Goal: Task Accomplishment & Management: Manage account settings

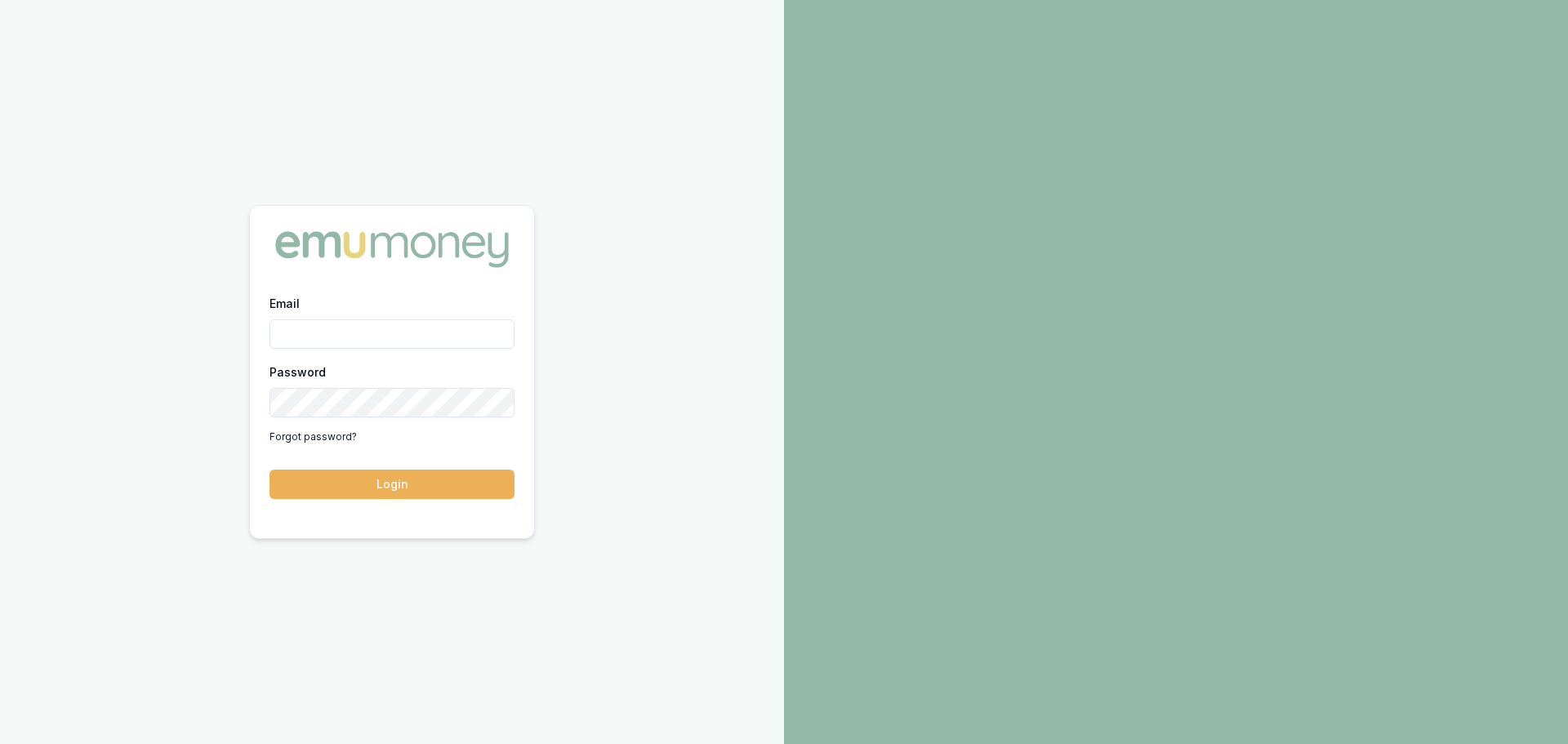
click at [335, 339] on input "Email" at bounding box center [392, 333] width 245 height 29
type input "erin.shield@emumoney.com.au"
click at [408, 483] on button "Login" at bounding box center [392, 484] width 245 height 29
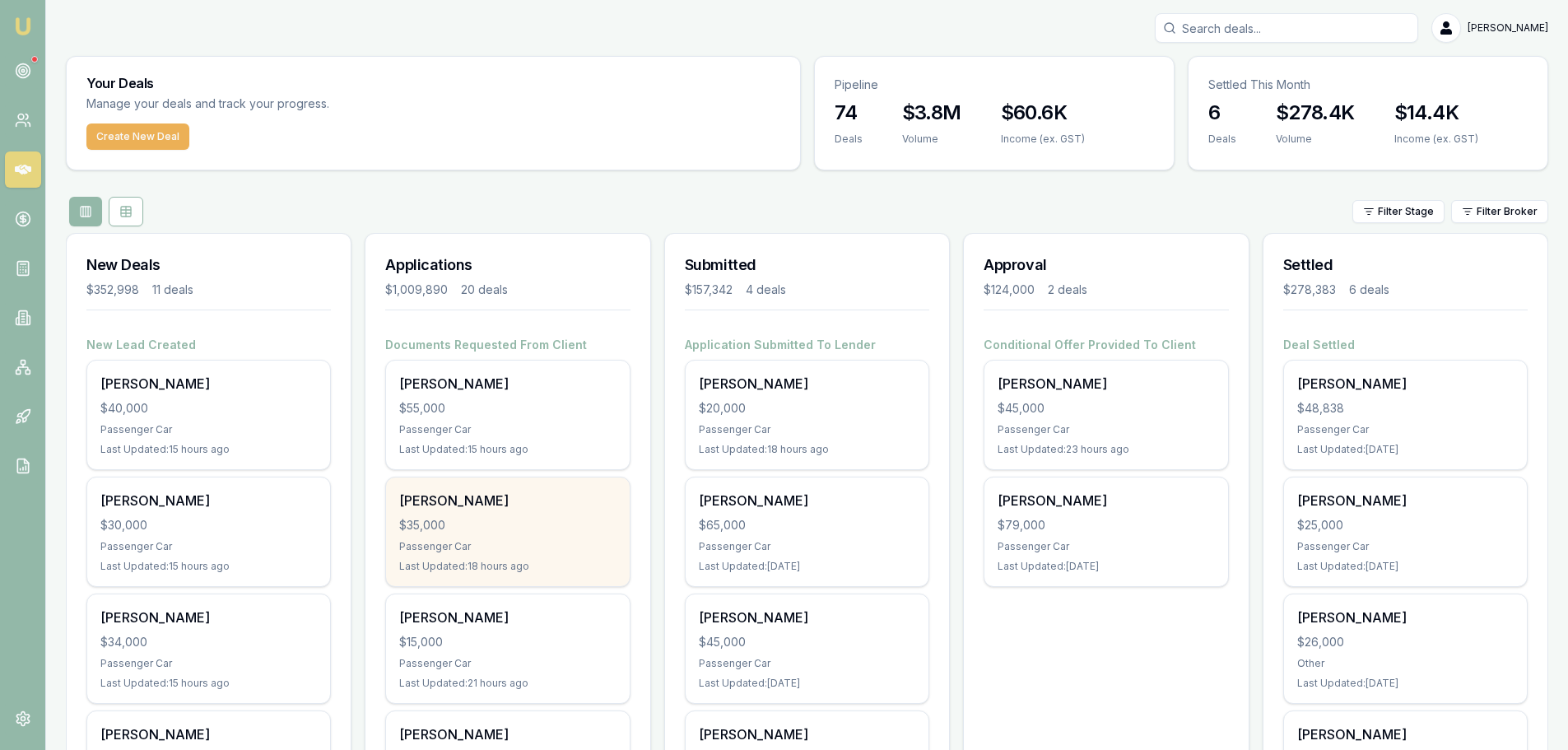
click at [490, 538] on div "Caio Vial siqueira $35,000 Passenger Car Last Updated: 18 hours ago" at bounding box center [507, 531] width 242 height 108
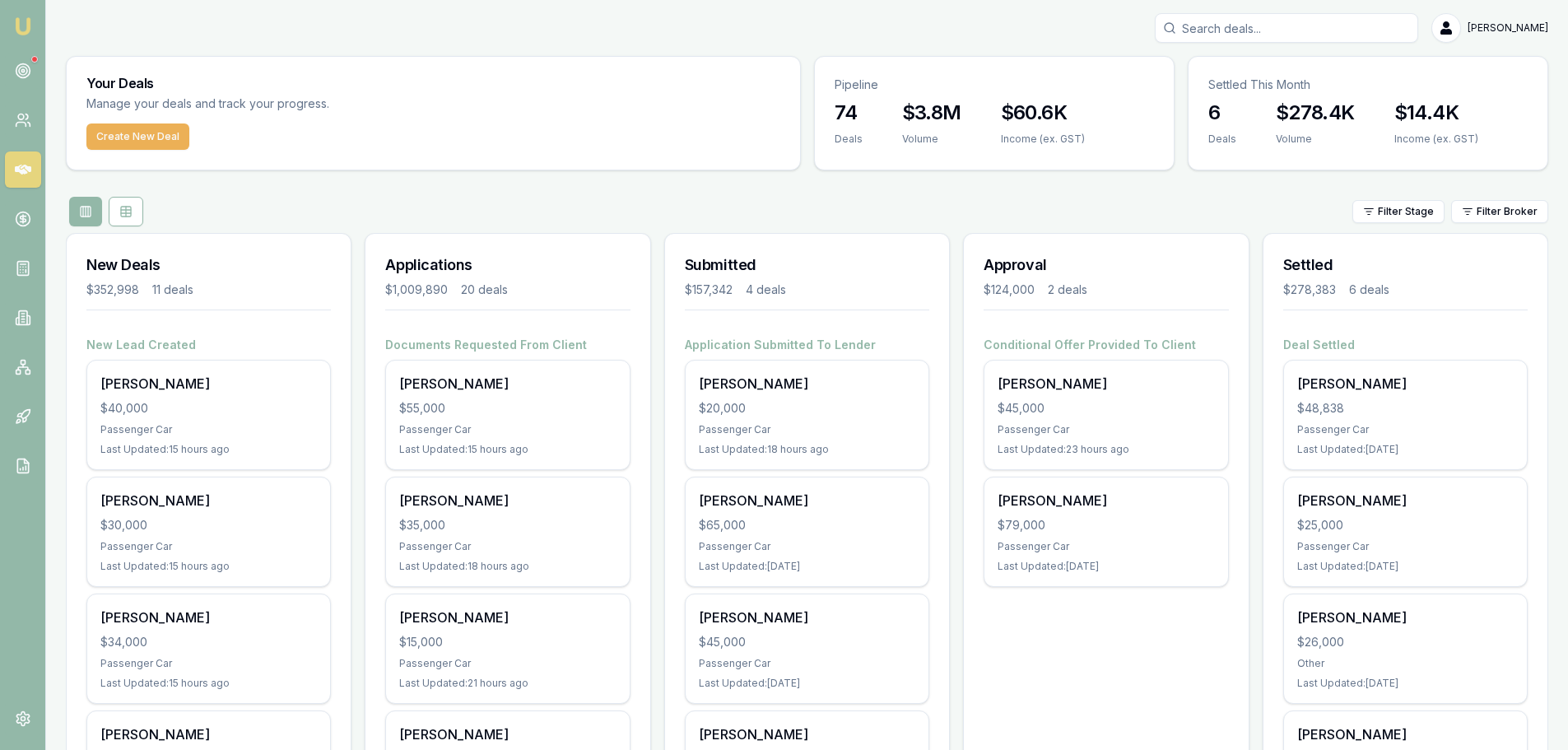
click at [1227, 33] on input "Search deals" at bounding box center [1286, 28] width 263 height 29
type input "0419869"
click at [1108, 31] on div "0419869 No results Erin Shield" at bounding box center [806, 28] width 1482 height 29
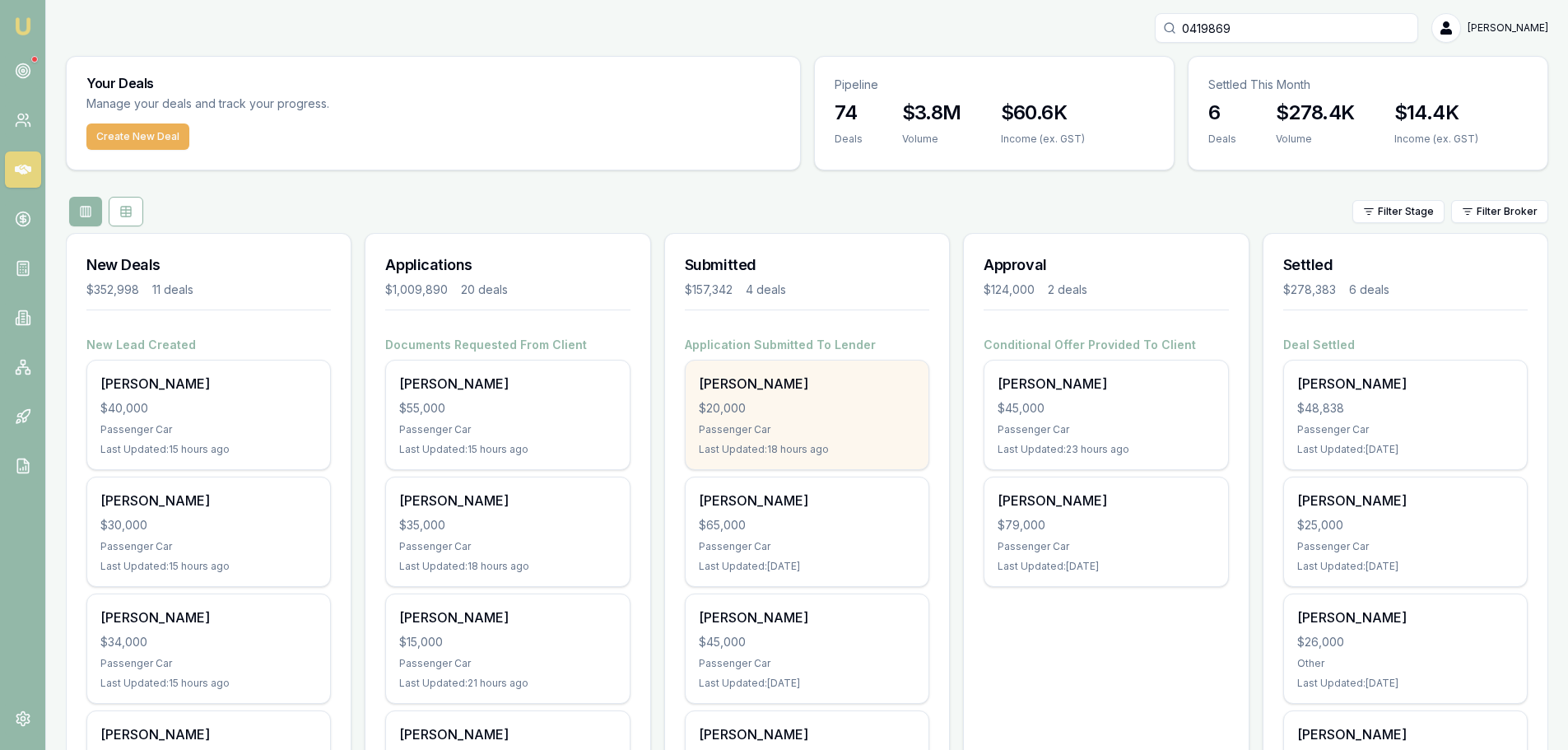
click at [759, 407] on div "$20,000" at bounding box center [807, 408] width 217 height 16
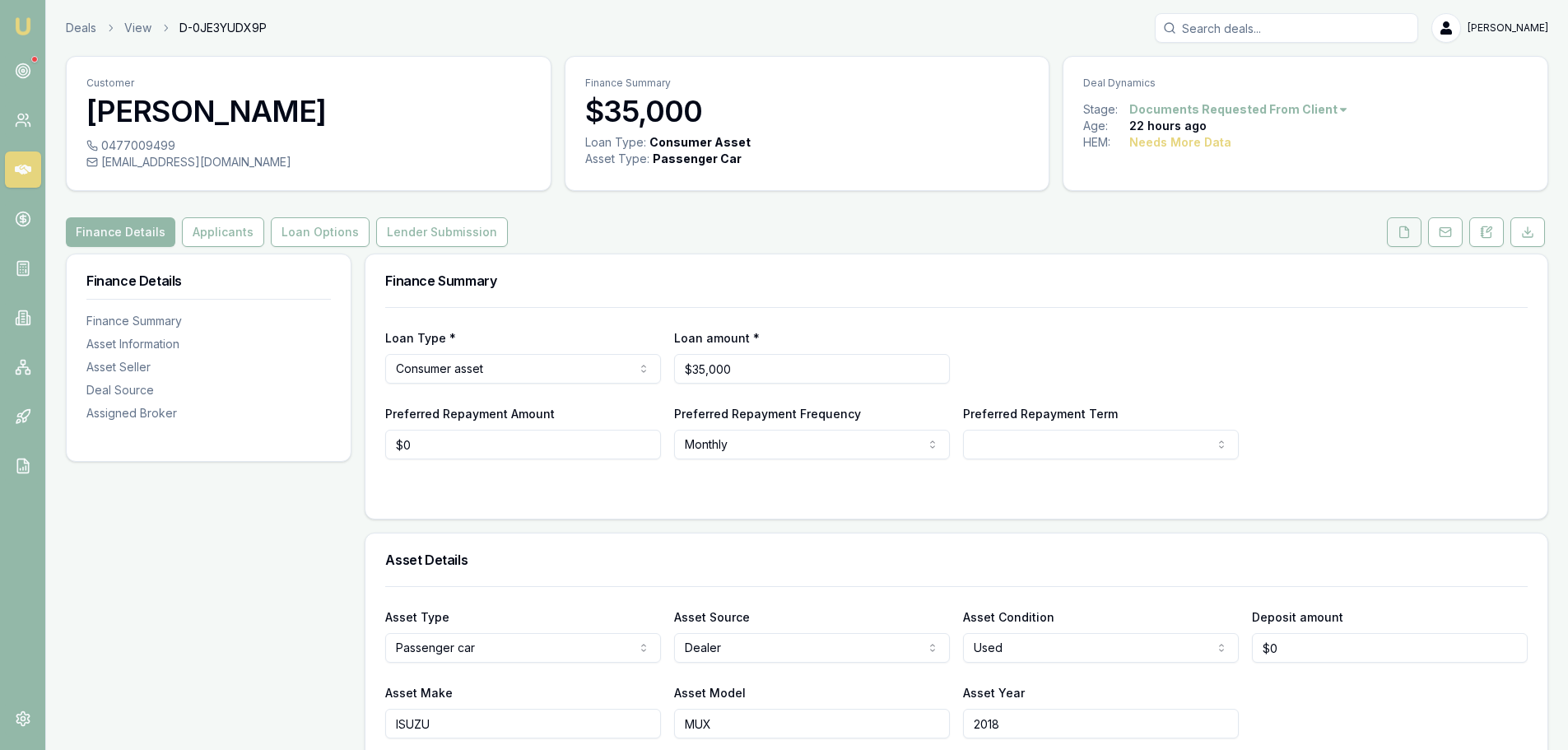
click at [1398, 231] on icon at bounding box center [1404, 232] width 13 height 13
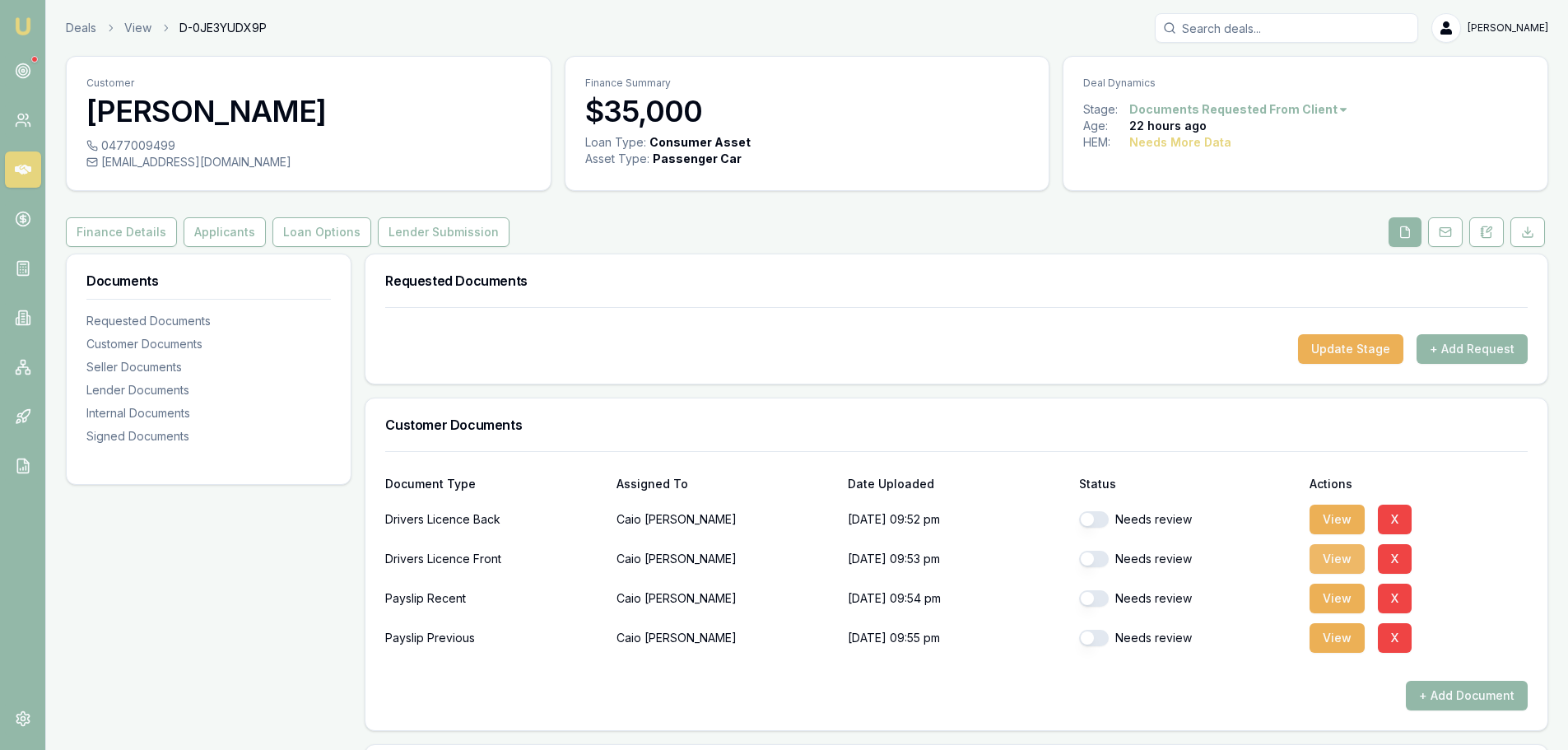
click at [1327, 555] on button "View" at bounding box center [1337, 558] width 55 height 29
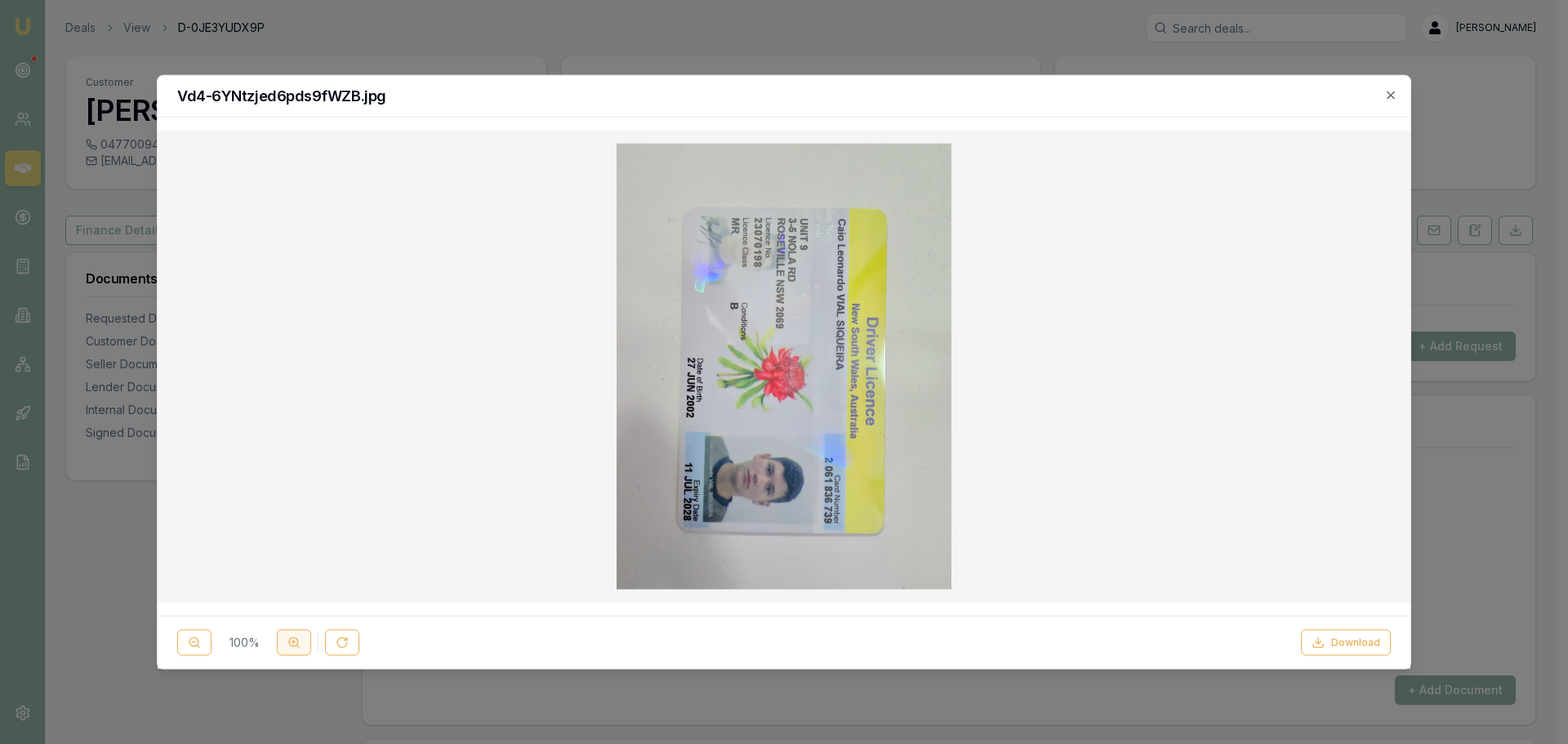
click at [294, 645] on icon at bounding box center [294, 642] width 13 height 13
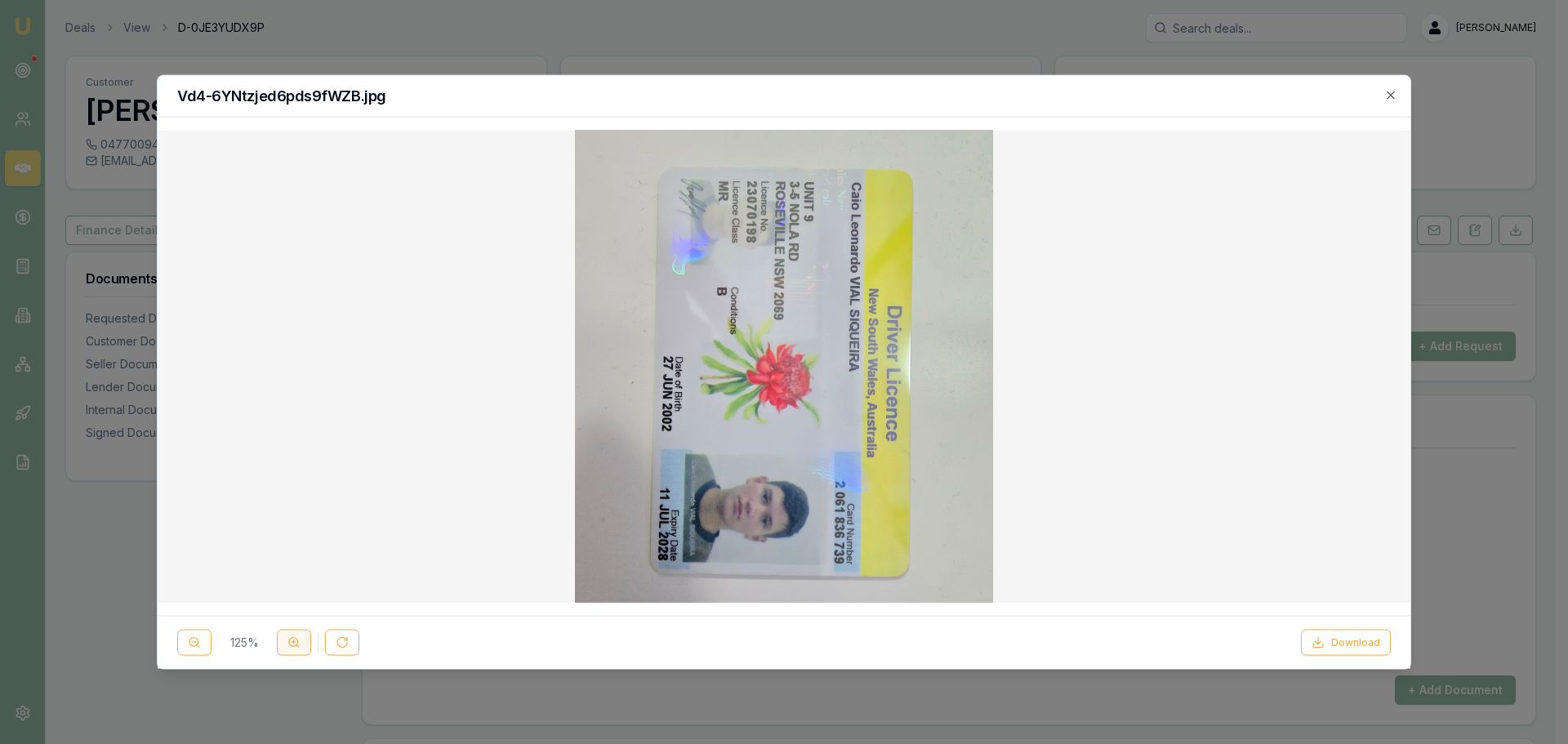
click at [294, 645] on icon at bounding box center [294, 642] width 13 height 13
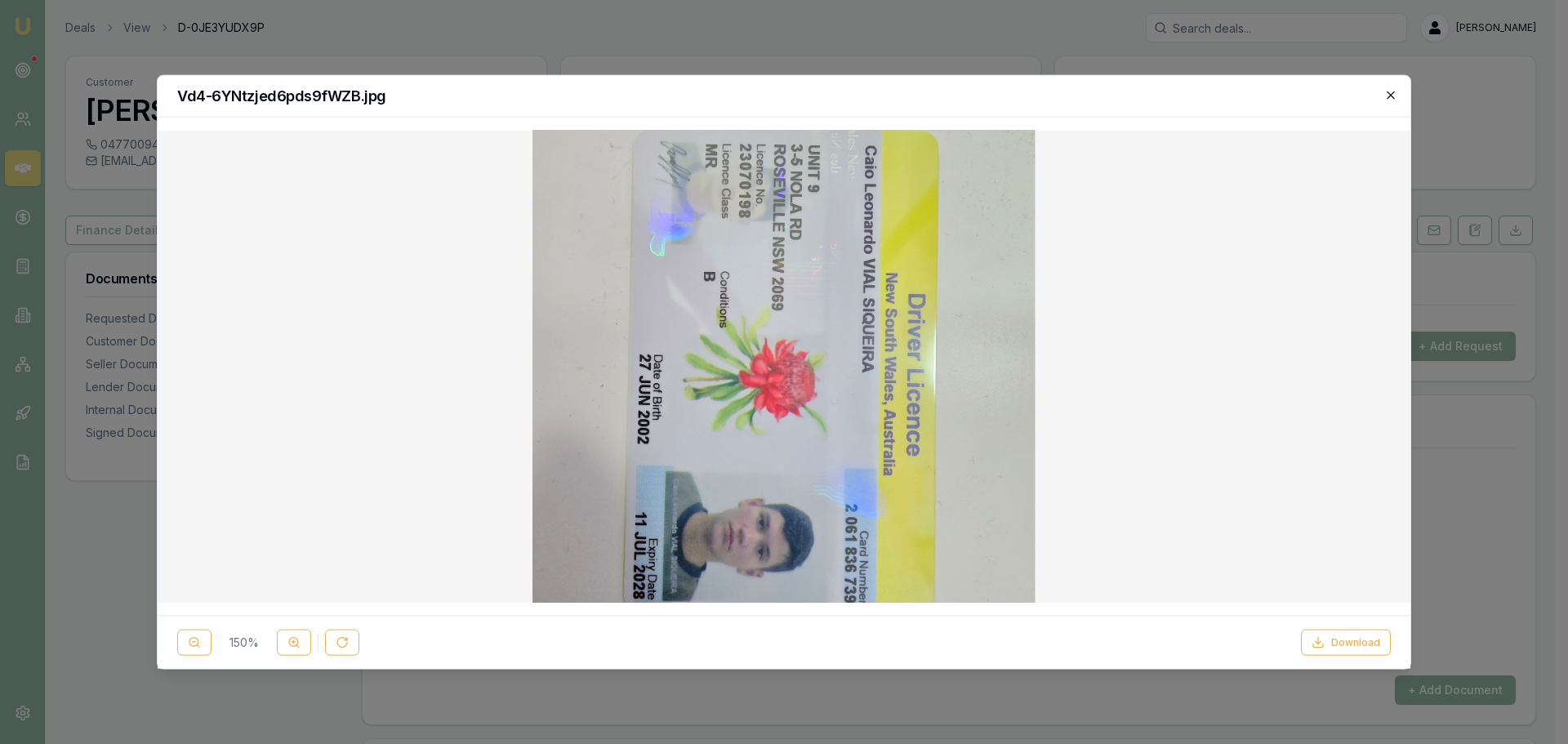
click at [1389, 95] on icon "button" at bounding box center [1391, 94] width 13 height 13
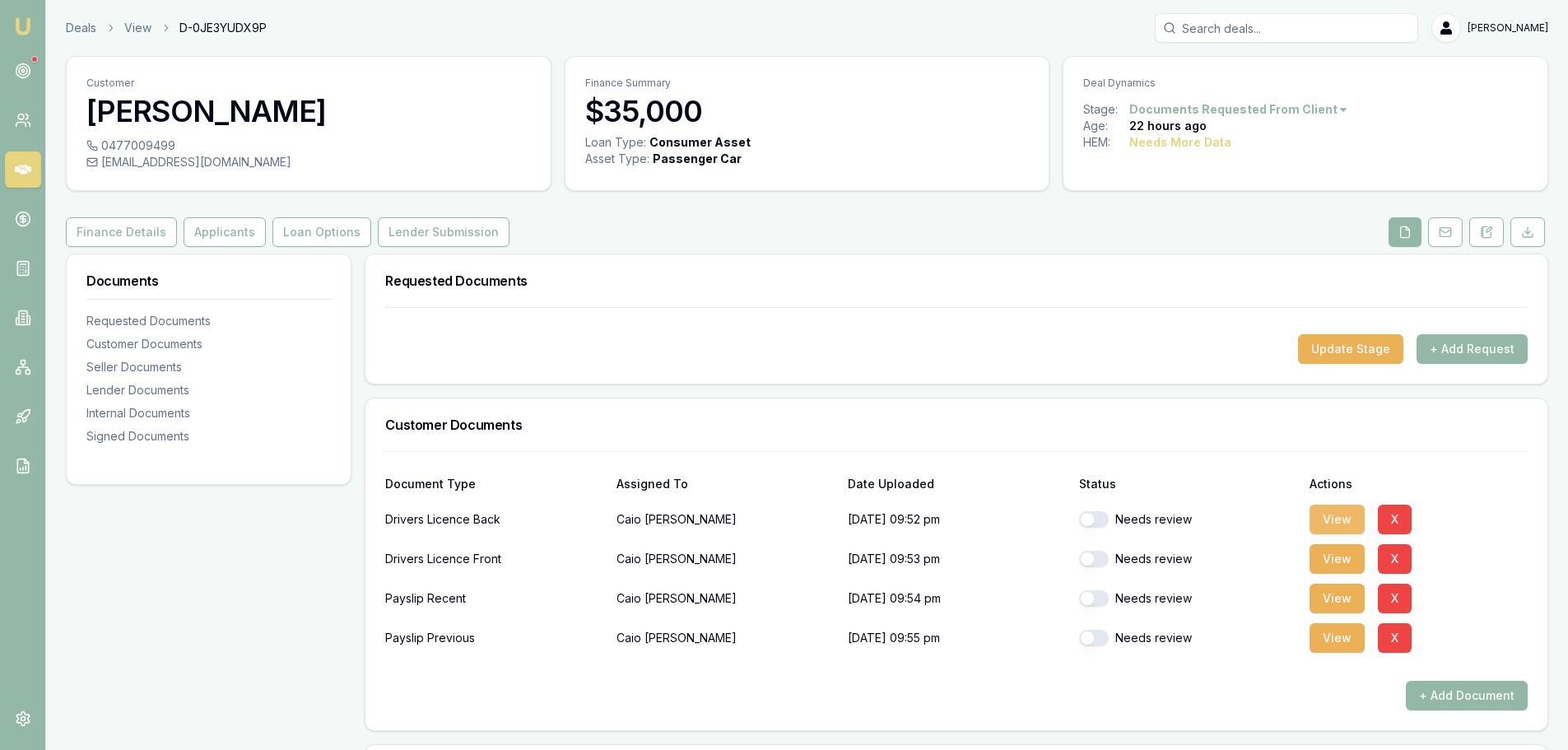
click at [1327, 514] on button "View" at bounding box center [1337, 519] width 55 height 29
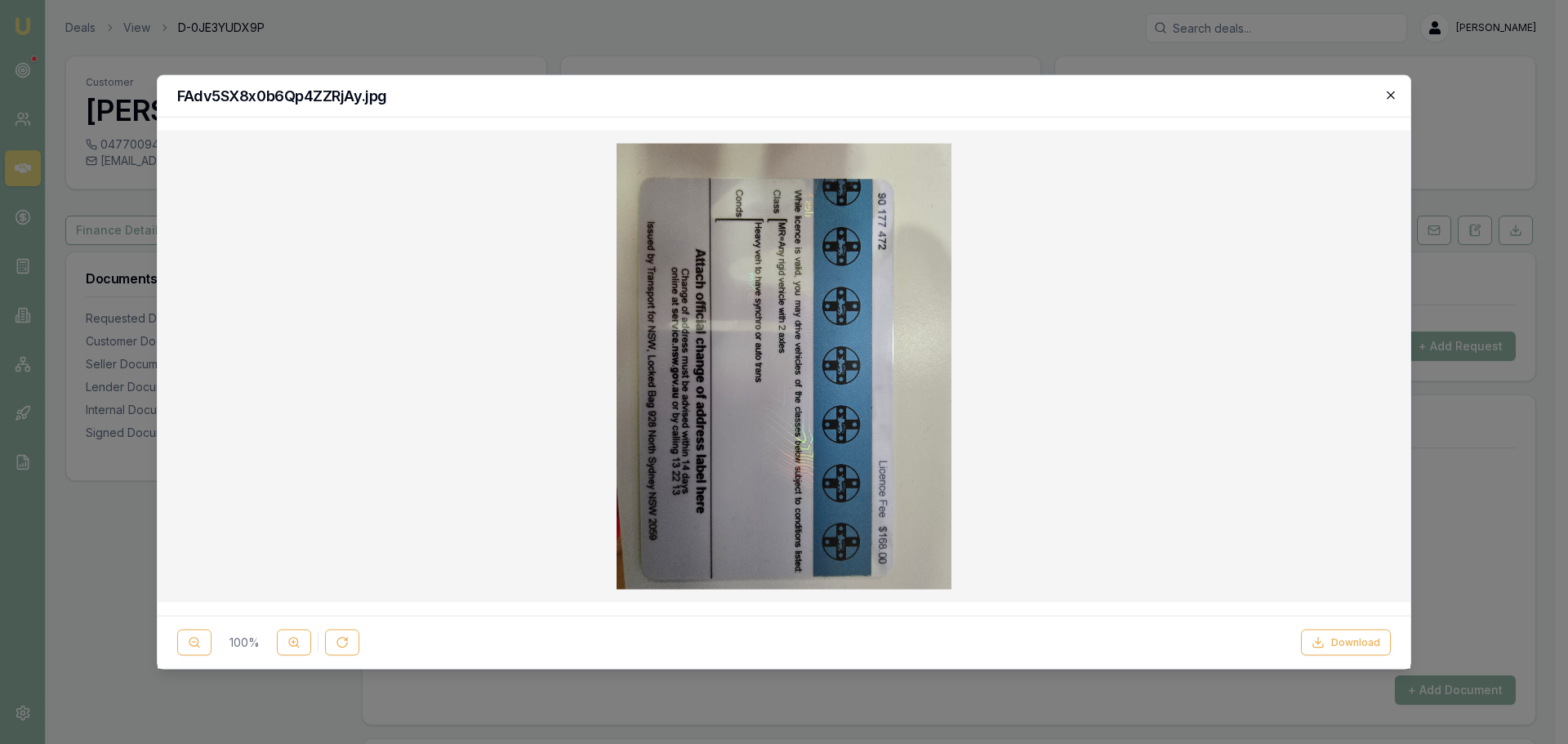
click at [1390, 96] on icon "button" at bounding box center [1391, 94] width 13 height 13
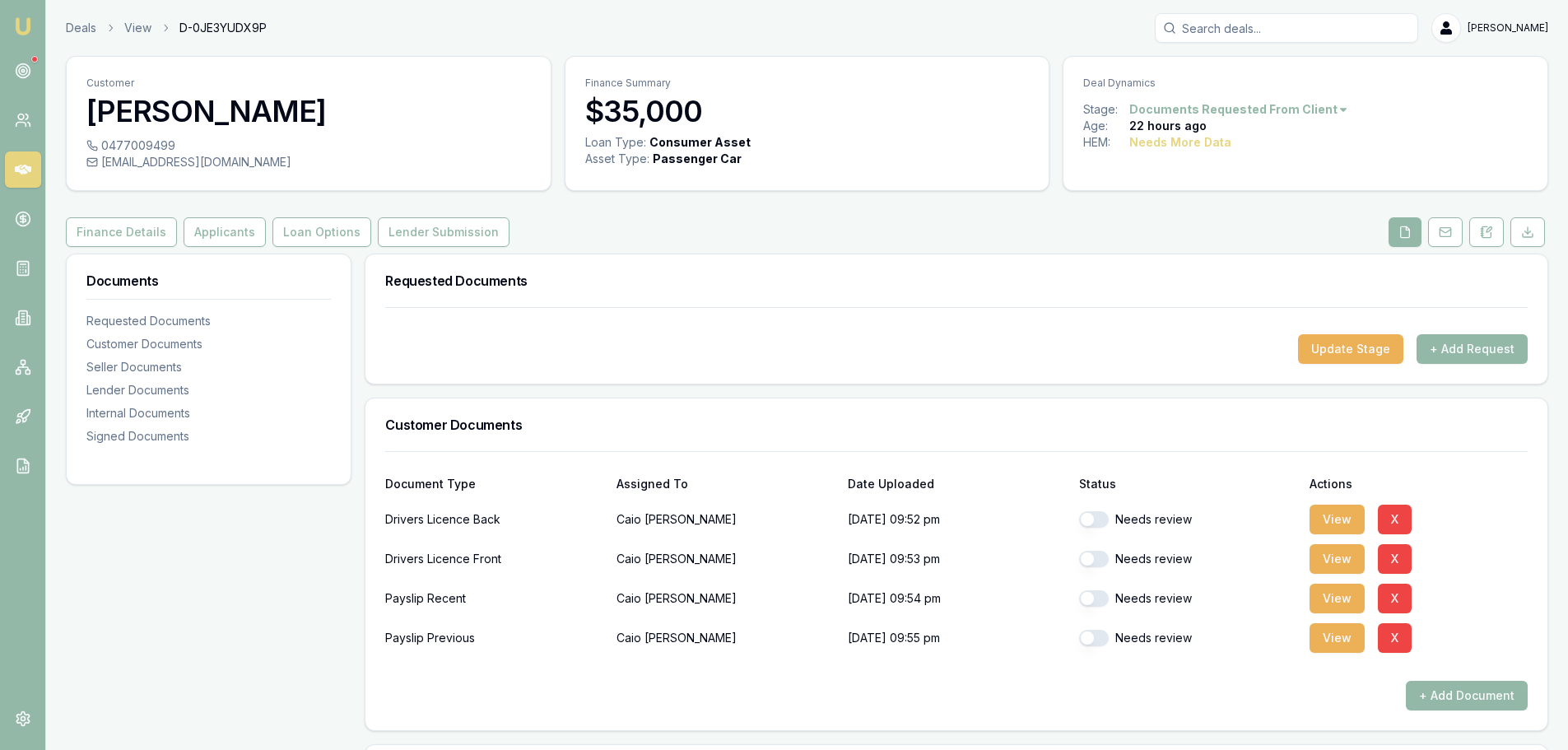
click at [1098, 514] on button "button" at bounding box center [1094, 519] width 29 height 16
checkbox input "true"
click at [1094, 555] on button "button" at bounding box center [1094, 558] width 29 height 16
checkbox input "true"
click at [1332, 602] on button "View" at bounding box center [1337, 598] width 55 height 29
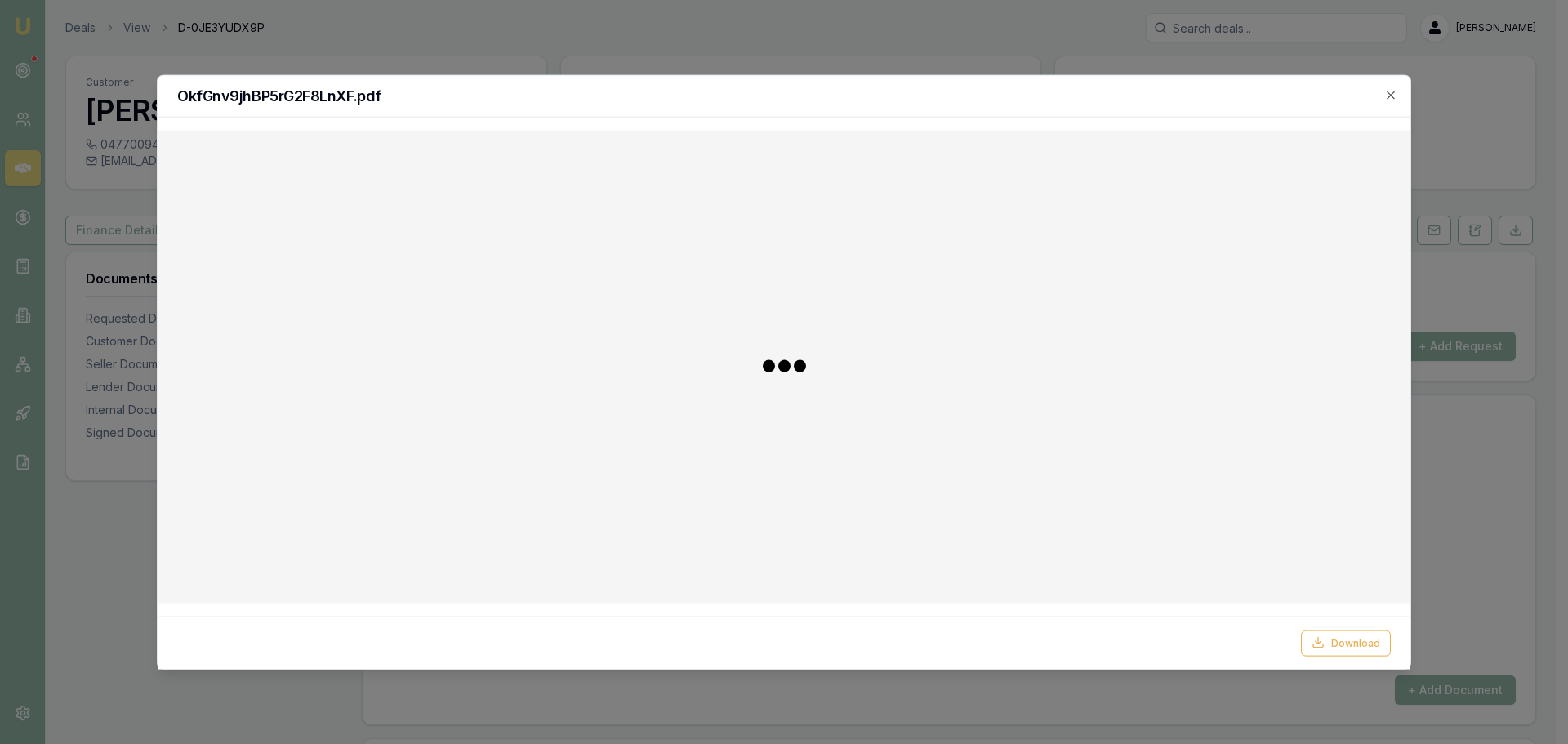
checkbox input "false"
checkbox input "true"
click at [1389, 88] on div "OkfGnv9jhBP5rG2F8LnXF.pdf" at bounding box center [784, 96] width 1253 height 41
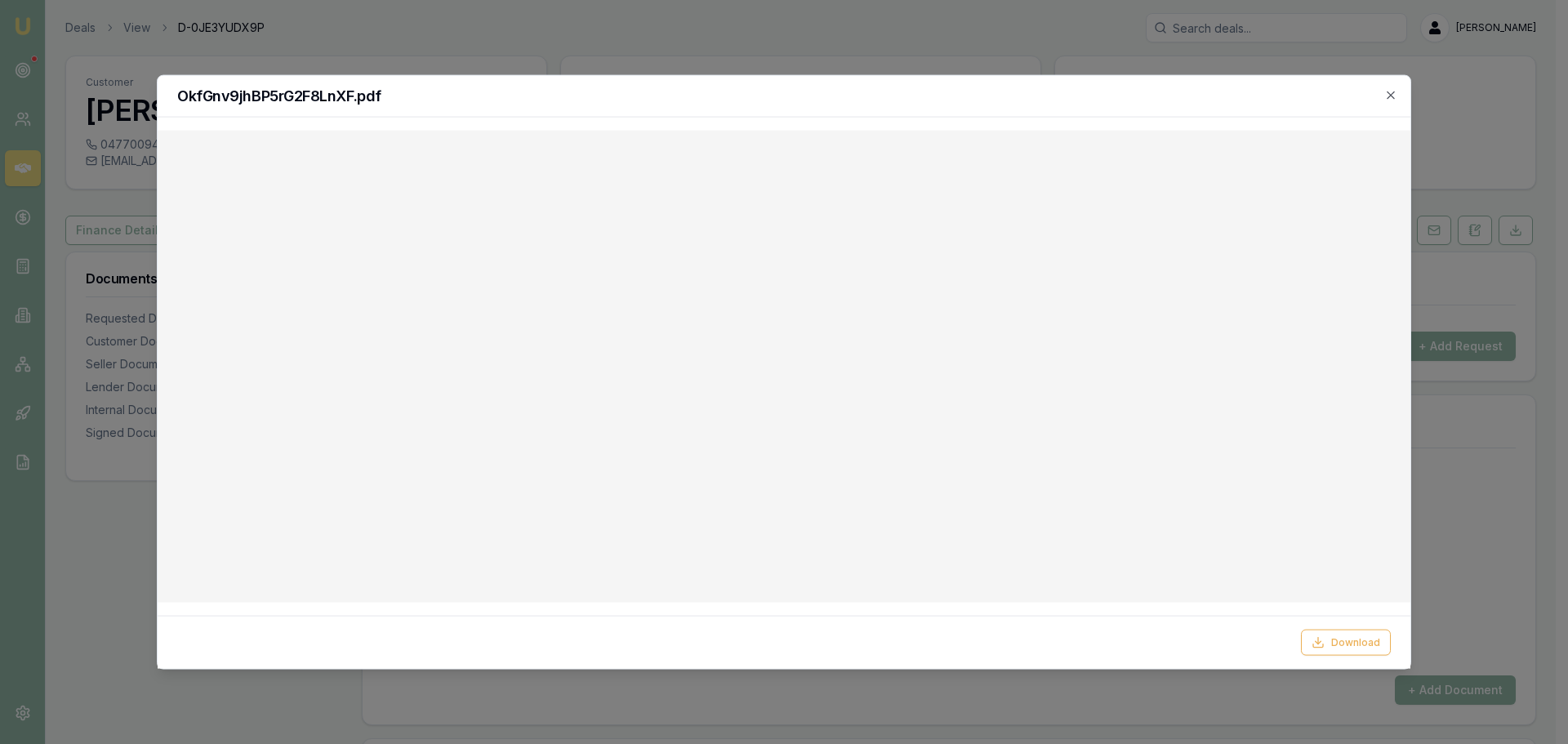
click at [1396, 87] on div "OkfGnv9jhBP5rG2F8LnXF.pdf" at bounding box center [784, 96] width 1253 height 41
click at [1392, 94] on icon "button" at bounding box center [1391, 94] width 13 height 13
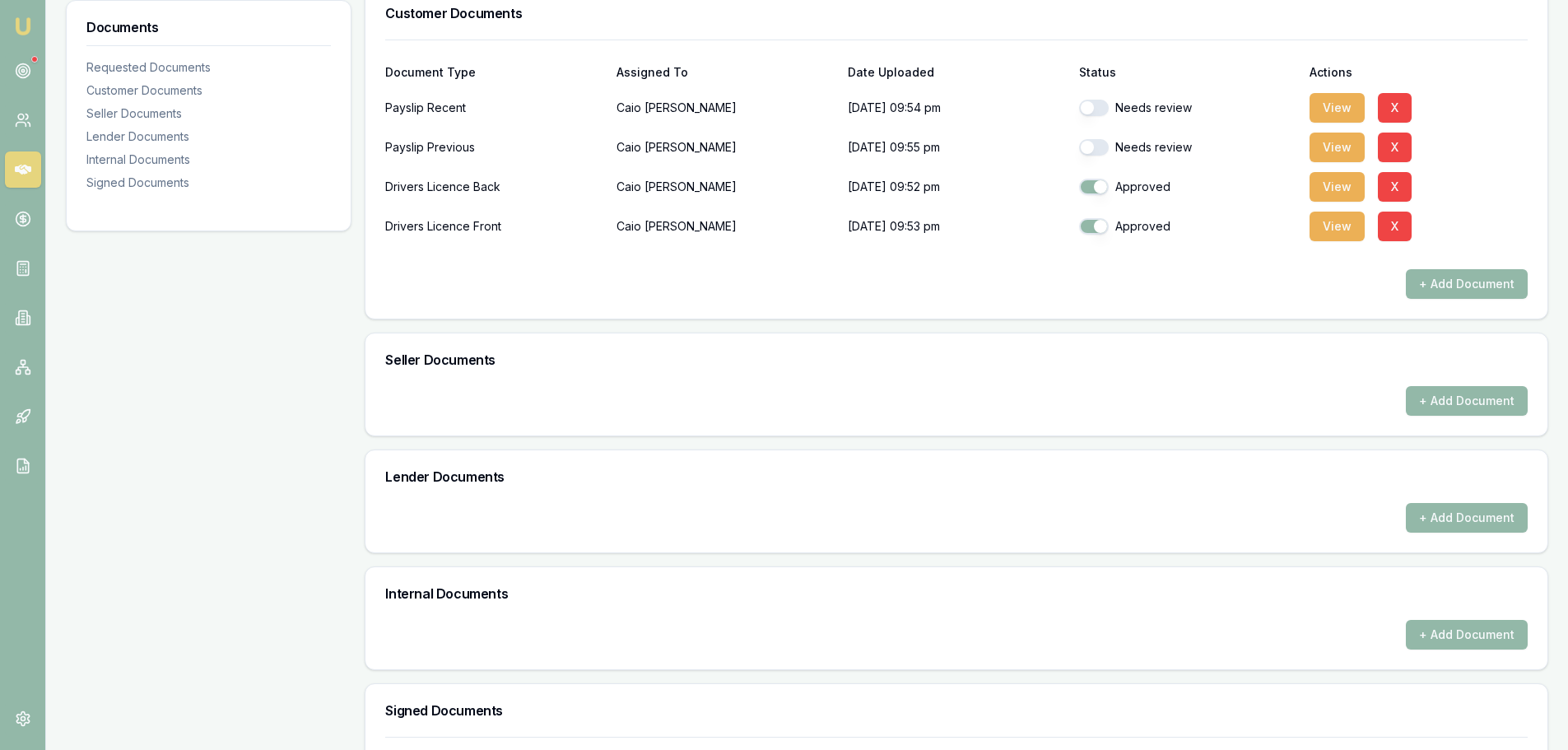
scroll to position [612, 0]
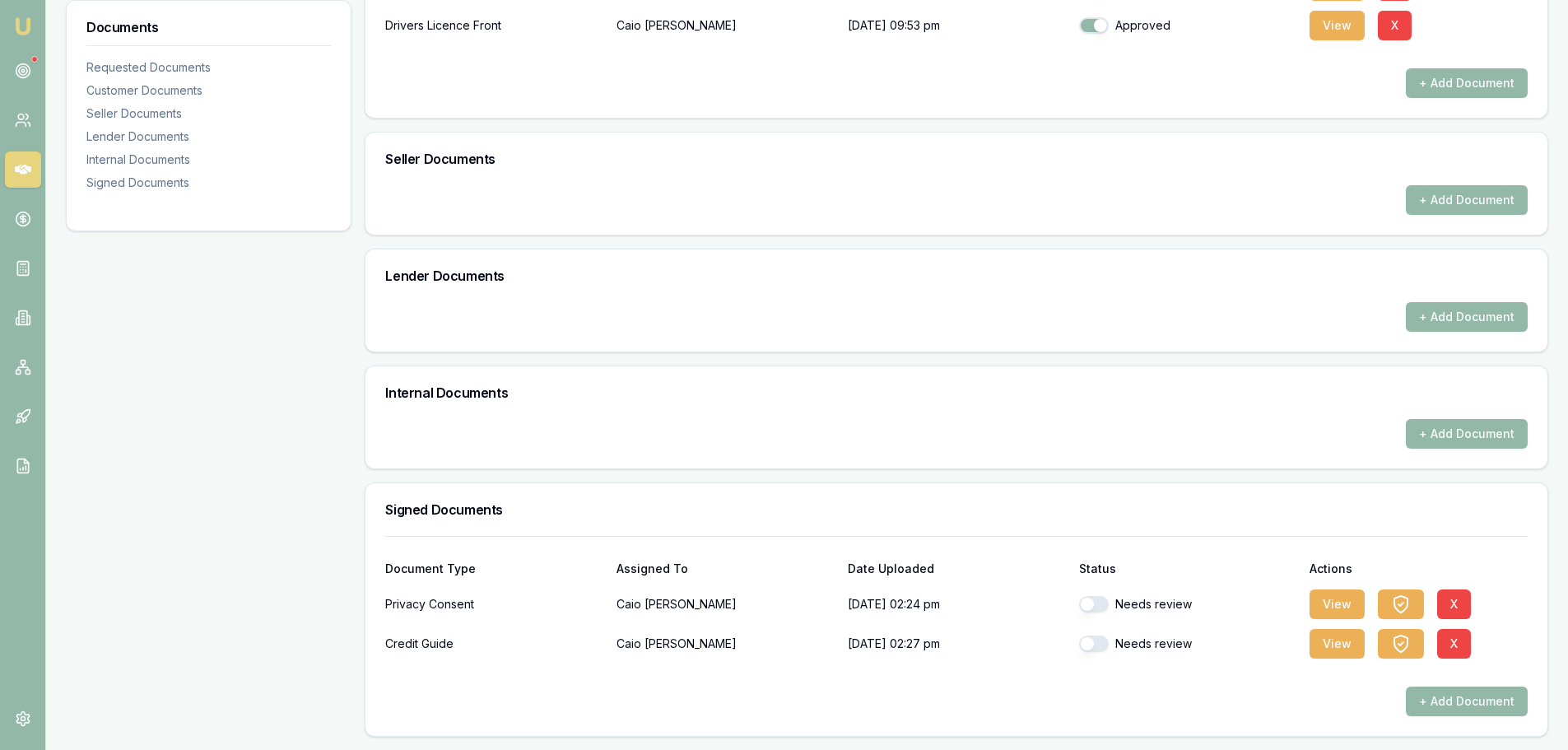
click at [1103, 607] on button "button" at bounding box center [1094, 604] width 29 height 16
checkbox input "true"
click at [1093, 646] on button "button" at bounding box center [1094, 643] width 29 height 16
checkbox input "true"
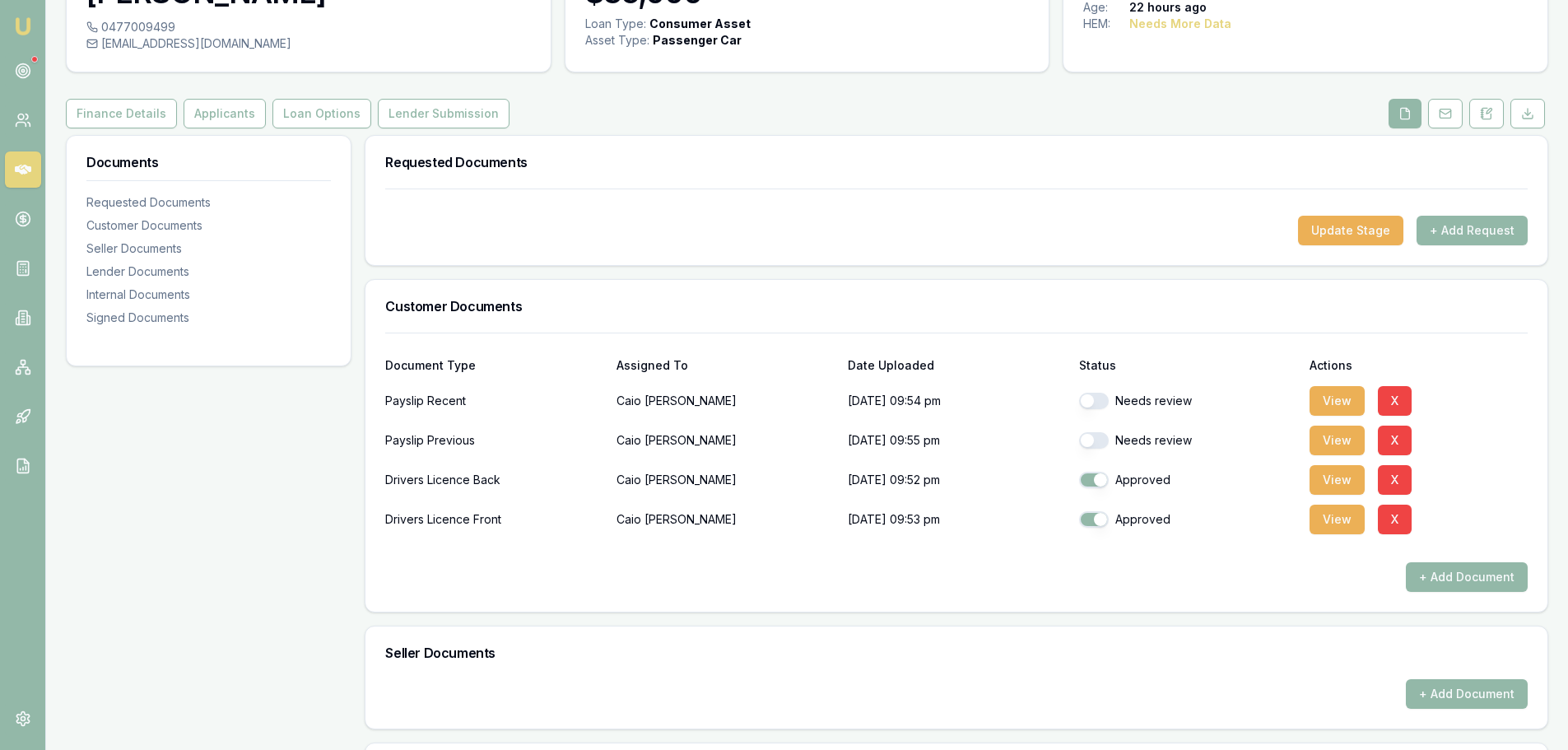
scroll to position [0, 0]
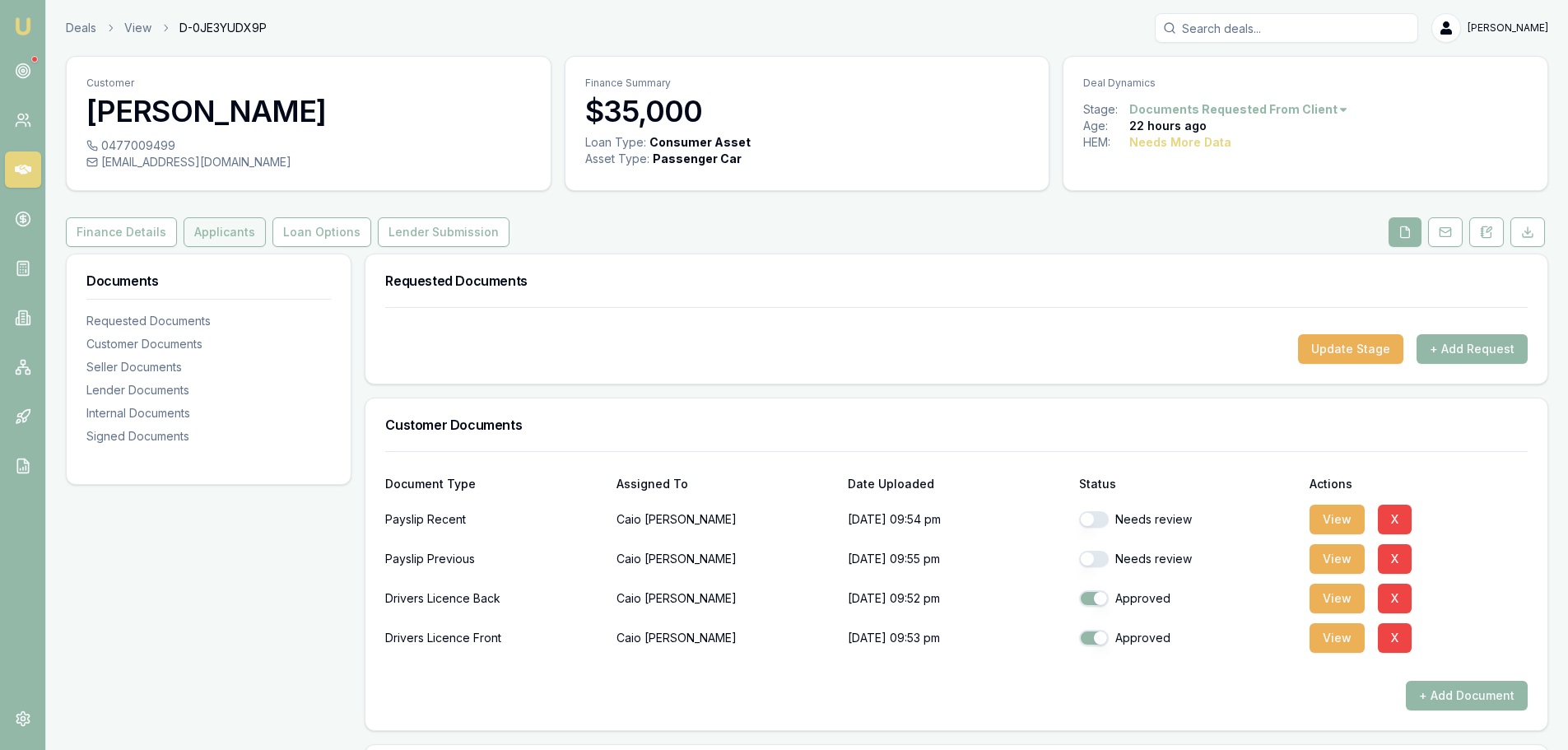
click at [223, 238] on button "Applicants" at bounding box center [224, 232] width 83 height 29
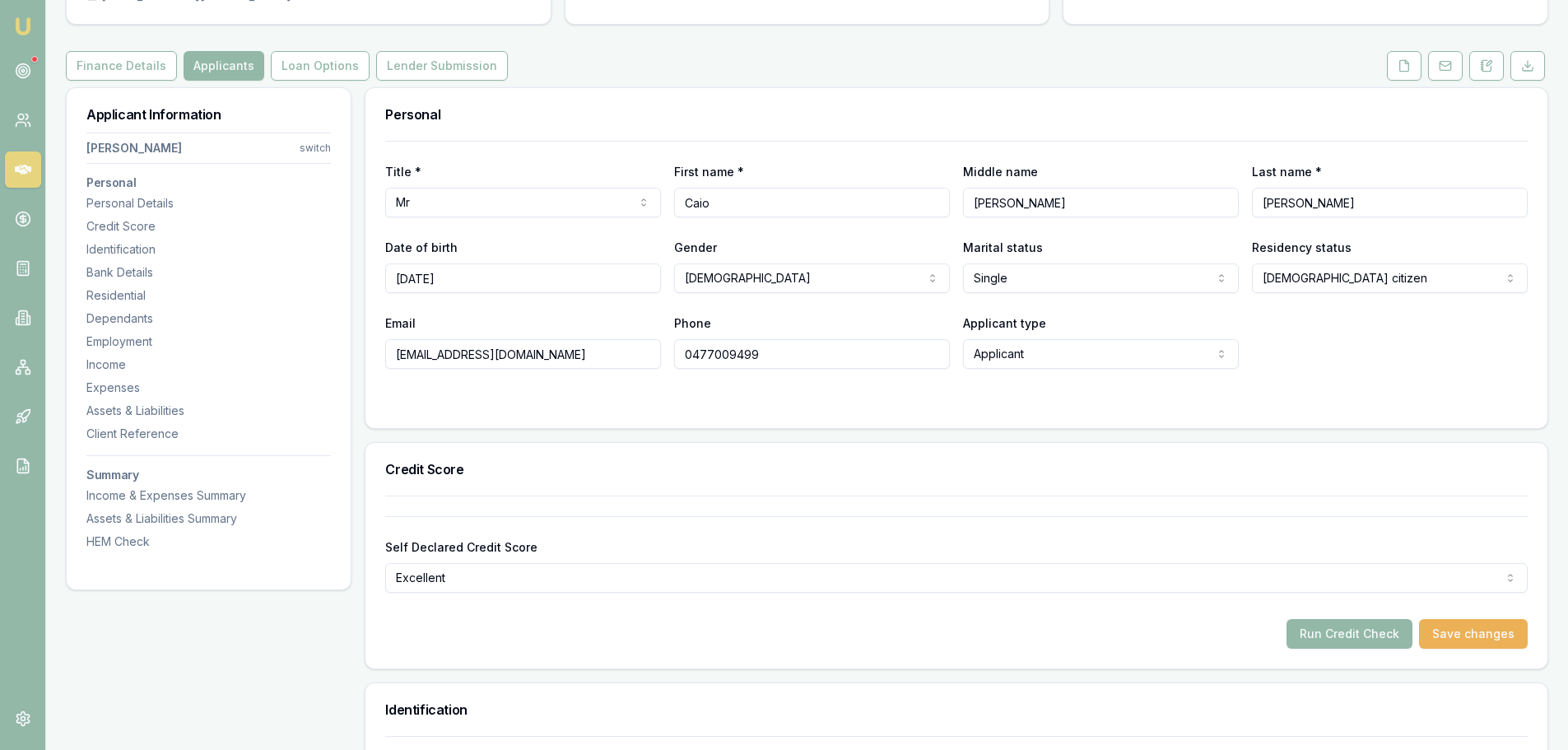
scroll to position [164, 0]
click at [1326, 629] on button "Run Credit Check" at bounding box center [1349, 635] width 126 height 29
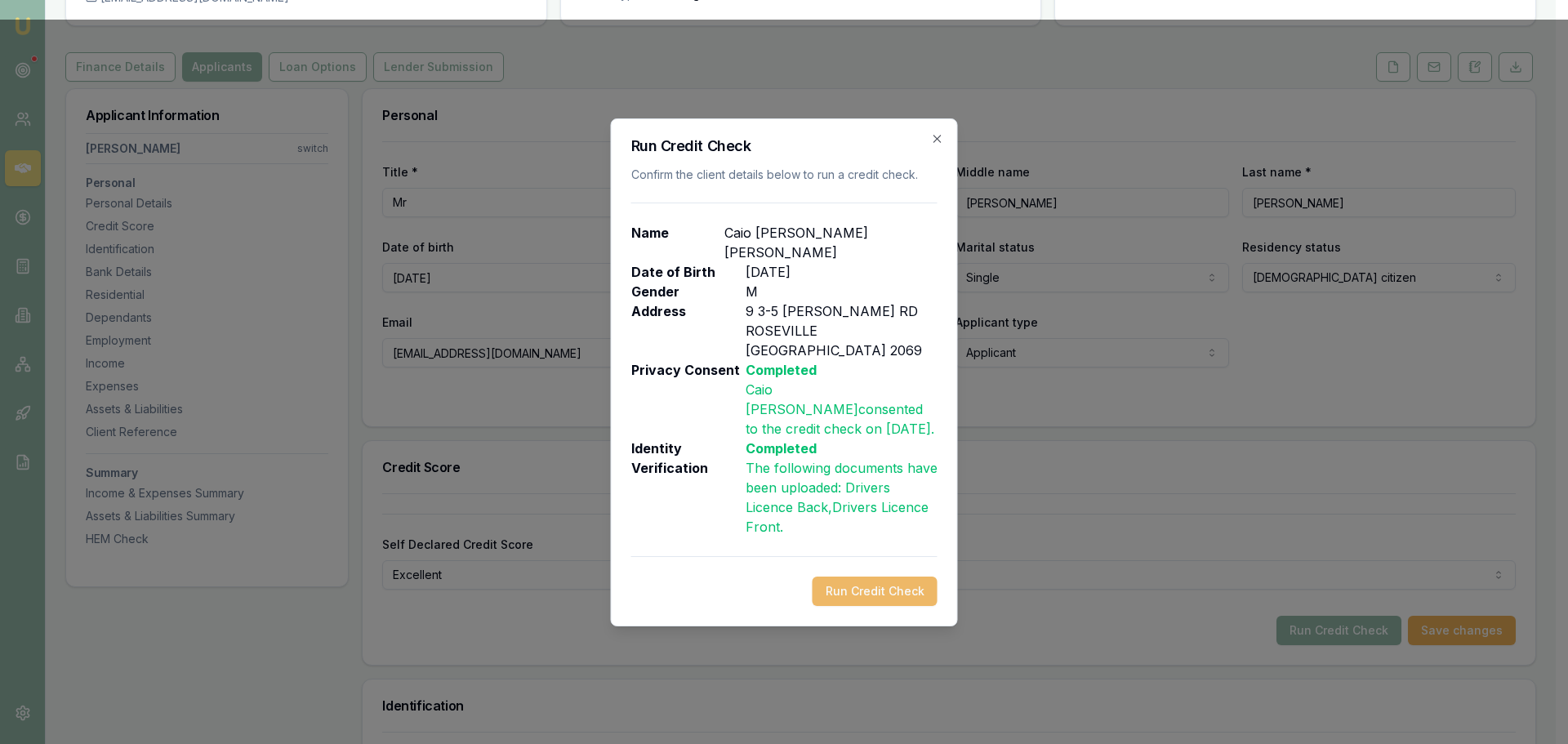
click at [862, 576] on button "Run Credit Check" at bounding box center [875, 590] width 125 height 29
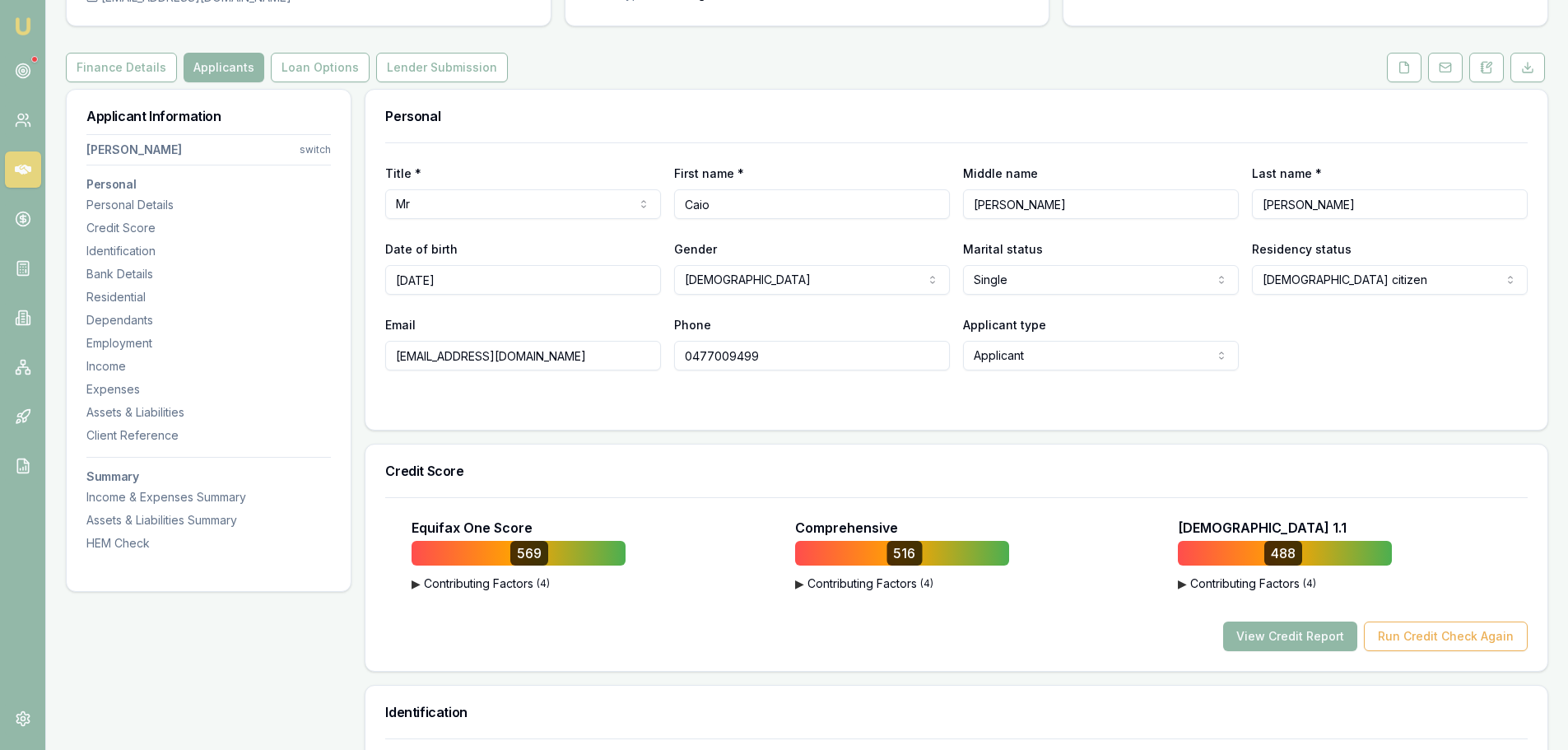
click at [1272, 629] on button "View Credit Report" at bounding box center [1289, 636] width 134 height 29
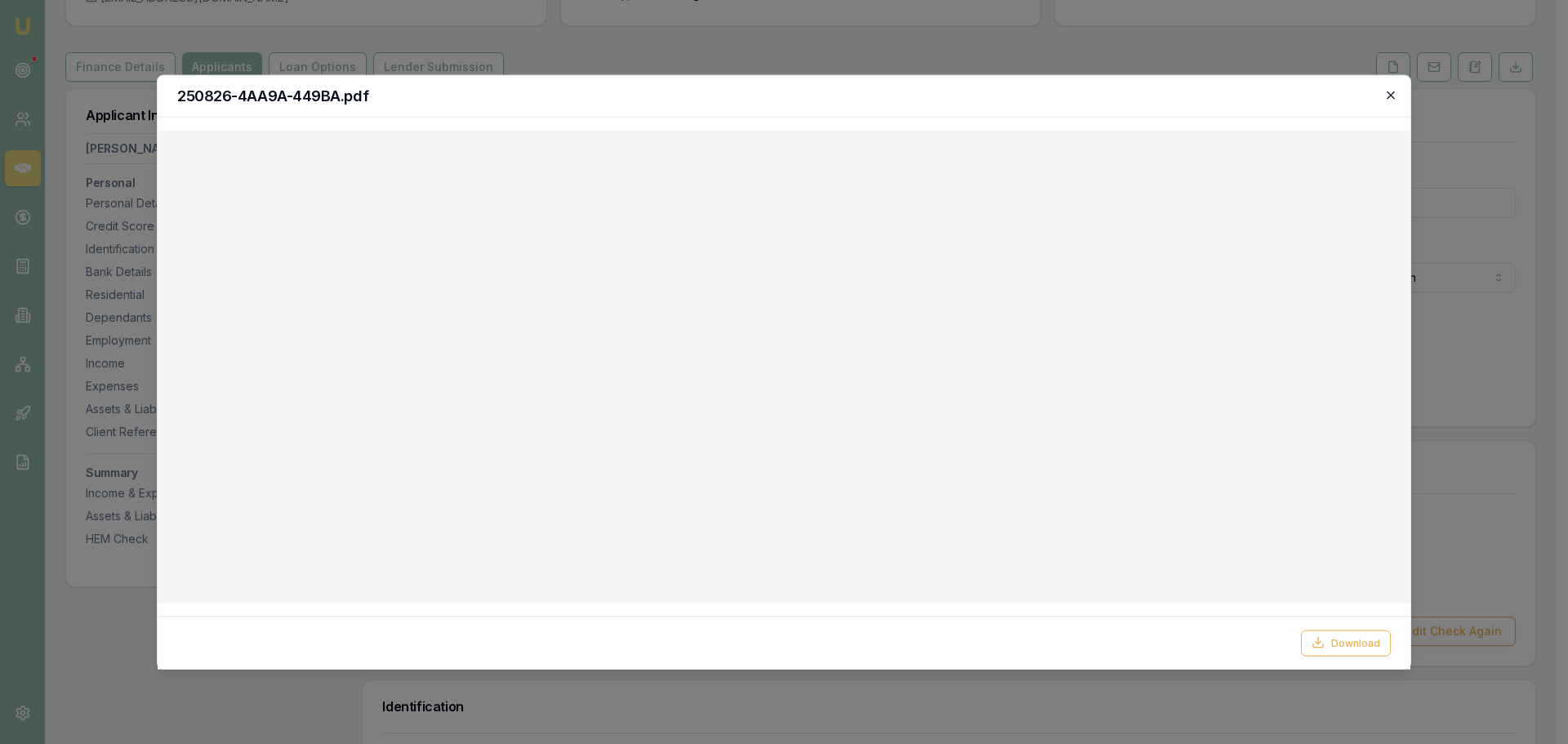
click at [1389, 89] on icon "button" at bounding box center [1391, 94] width 13 height 13
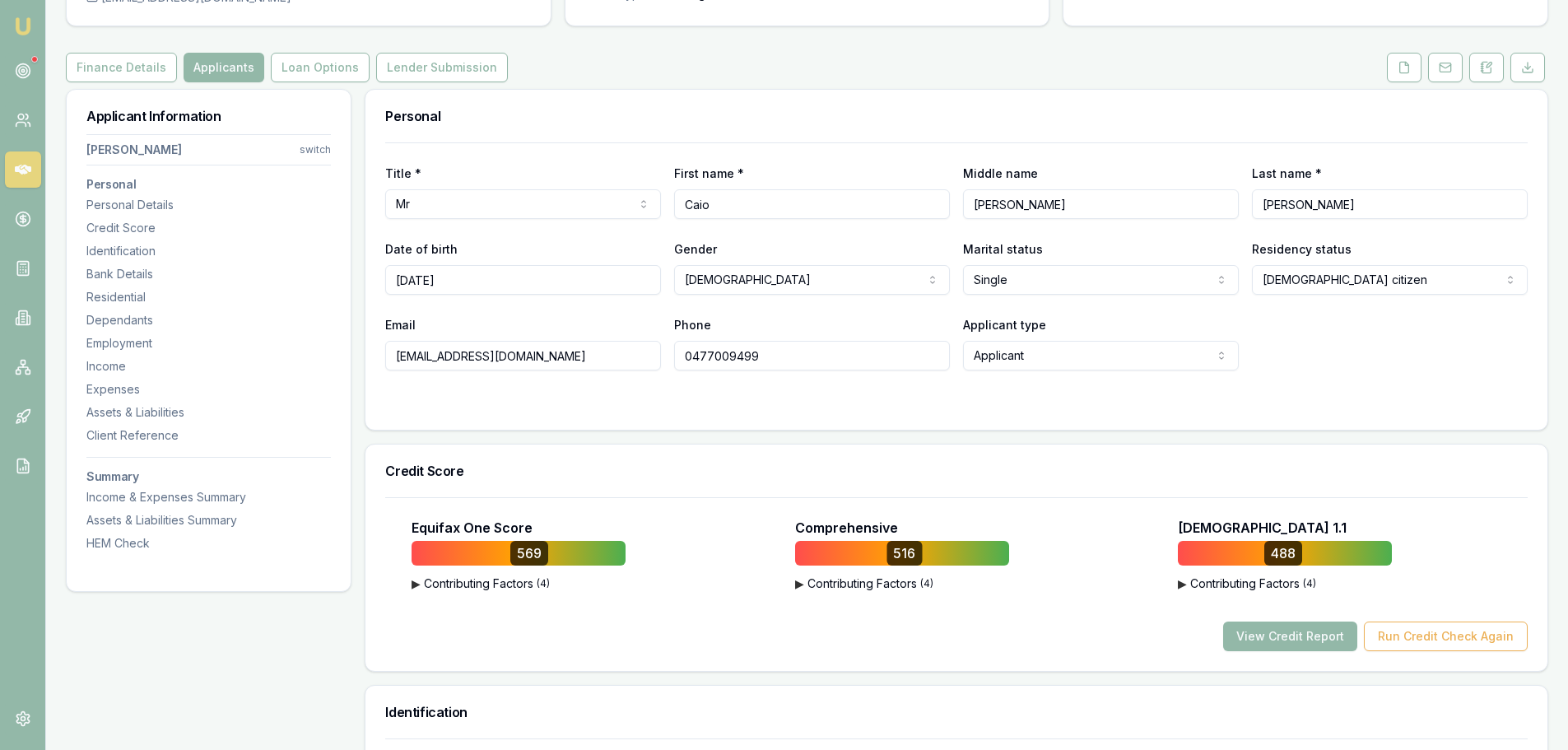
click at [838, 391] on form "Title * Mr Mr Mrs Miss Ms Dr Prof First name * Caio Middle name LEONARDO Last n…" at bounding box center [957, 276] width 1143 height 267
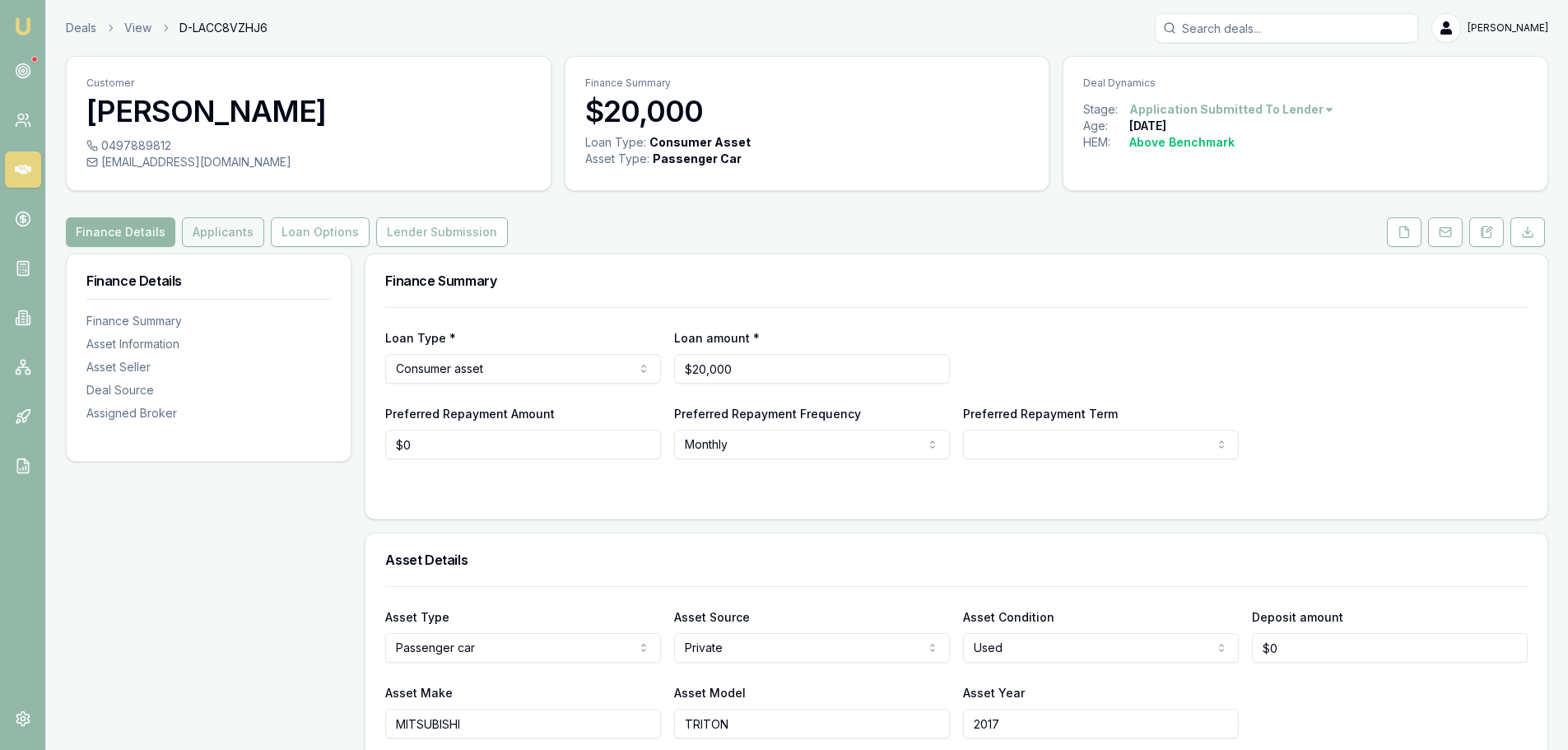
click at [223, 231] on button "Applicants" at bounding box center [223, 232] width 83 height 29
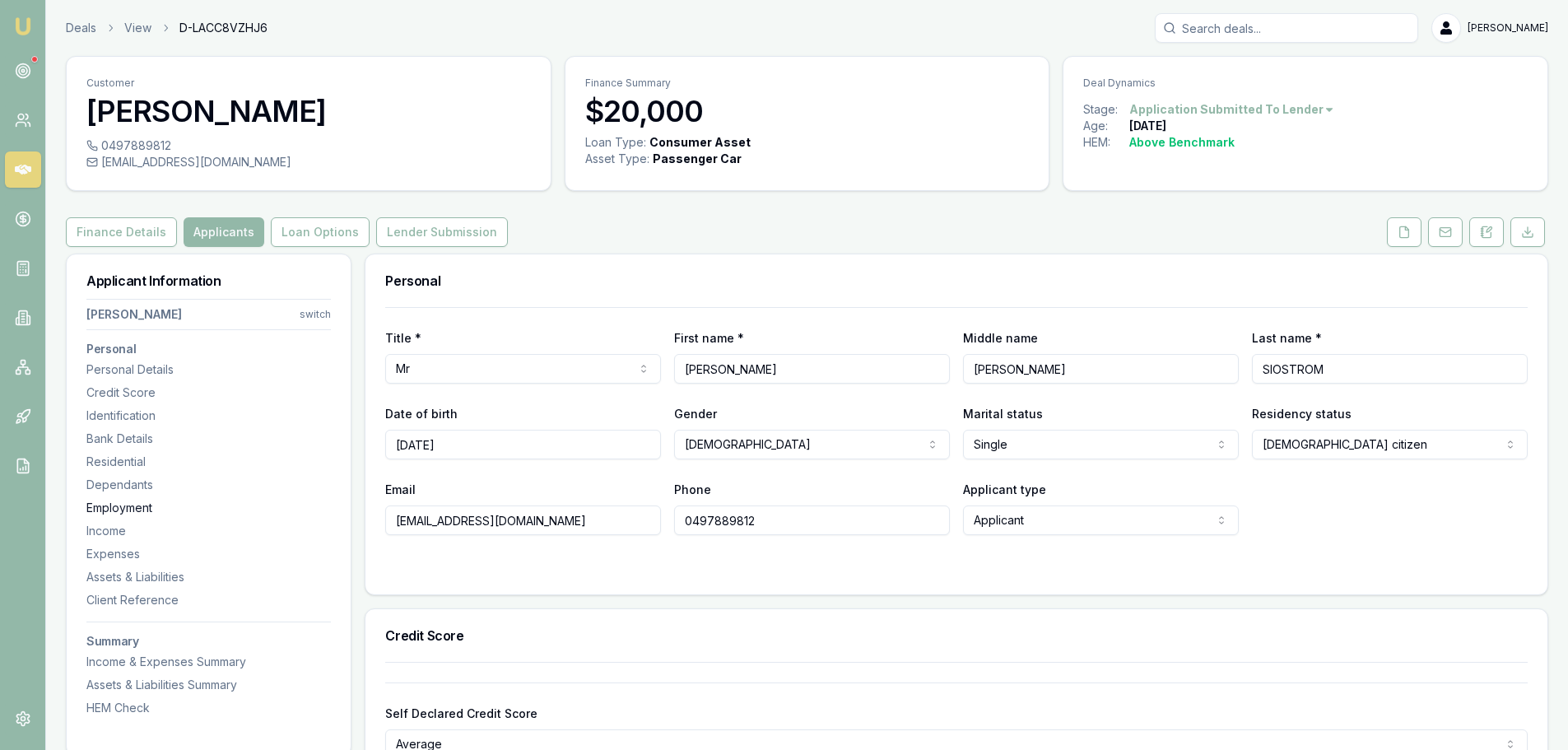
click at [124, 508] on div "Employment" at bounding box center [208, 507] width 244 height 16
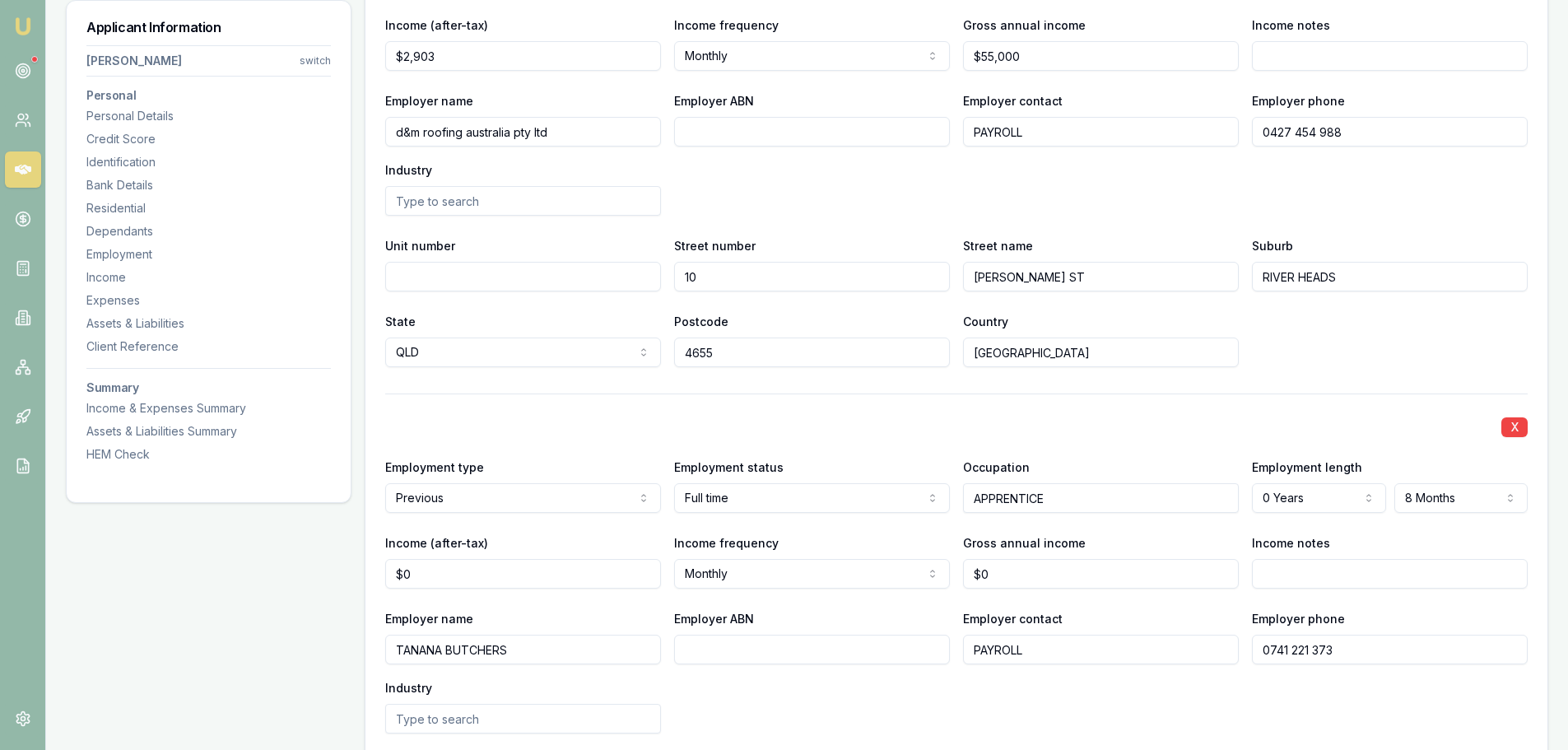
scroll to position [2417, 0]
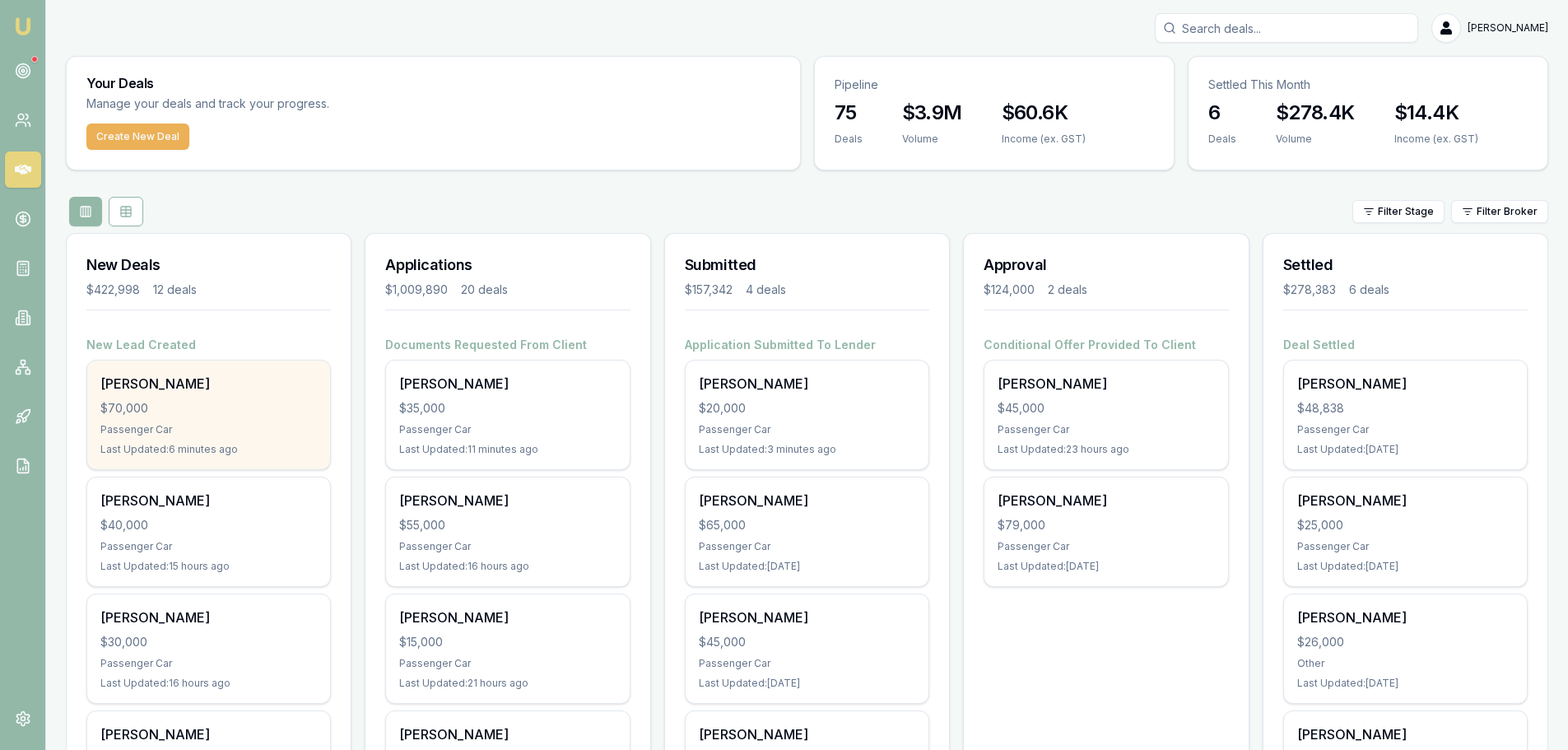
click at [224, 413] on div "$70,000" at bounding box center [209, 408] width 217 height 16
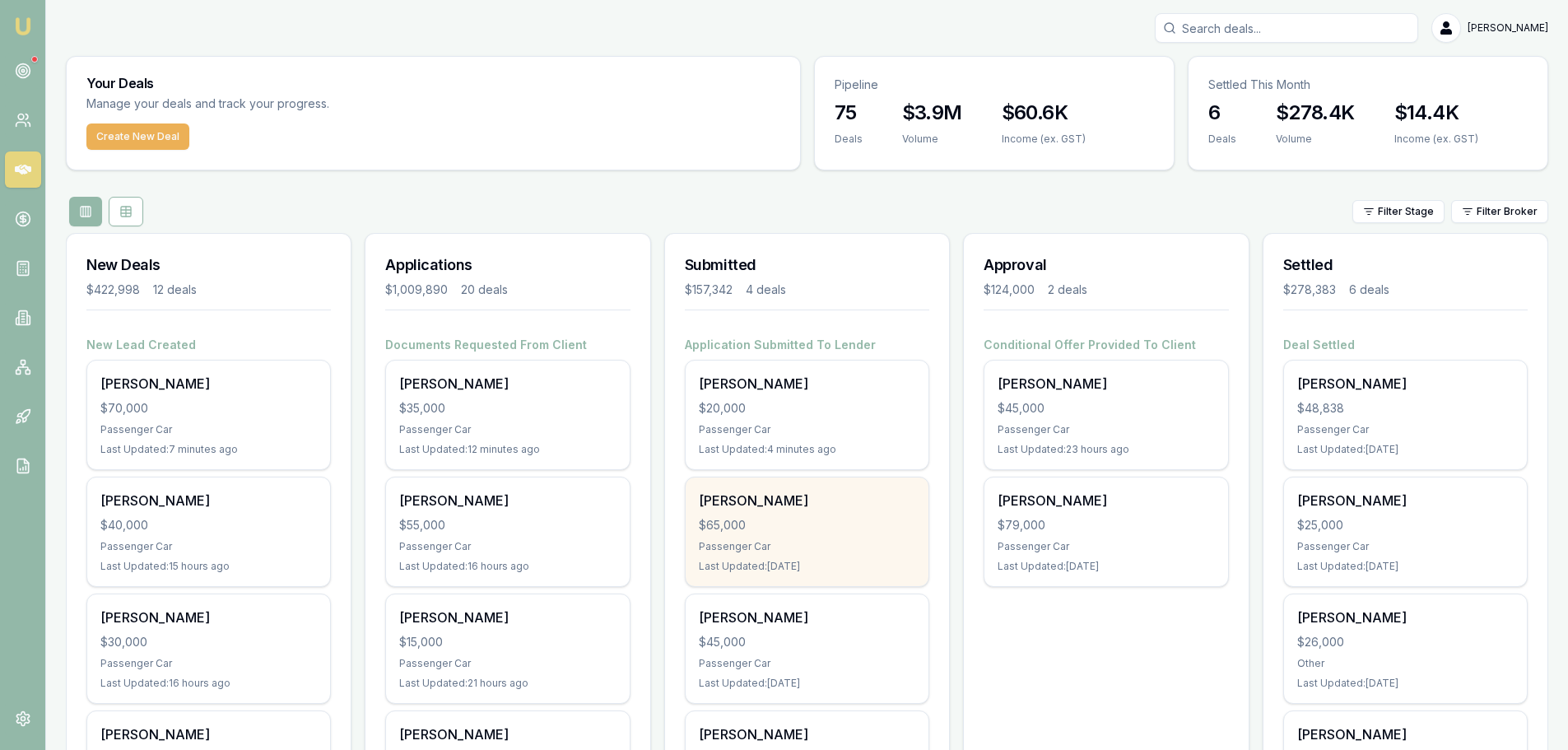
click at [771, 534] on div "[PERSON_NAME] $65,000 Passenger Car Last Updated: [DATE]" at bounding box center [806, 531] width 242 height 108
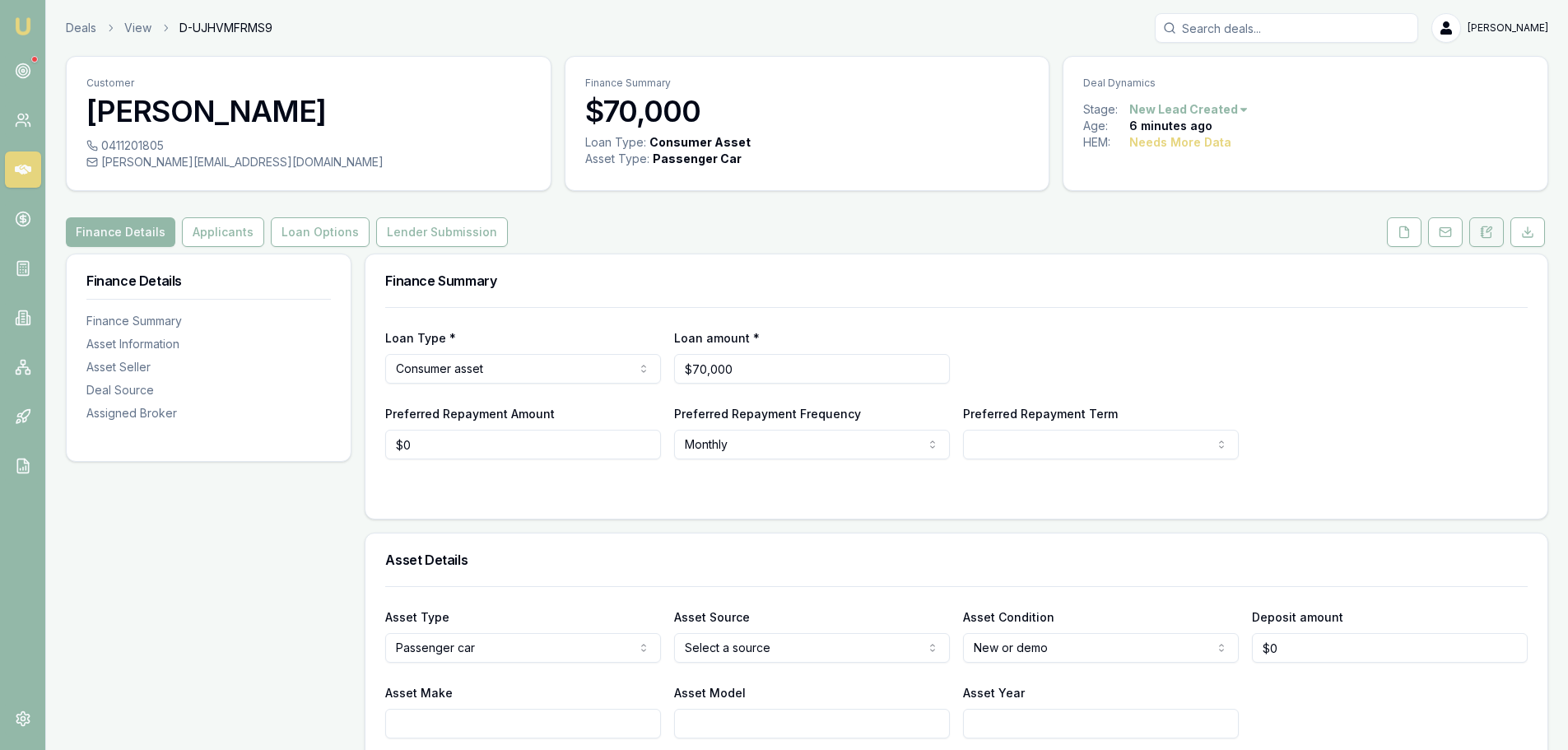
drag, startPoint x: 1495, startPoint y: 235, endPoint x: 1496, endPoint y: 244, distance: 9.1
click at [1495, 235] on button at bounding box center [1486, 232] width 34 height 29
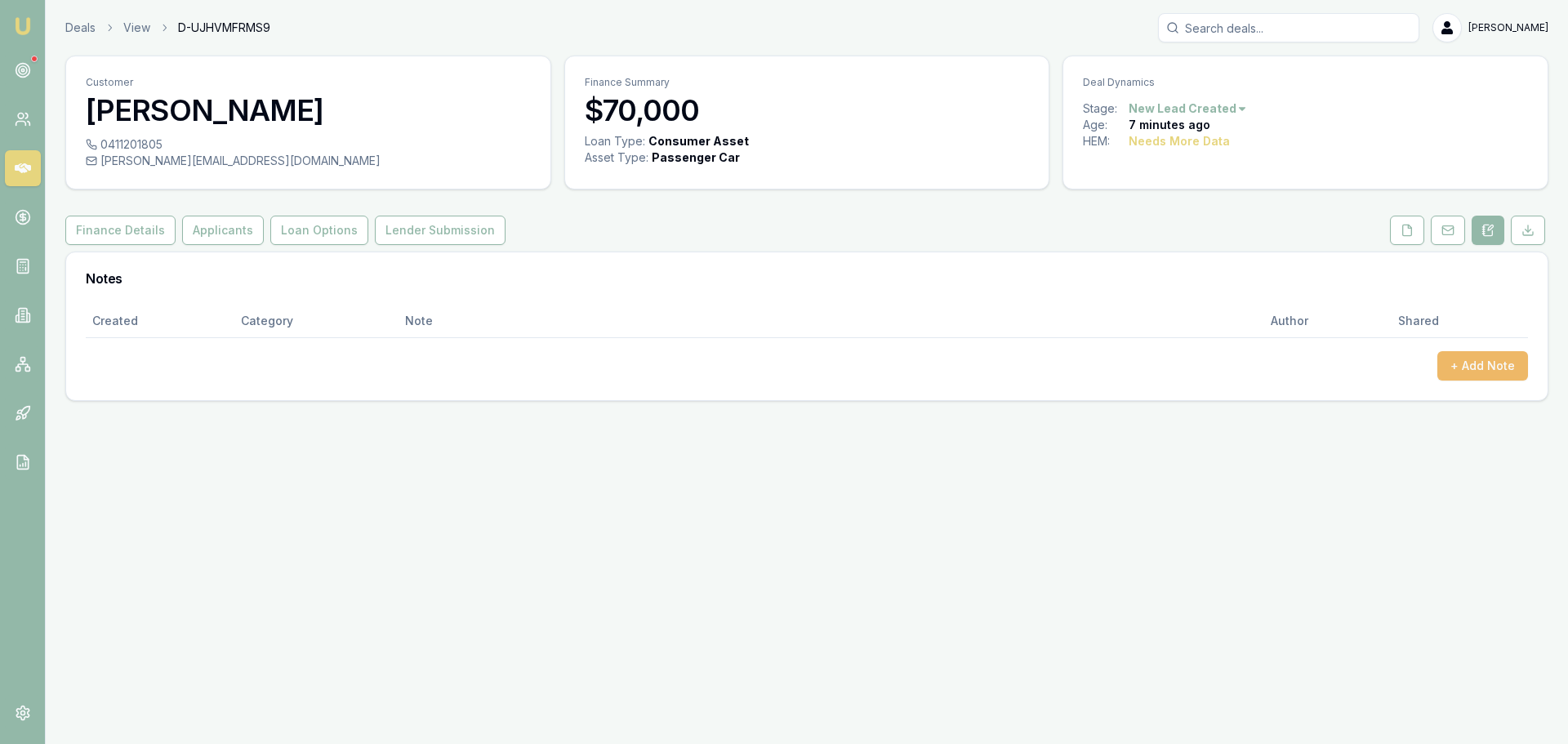
click at [1476, 363] on button "+ Add Note" at bounding box center [1483, 365] width 91 height 29
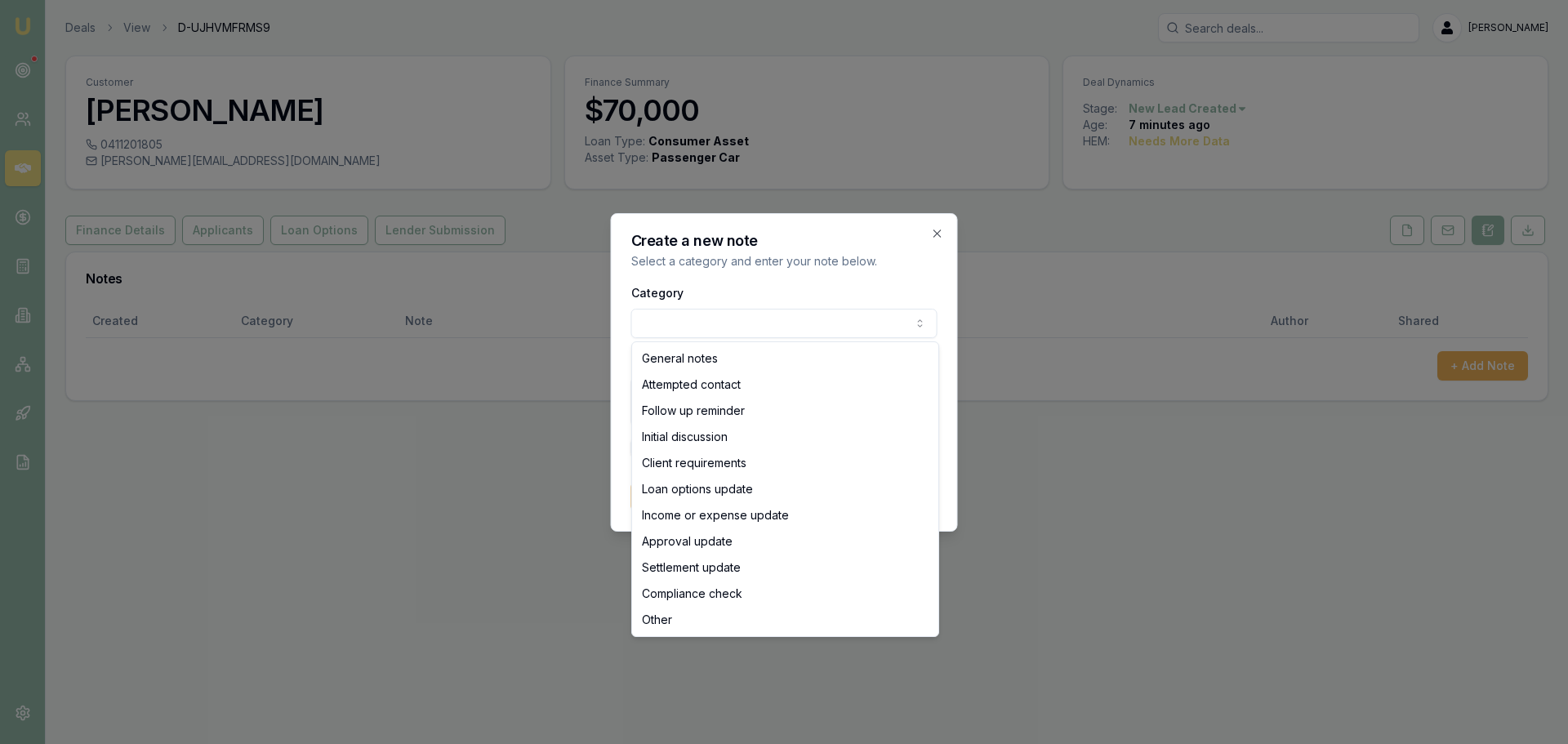
click at [744, 321] on body "Emu Broker Deals View D-UJHVMFRMS9 Erin Shield Toggle Menu Customer James Blume…" at bounding box center [784, 372] width 1568 height 744
select select "ATTEMPTED_CONTACT"
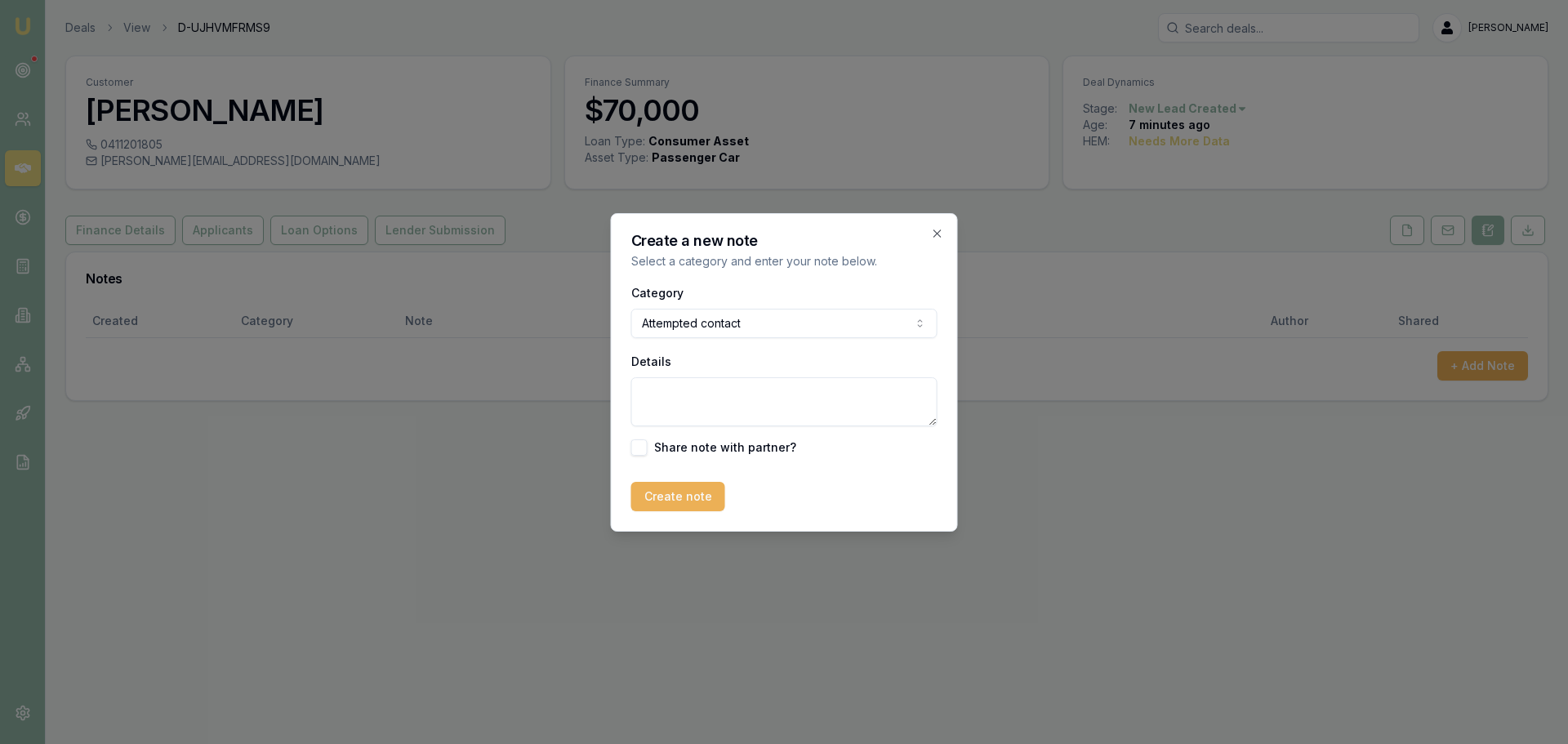
click at [720, 416] on textarea "Details" at bounding box center [784, 402] width 307 height 49
type textarea "Sent text"
click at [688, 497] on button "Create note" at bounding box center [678, 496] width 94 height 29
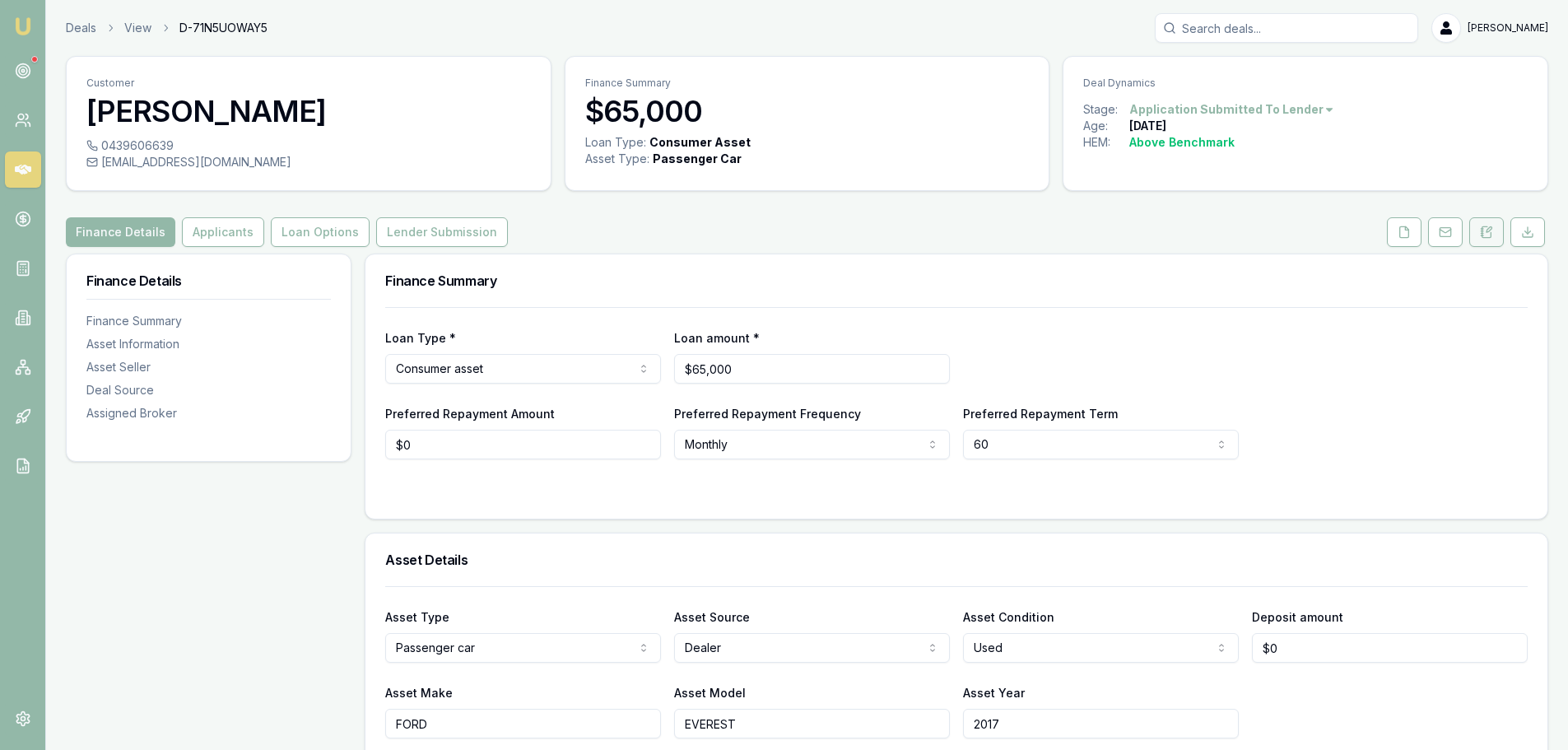
click at [1473, 234] on button at bounding box center [1486, 232] width 34 height 29
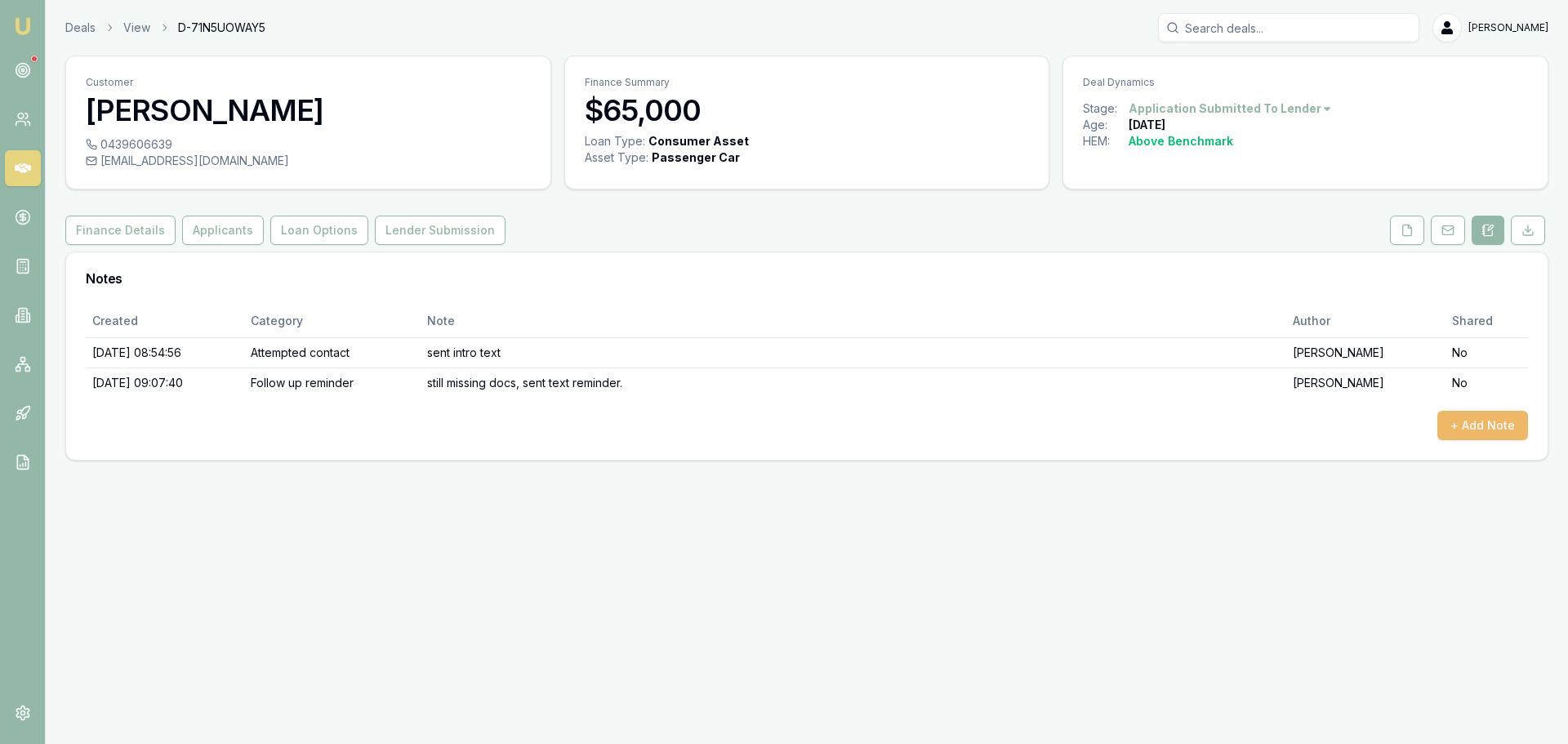
click at [1461, 425] on button "+ Add Note" at bounding box center [1483, 424] width 91 height 29
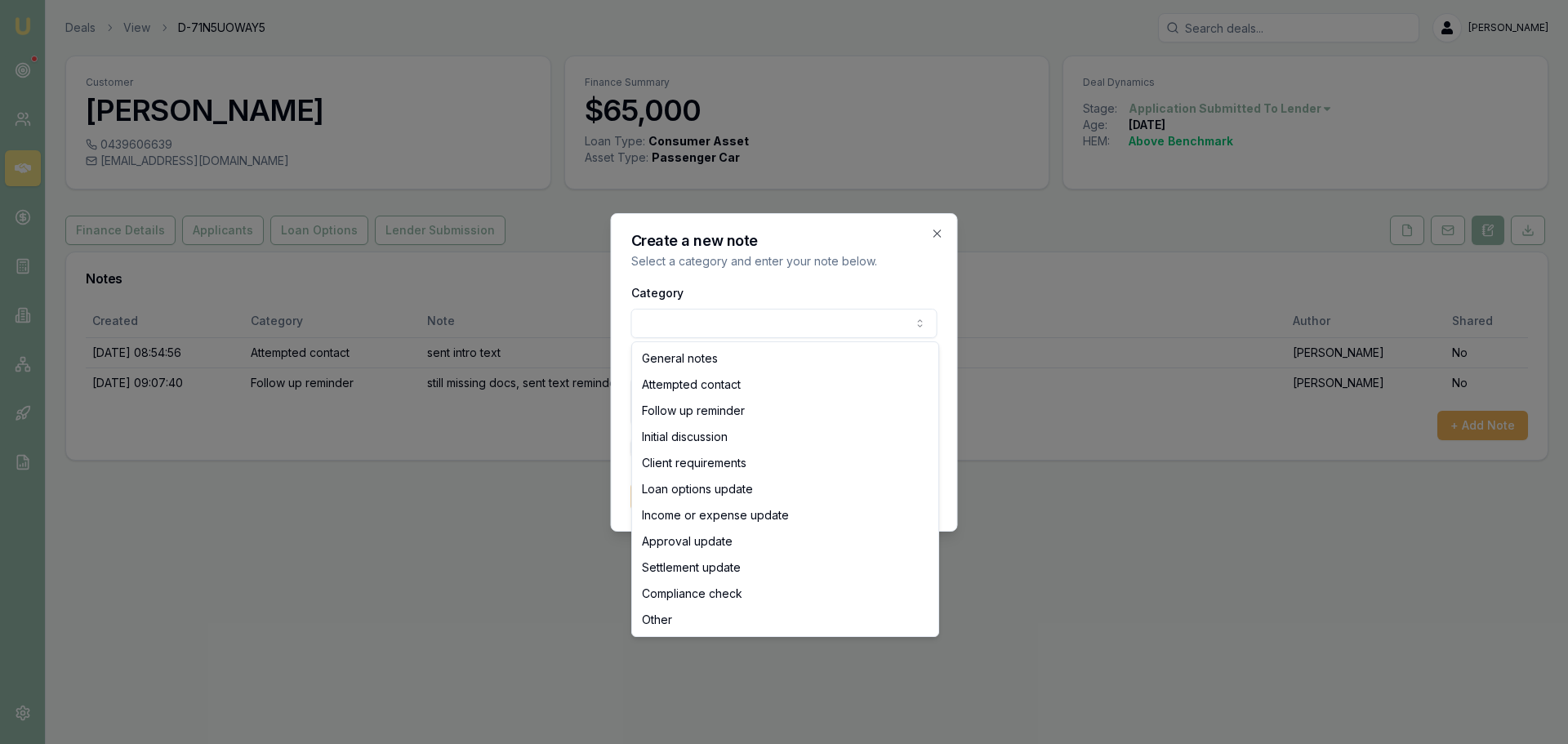
click at [776, 316] on body "Emu Broker Deals View D-71N5UOWAY5 Erin Shield Toggle Menu Customer Jacob Cross…" at bounding box center [784, 372] width 1568 height 744
select select "ATTEMPTED_CONTACT"
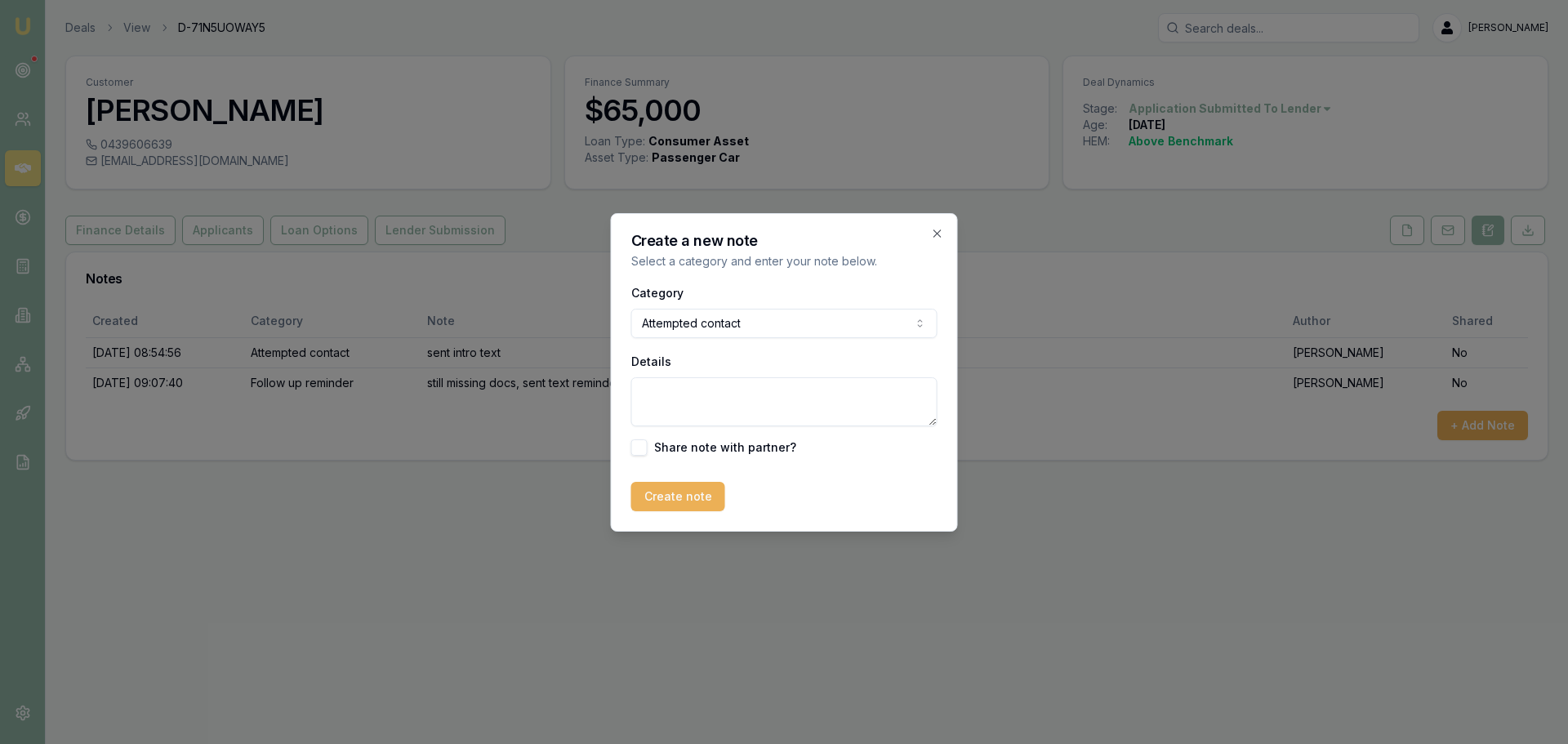
click at [737, 398] on textarea "Details" at bounding box center [784, 402] width 307 height 49
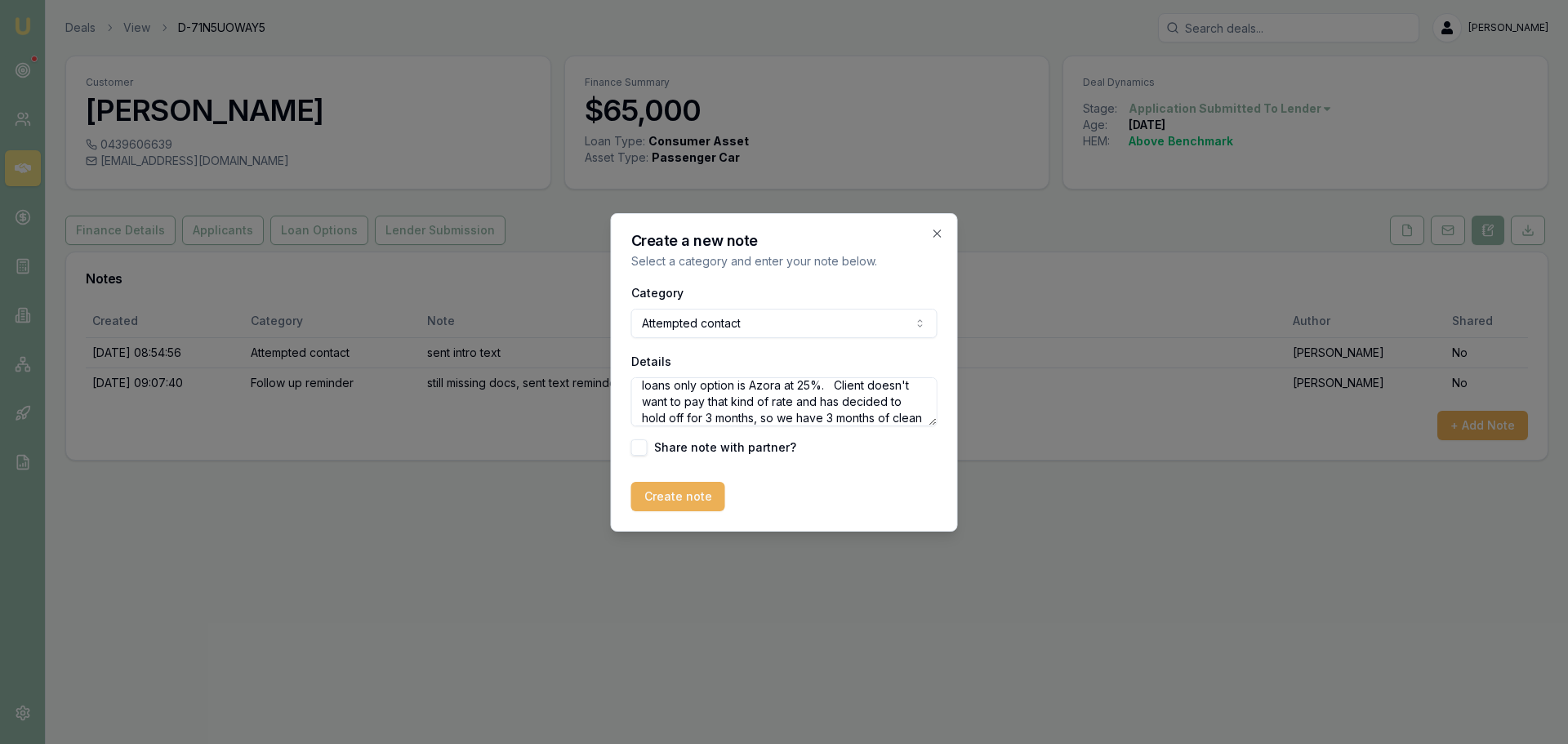
scroll to position [40, 0]
type textarea "With banking conduct, credit score and 2 payday loans only option is Azora at 2…"
click at [702, 508] on button "Create note" at bounding box center [678, 496] width 94 height 29
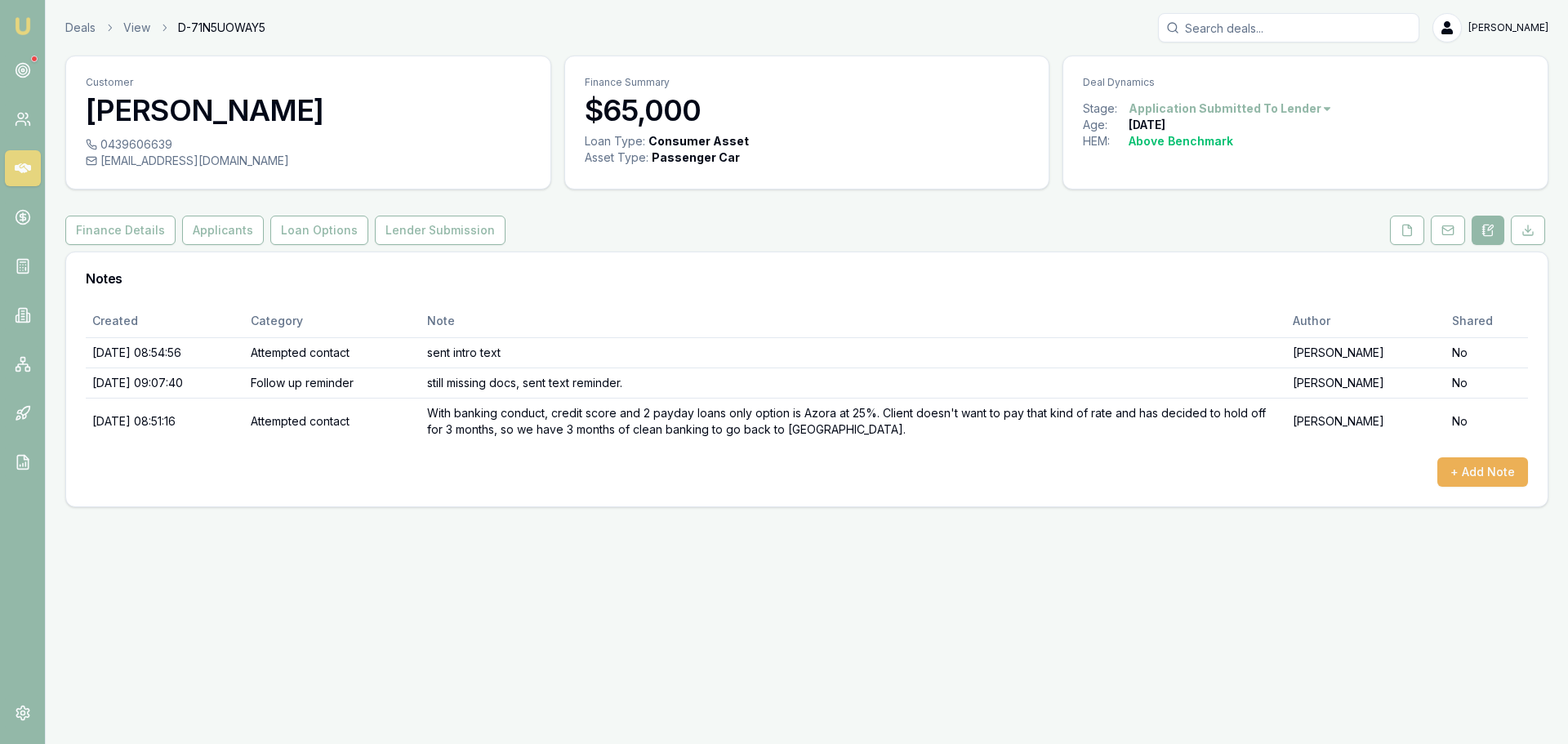
click at [1287, 106] on html "Emu Broker Deals View D-71N5UOWAY5 Erin Shield Toggle Menu Customer Jacob Cross…" at bounding box center [784, 372] width 1568 height 744
click at [1242, 129] on div "Deal On Hold" at bounding box center [1225, 138] width 96 height 26
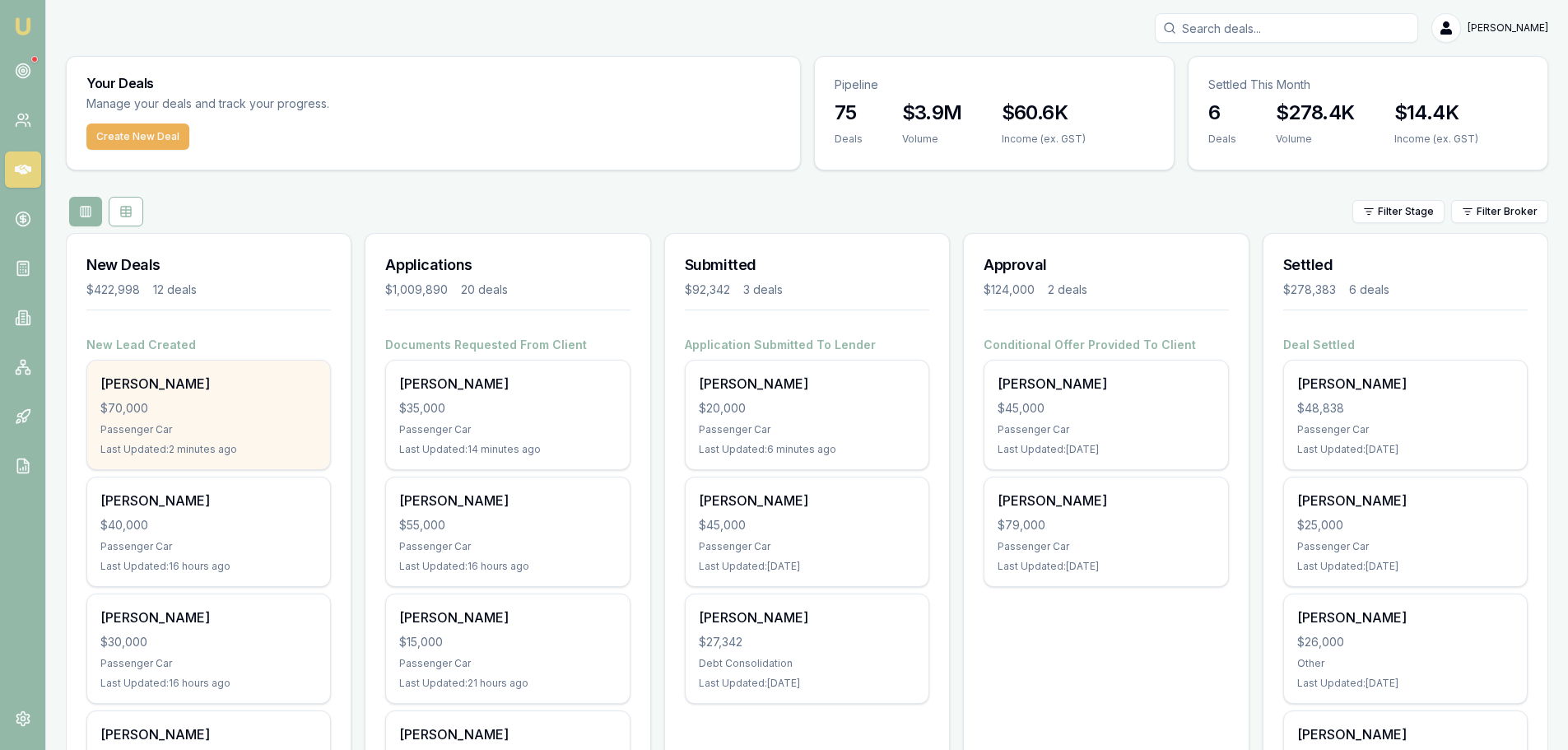
click at [165, 413] on div "$70,000" at bounding box center [209, 408] width 217 height 16
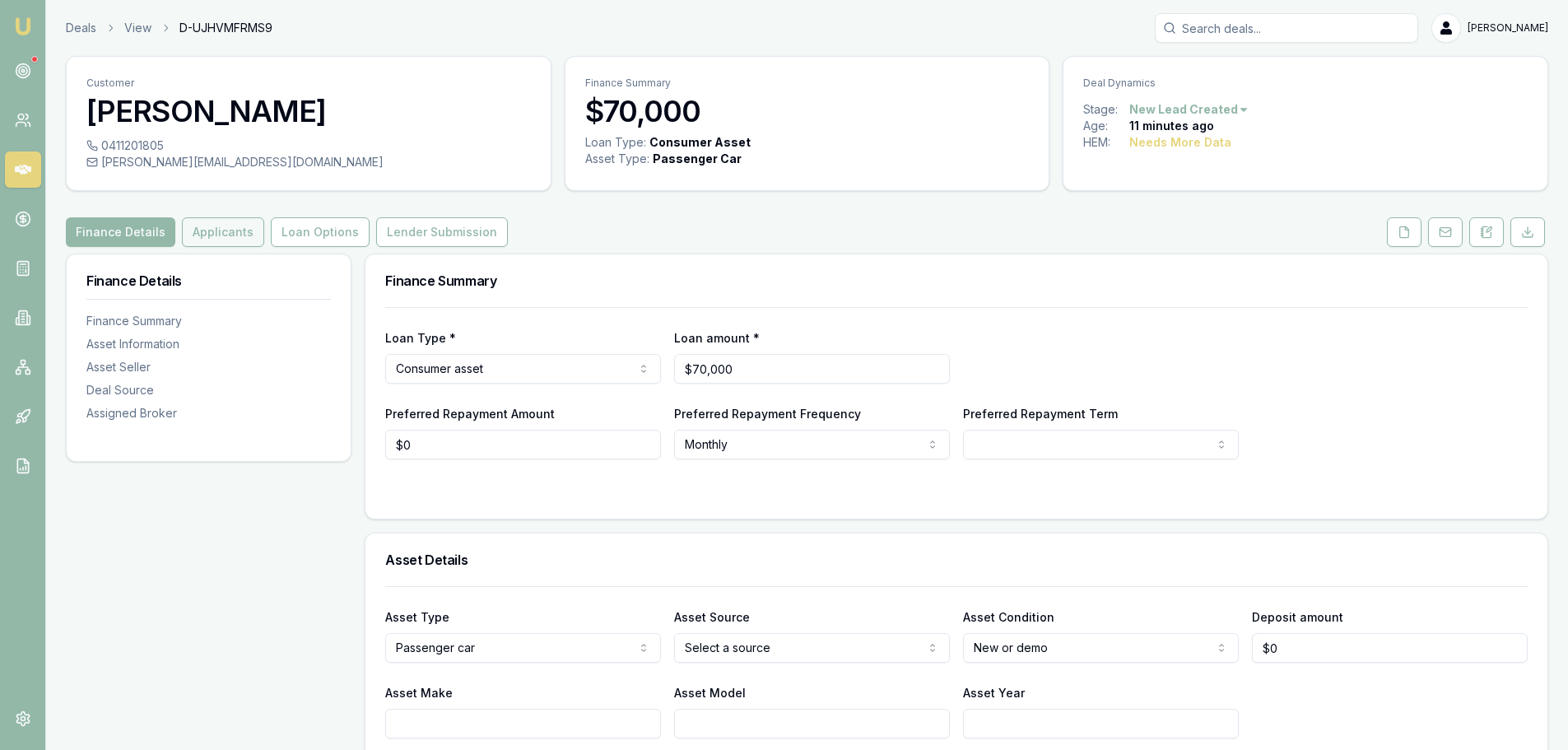
click at [207, 231] on button "Applicants" at bounding box center [223, 232] width 83 height 29
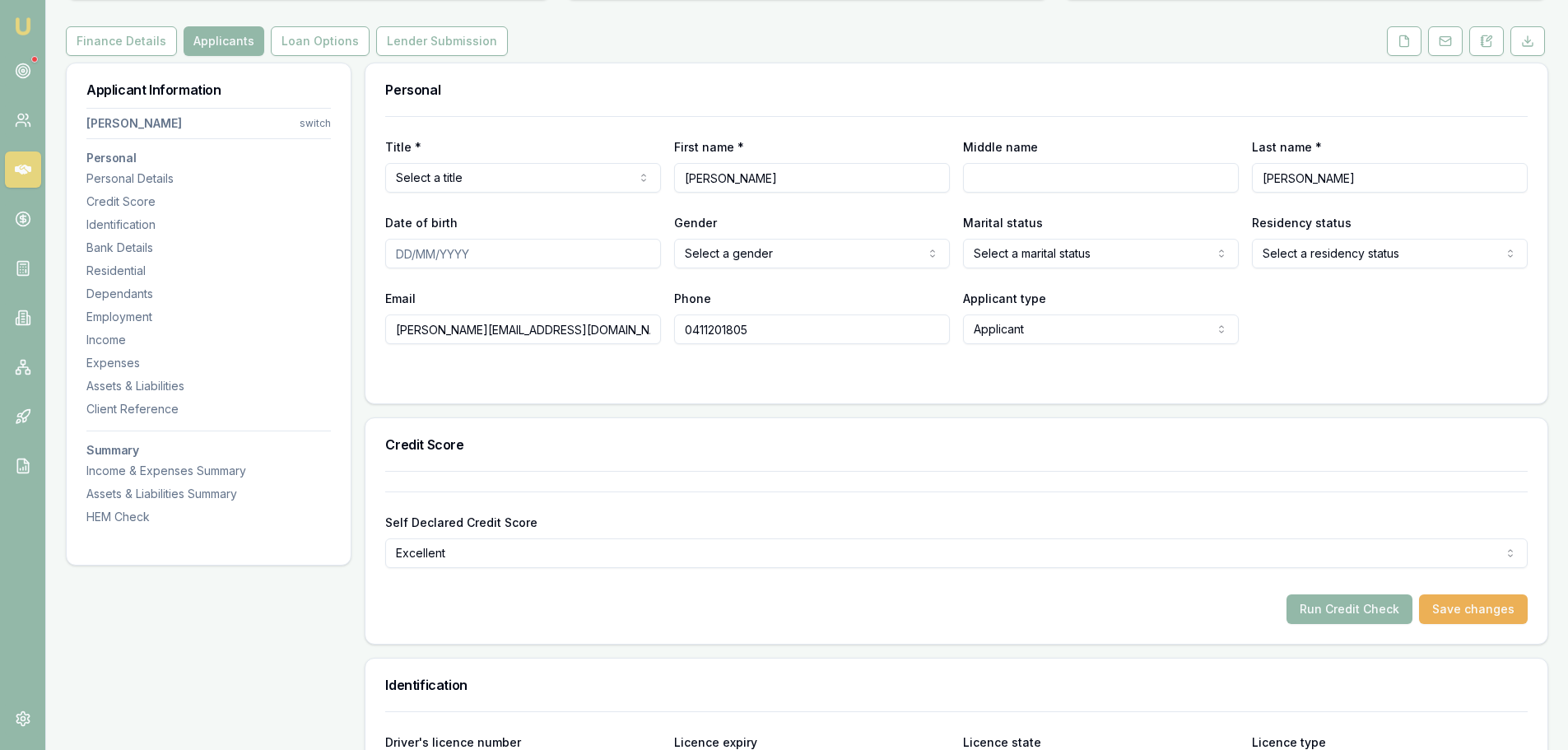
scroll to position [83, 0]
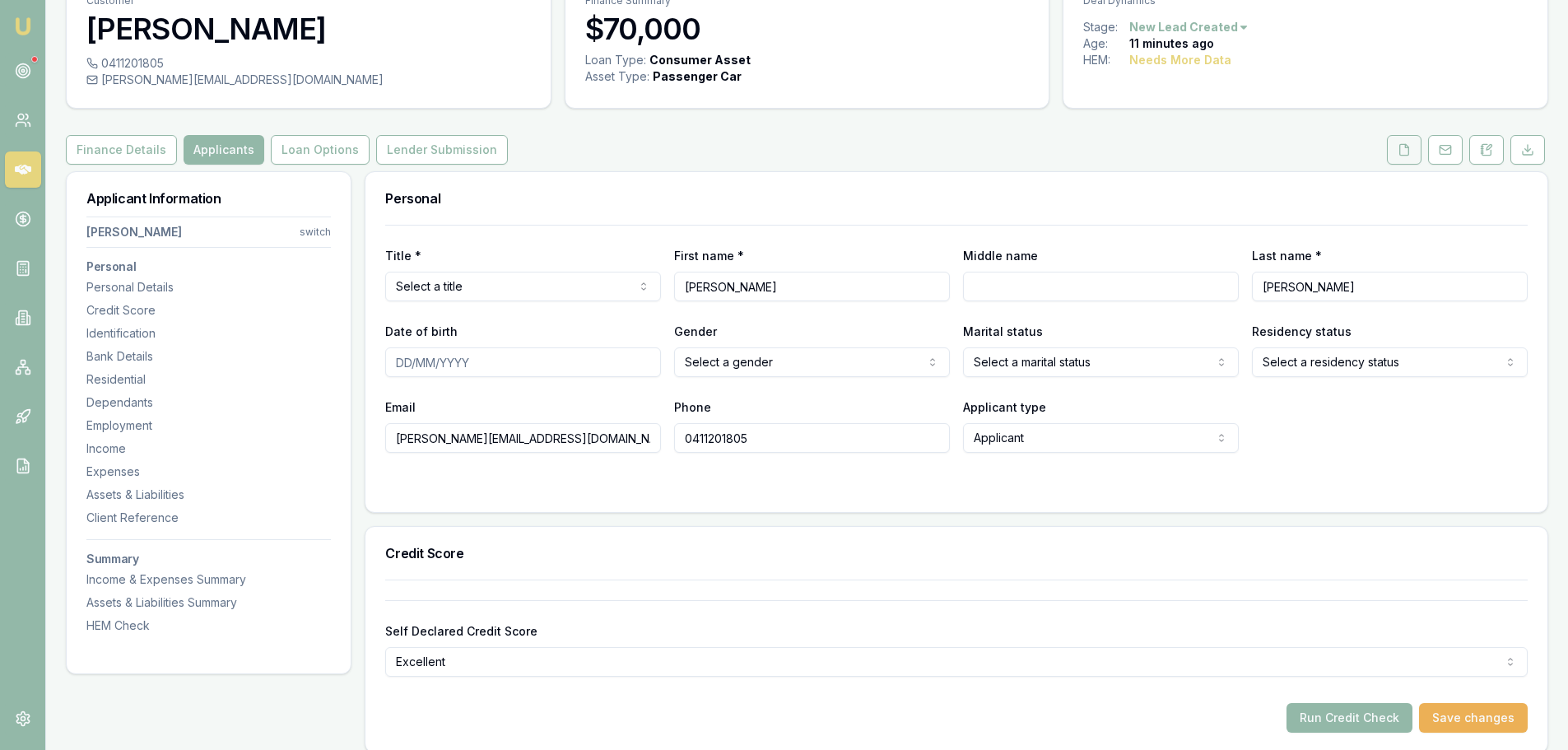
click at [1406, 151] on icon at bounding box center [1404, 150] width 13 height 13
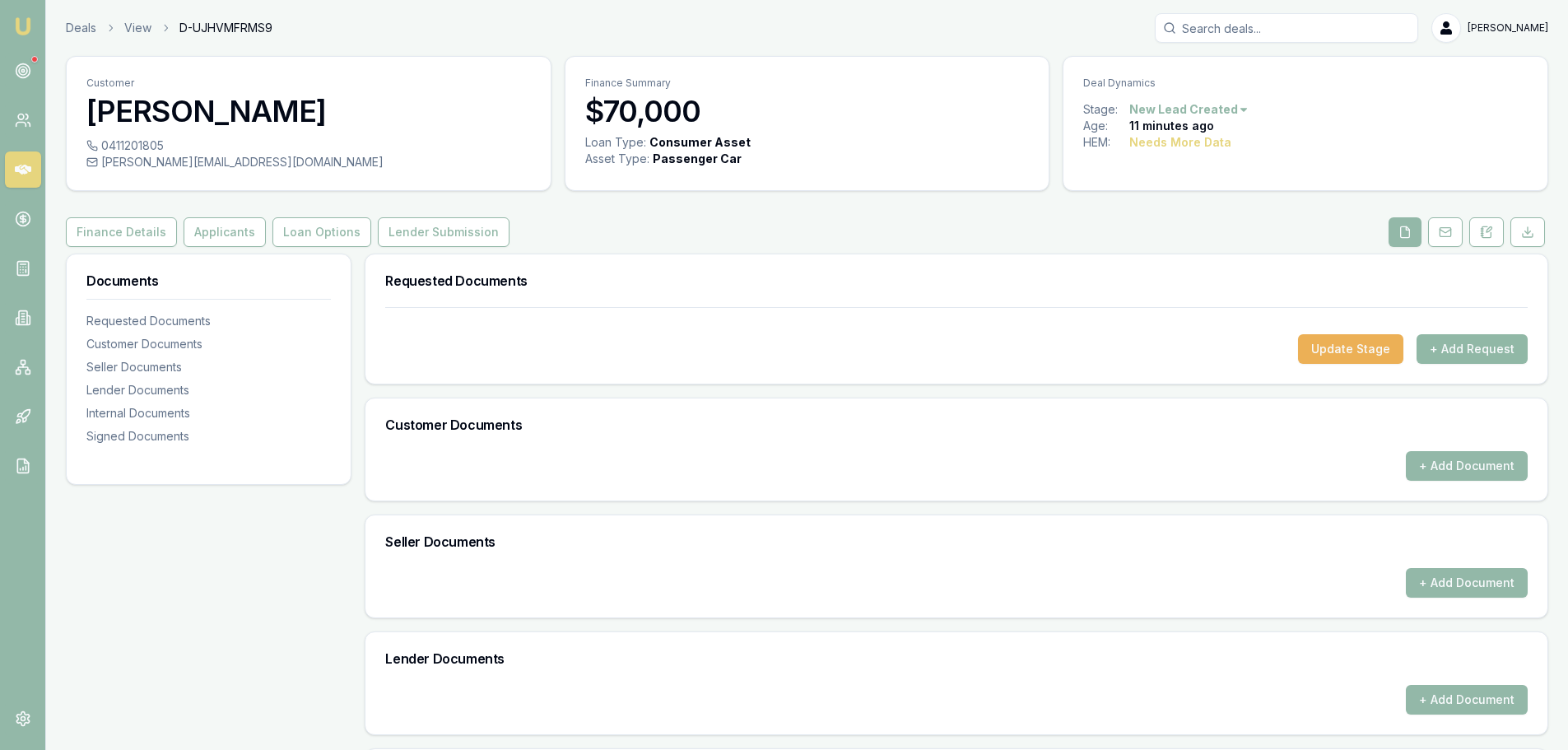
click at [1481, 353] on button "+ Add Request" at bounding box center [1472, 348] width 111 height 29
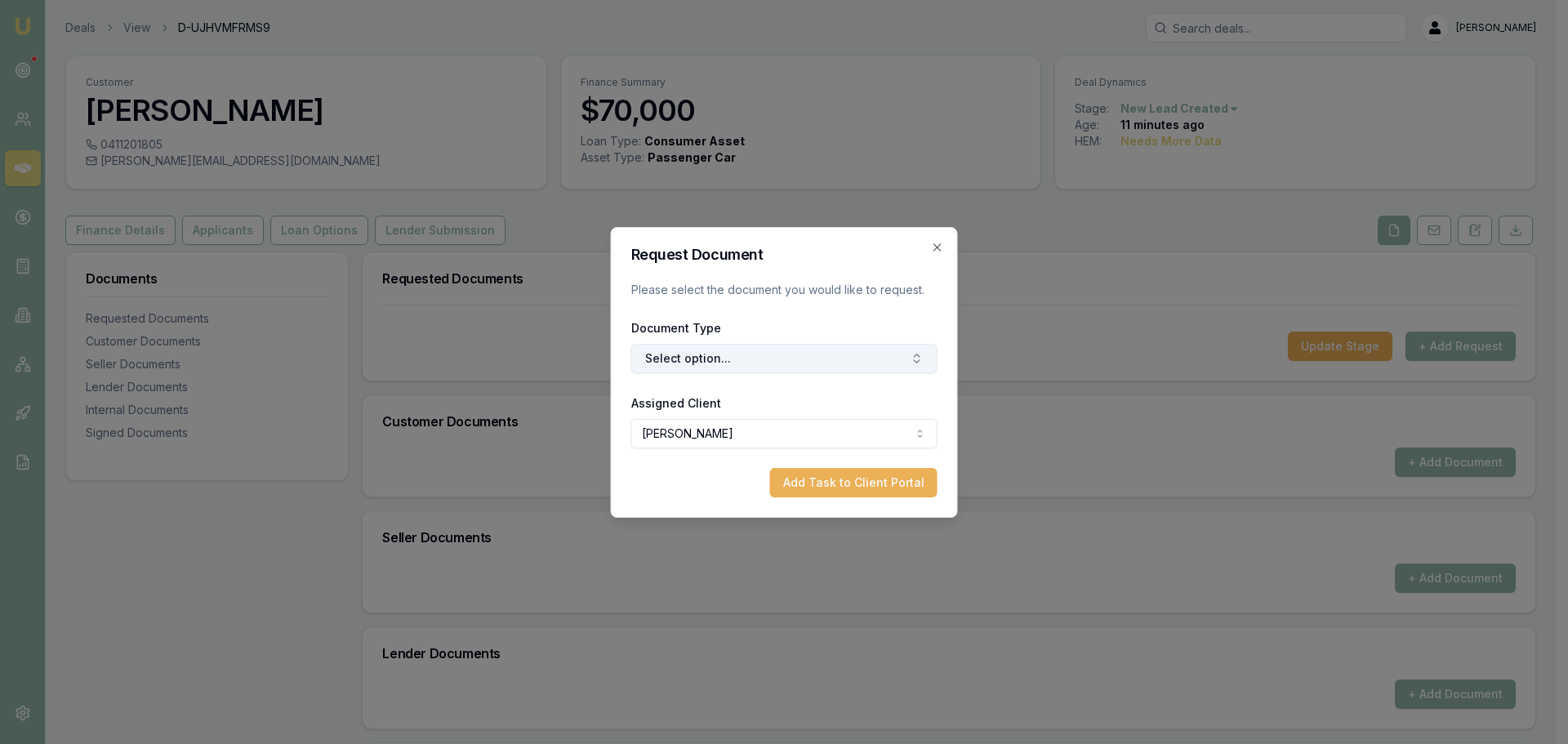
click at [814, 344] on button "Select option..." at bounding box center [784, 357] width 307 height 29
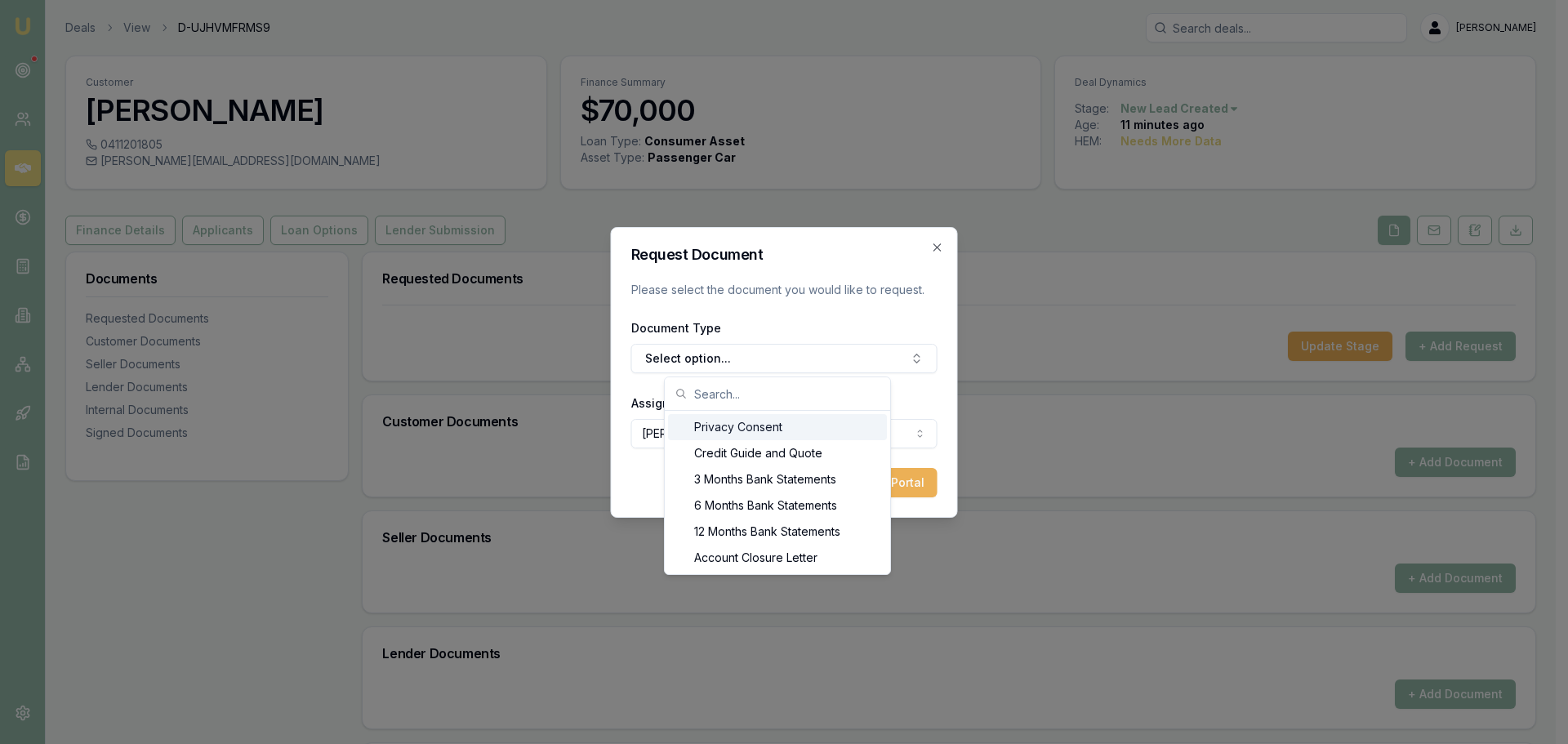
click at [774, 425] on div "Privacy Consent" at bounding box center [777, 427] width 219 height 26
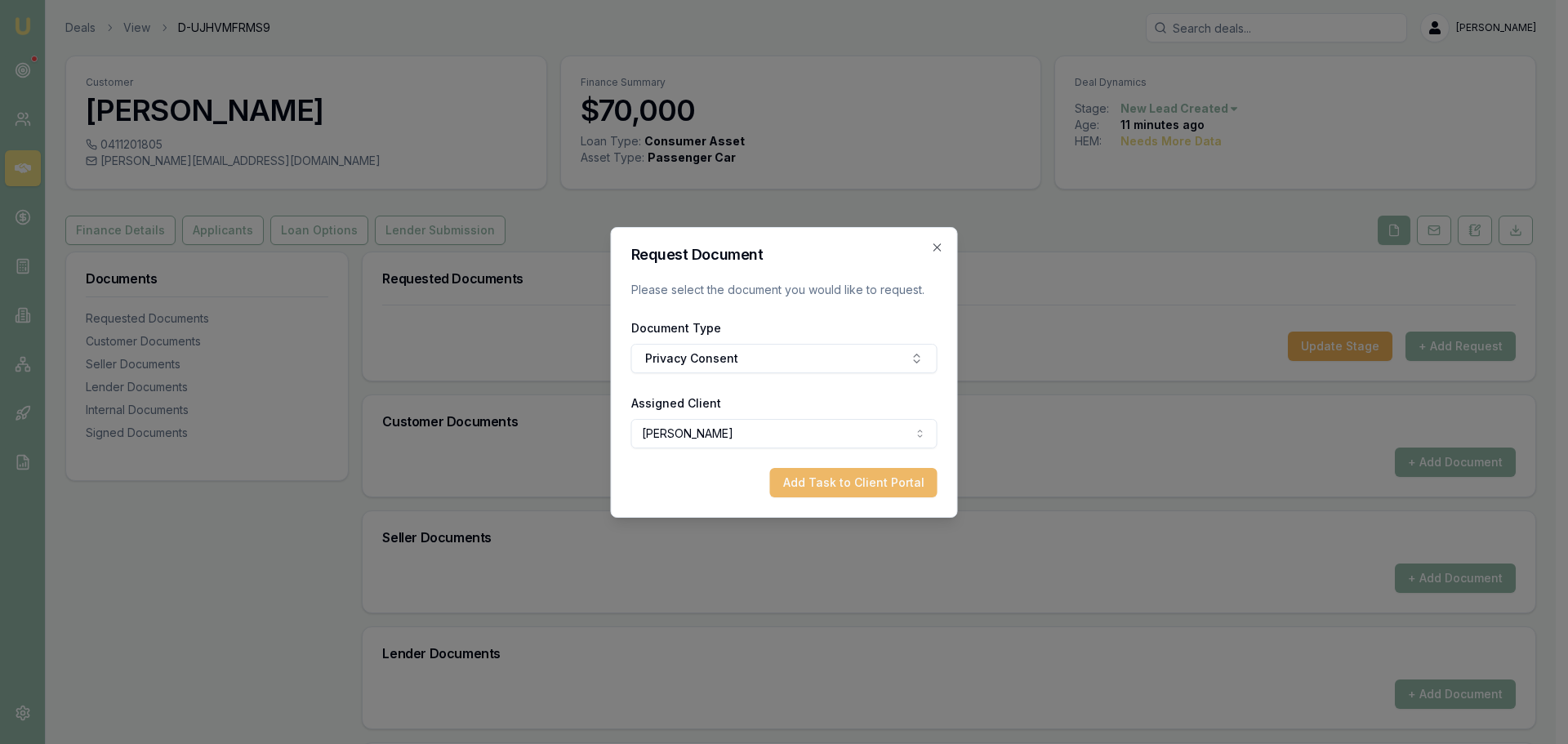
click at [865, 478] on button "Add Task to Client Portal" at bounding box center [853, 482] width 167 height 29
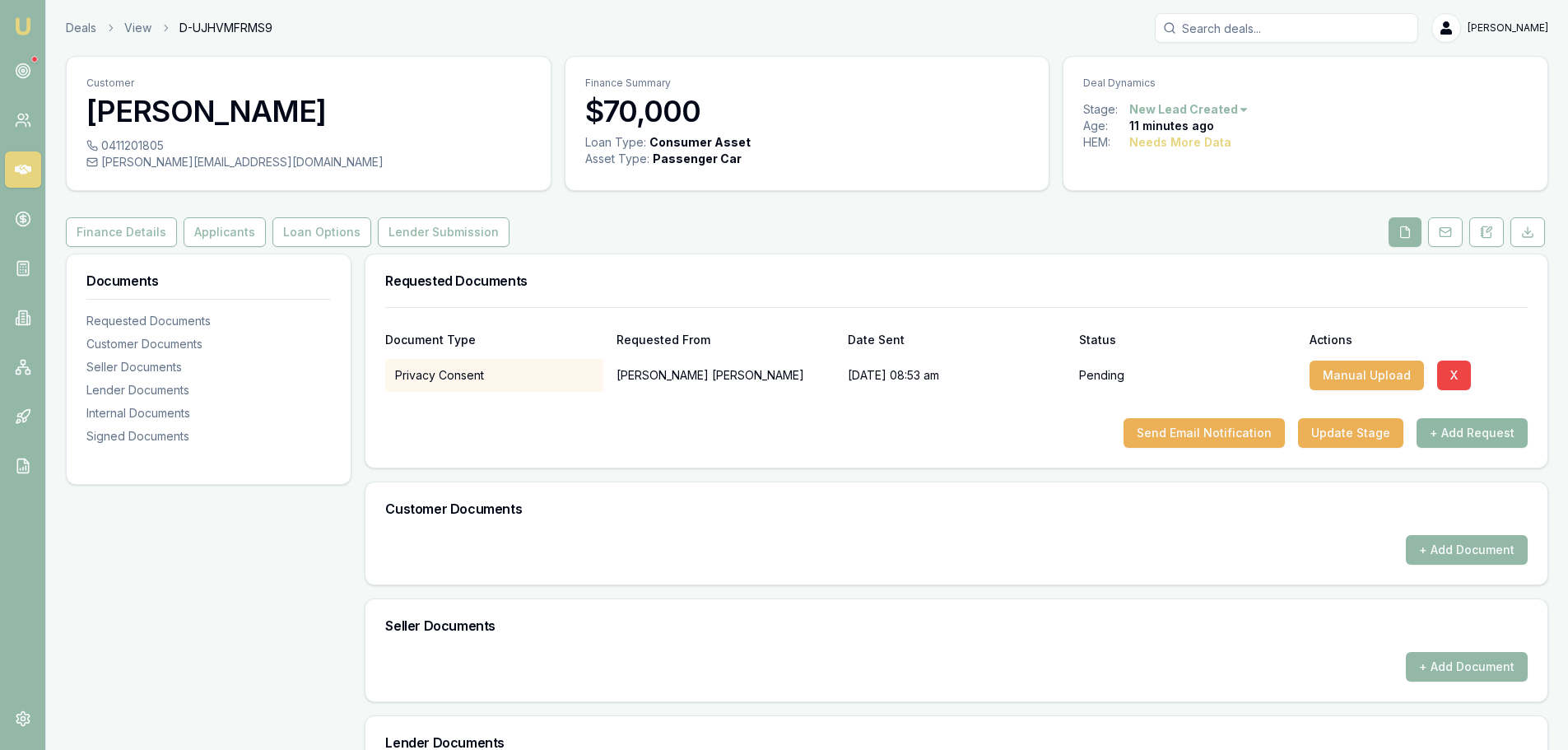
click at [1498, 430] on button "+ Add Request" at bounding box center [1472, 433] width 111 height 29
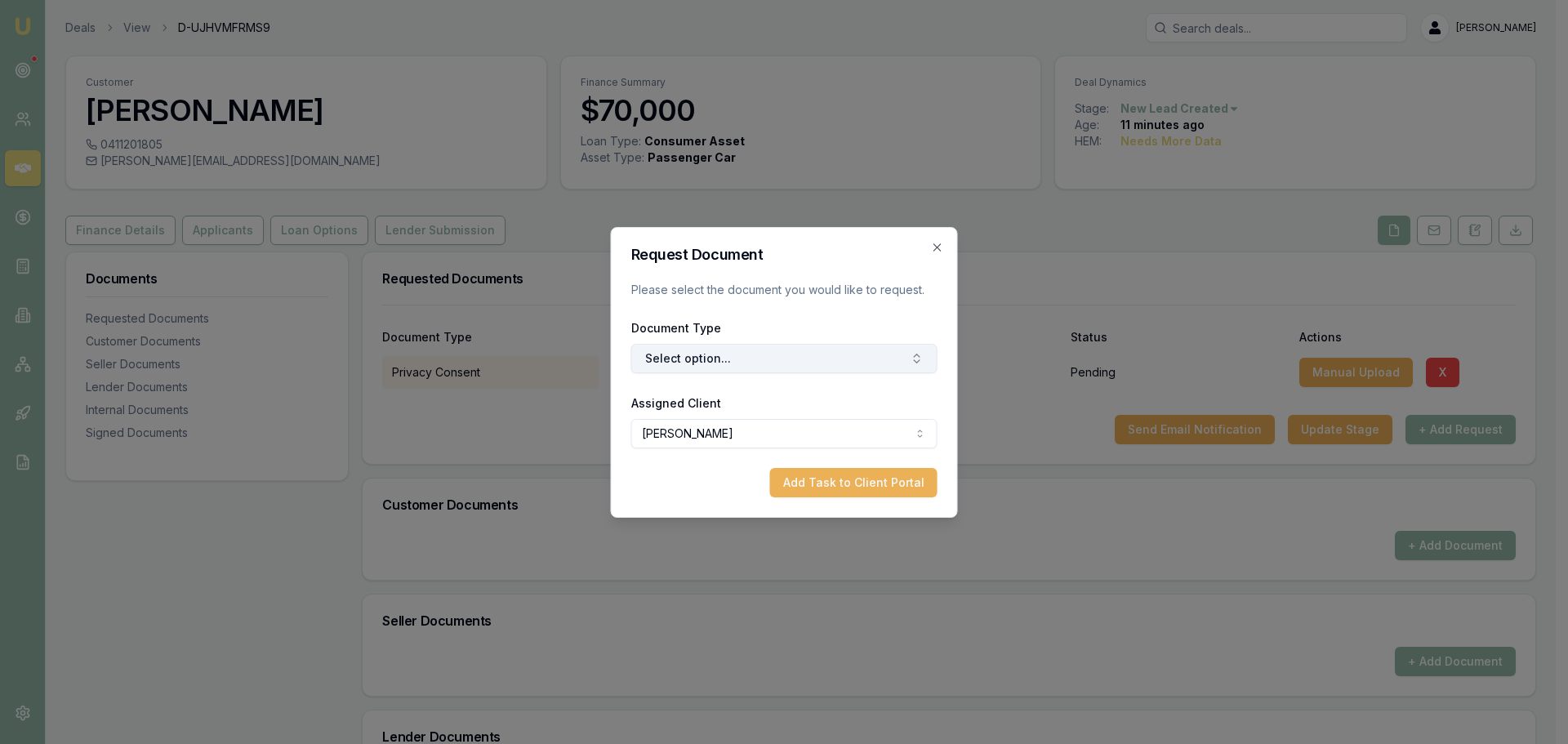
click at [760, 350] on button "Select option..." at bounding box center [784, 357] width 307 height 29
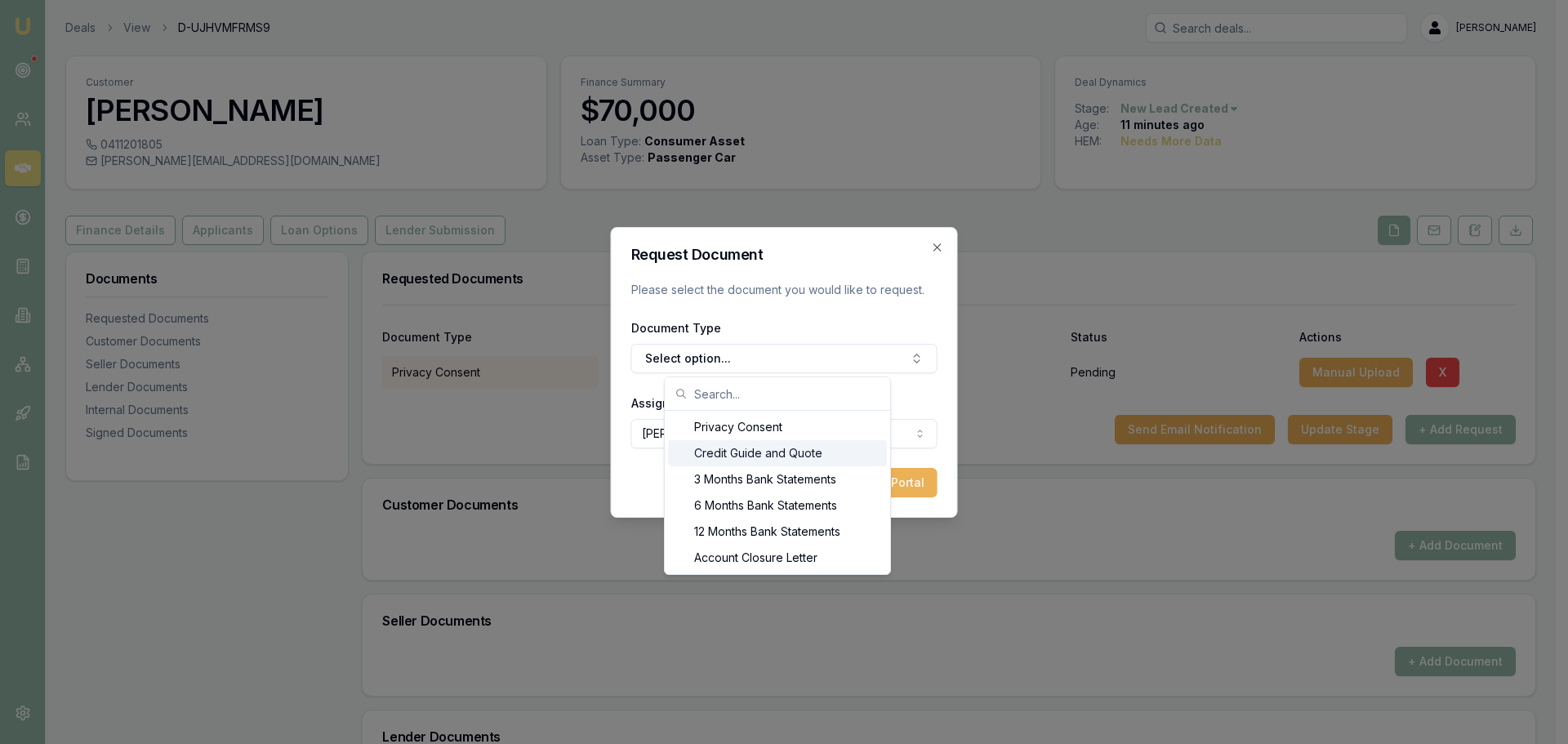
click at [717, 463] on div "Credit Guide and Quote" at bounding box center [777, 454] width 219 height 26
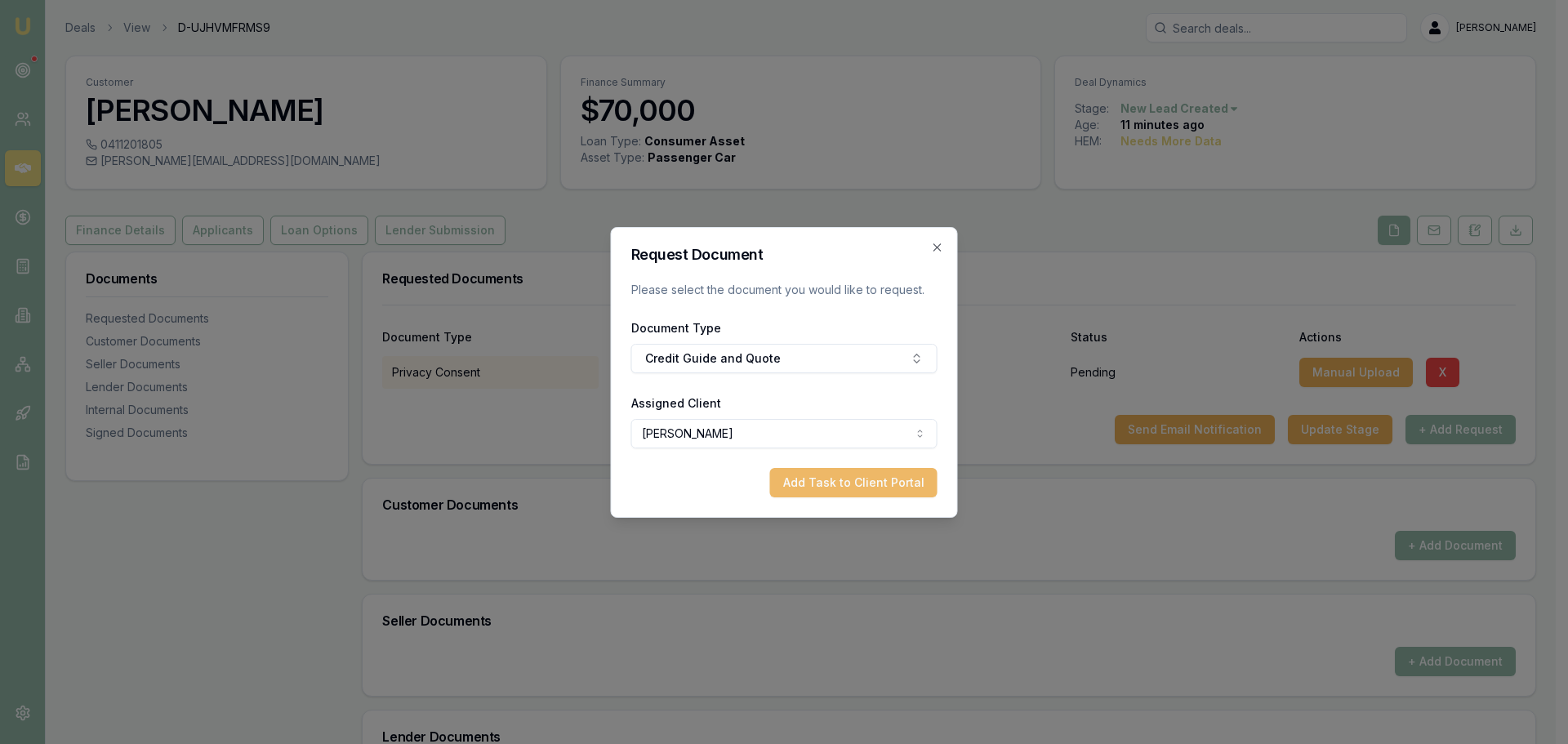
click at [862, 483] on button "Add Task to Client Portal" at bounding box center [853, 482] width 167 height 29
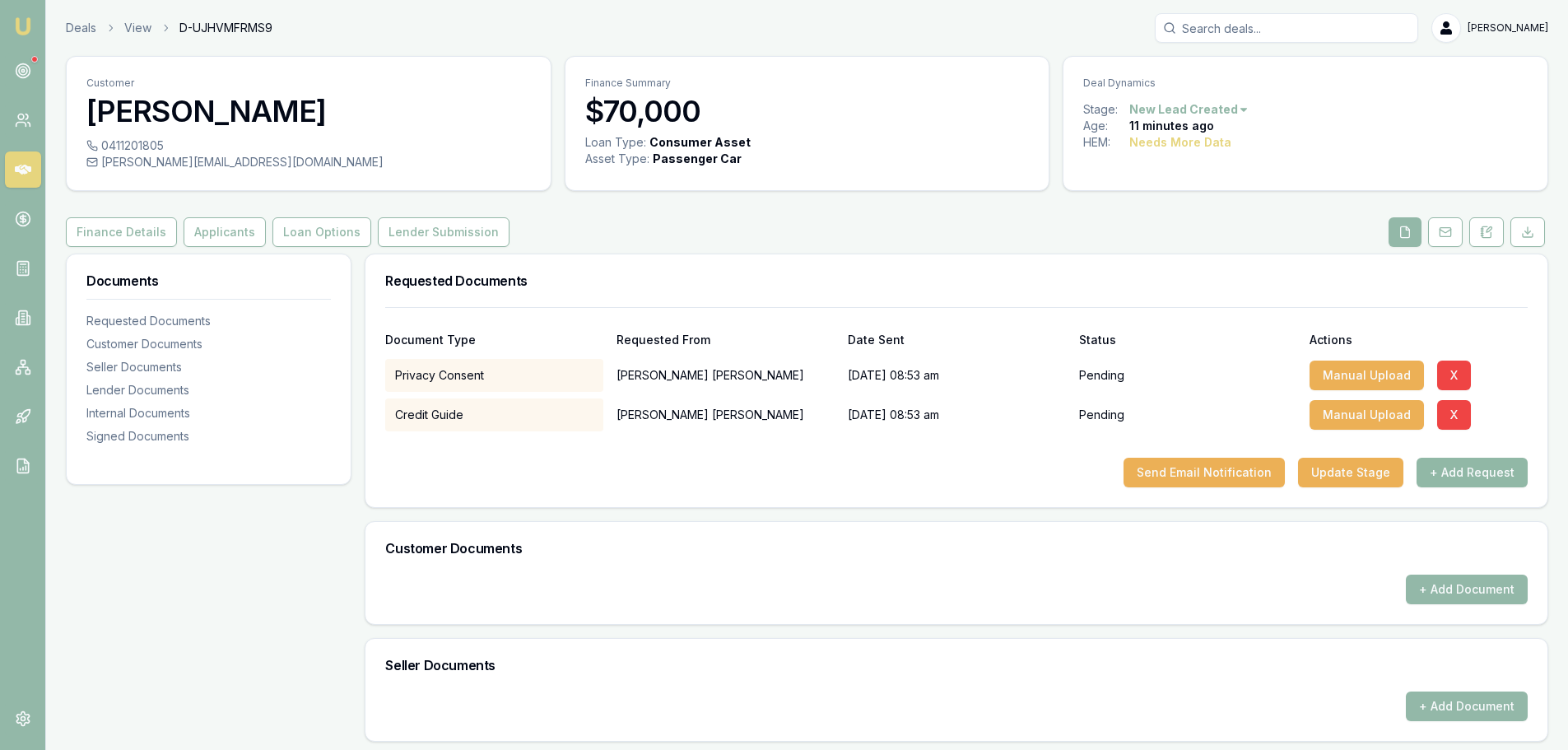
click at [1457, 464] on button "+ Add Request" at bounding box center [1472, 471] width 111 height 29
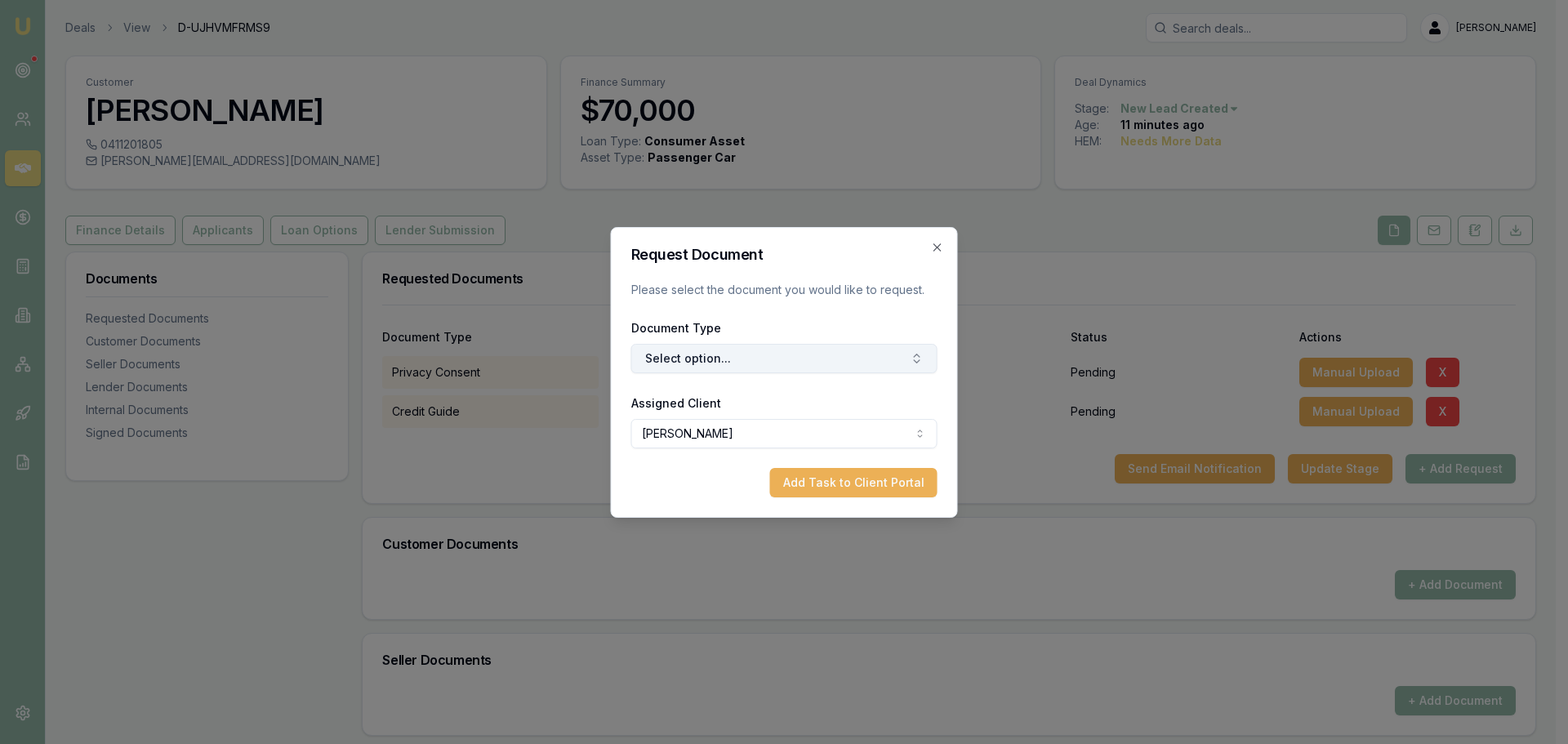
click at [878, 355] on button "Select option..." at bounding box center [784, 357] width 307 height 29
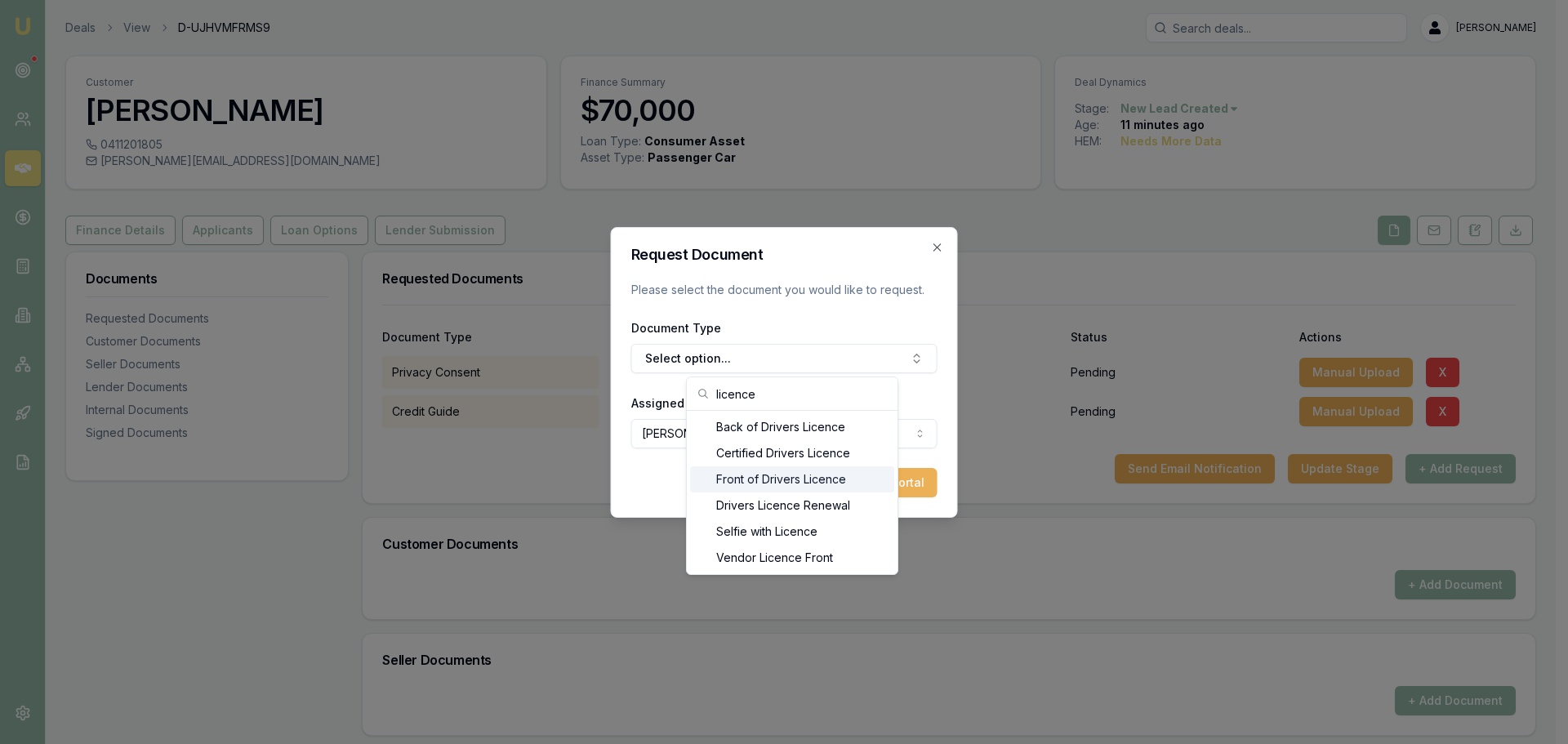
type input "licence"
click at [817, 477] on div "Front of Drivers Licence" at bounding box center [792, 479] width 204 height 26
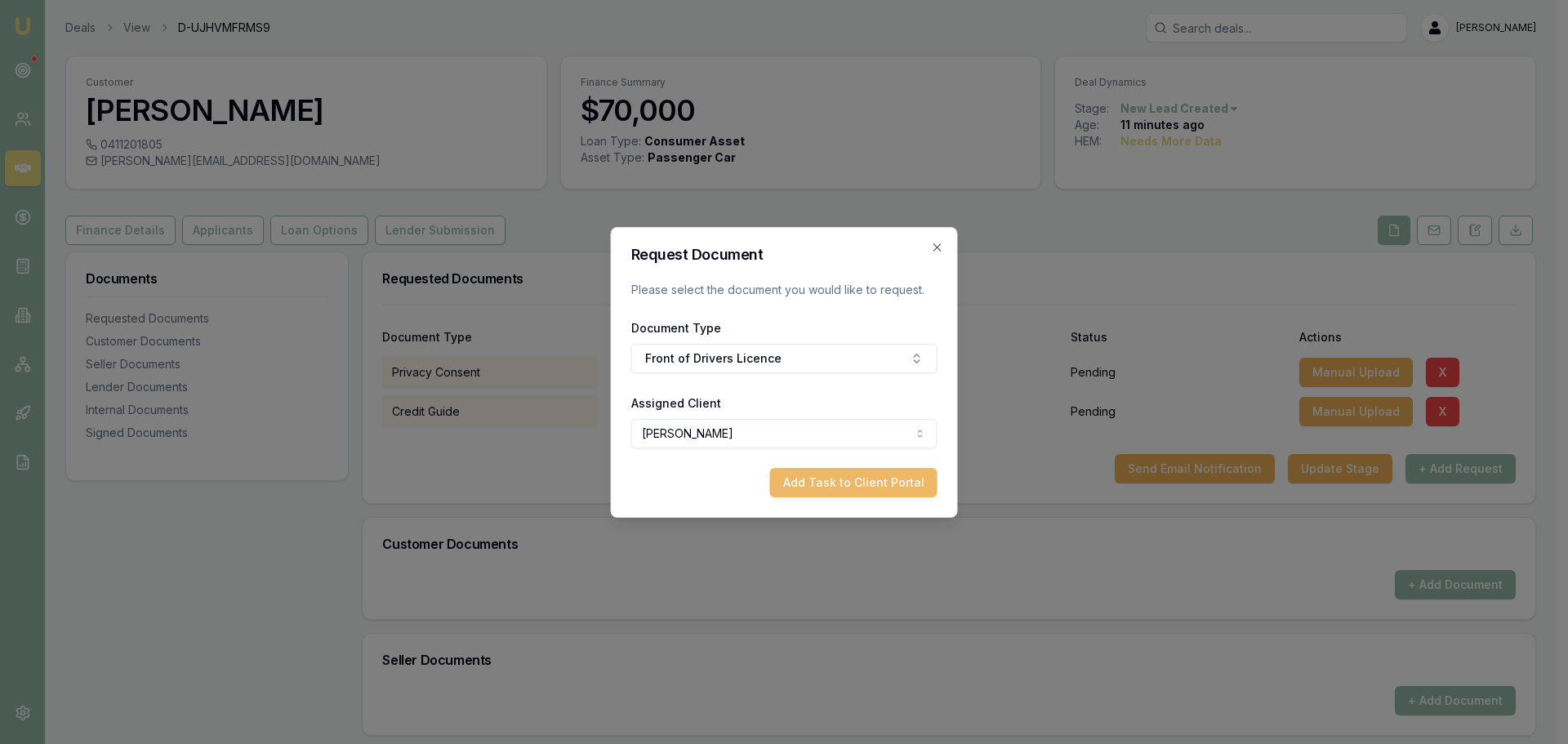
click at [860, 478] on button "Add Task to Client Portal" at bounding box center [853, 482] width 167 height 29
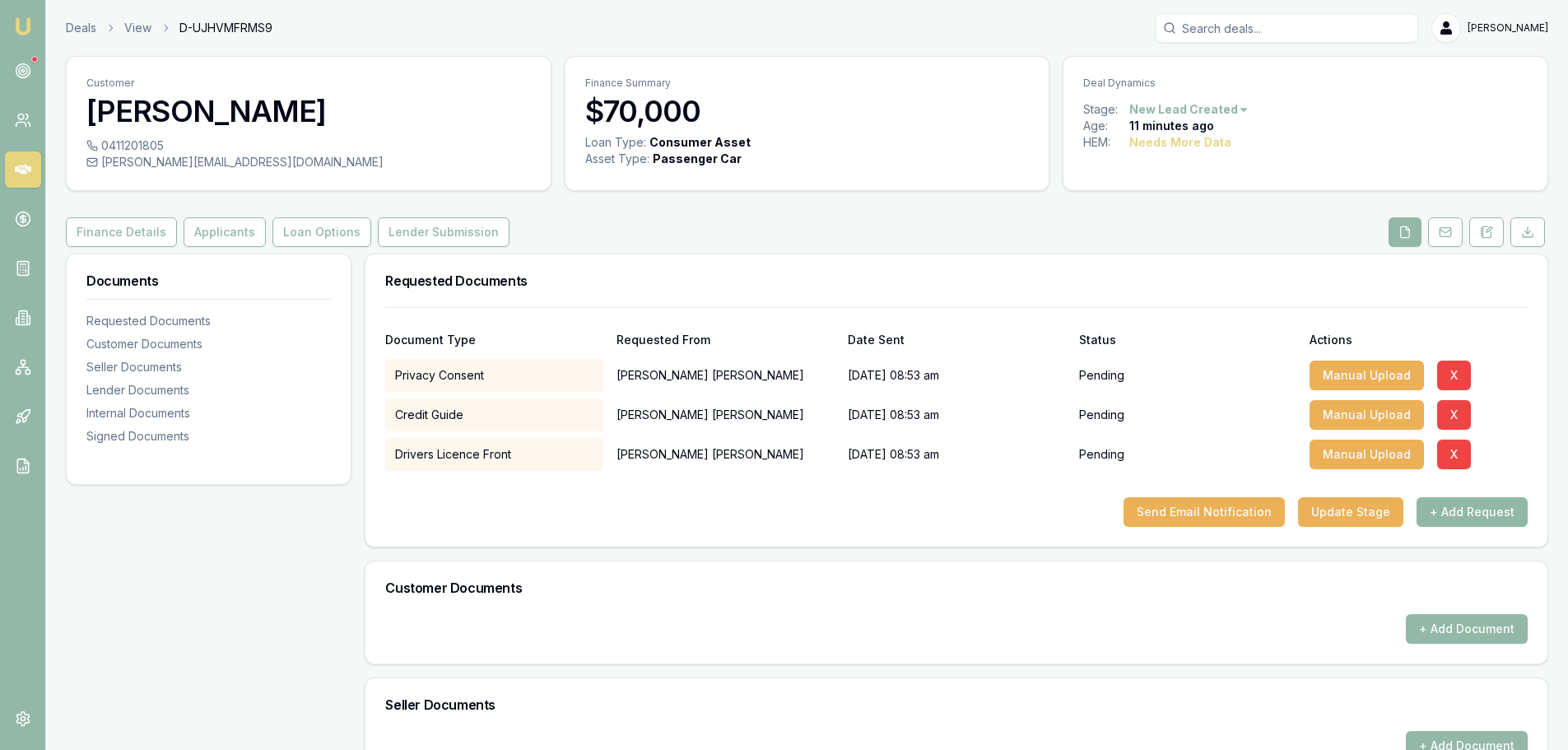
click at [1463, 510] on button "+ Add Request" at bounding box center [1472, 511] width 111 height 29
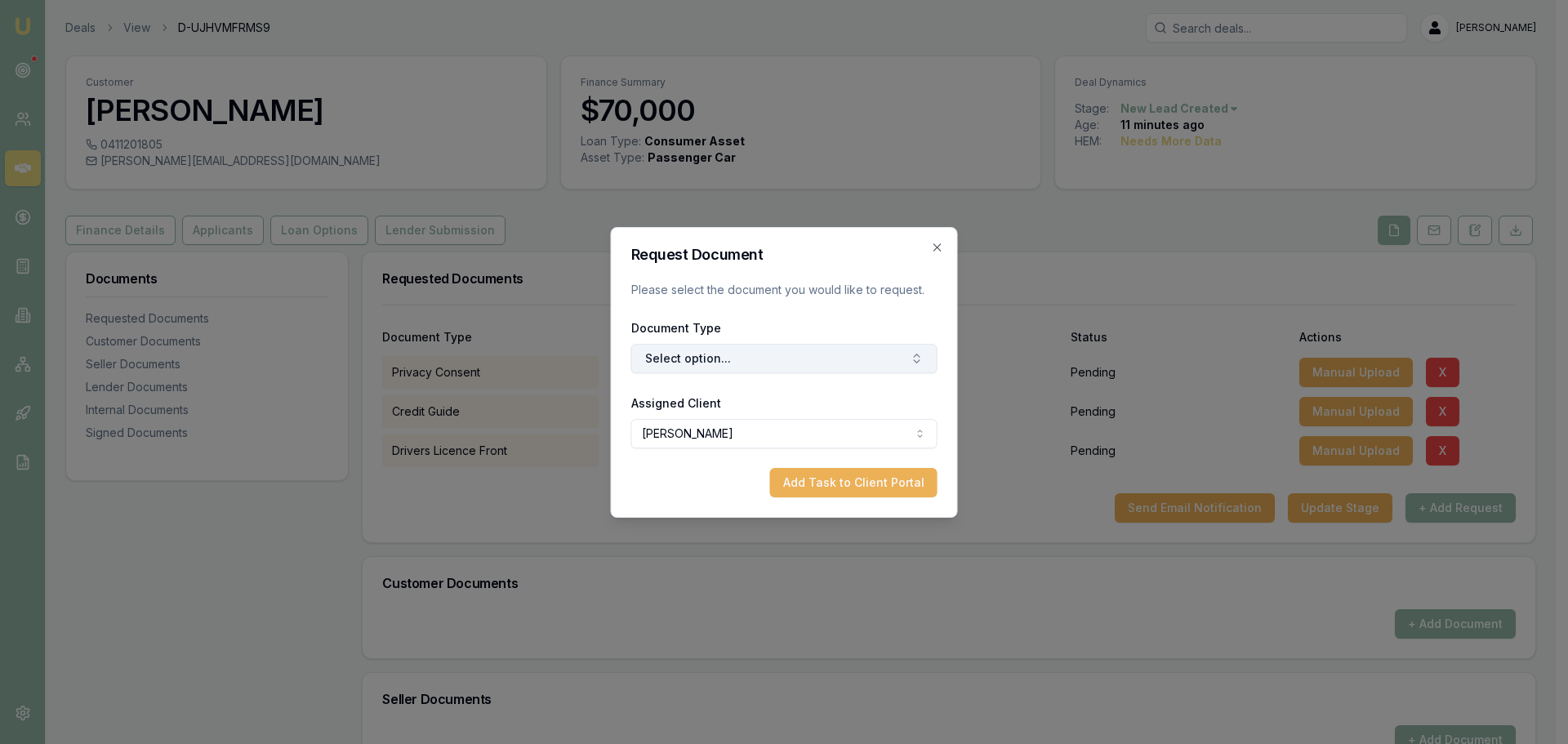
click at [789, 356] on button "Select option..." at bounding box center [784, 357] width 307 height 29
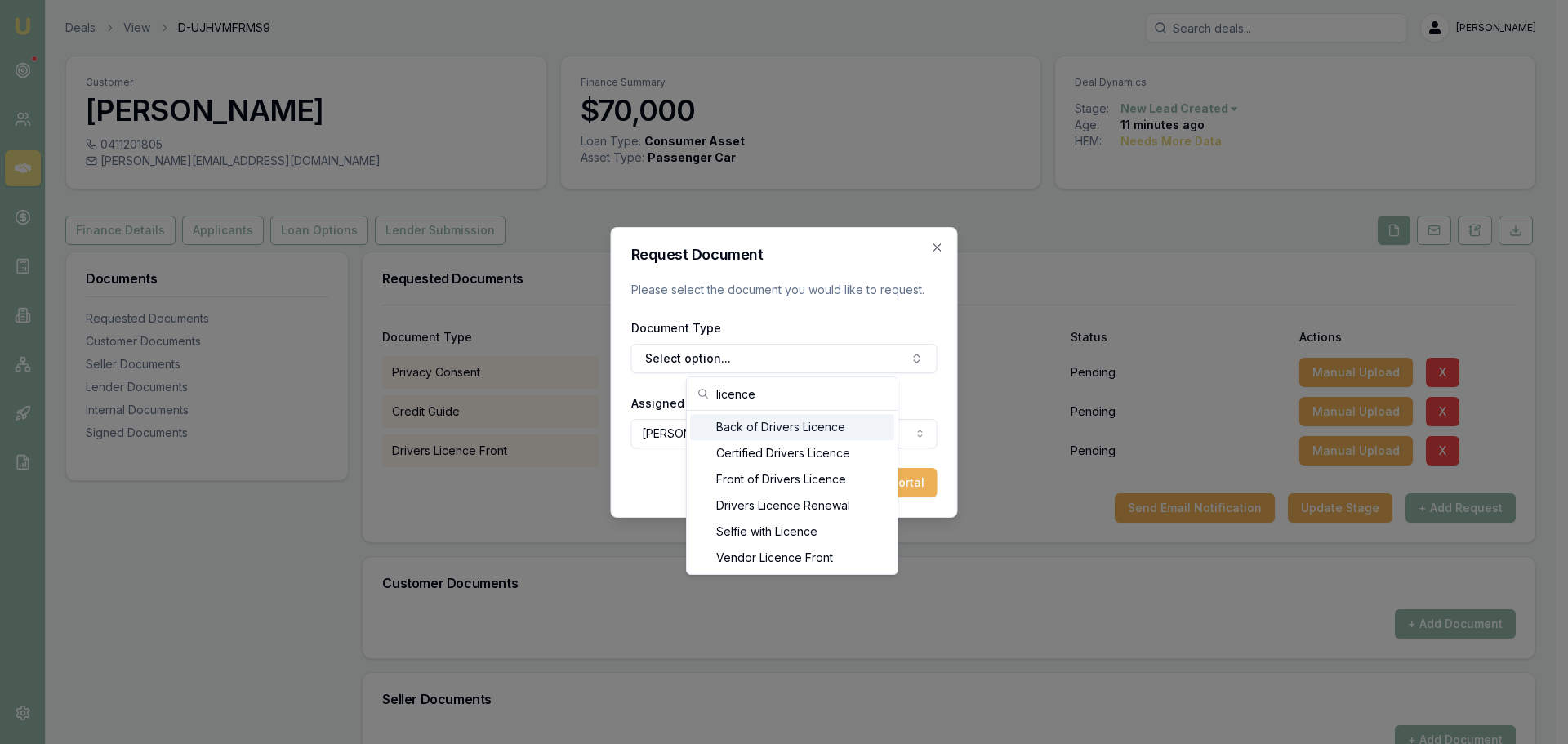
type input "licence"
click at [782, 433] on div "Back of Drivers Licence" at bounding box center [792, 427] width 204 height 26
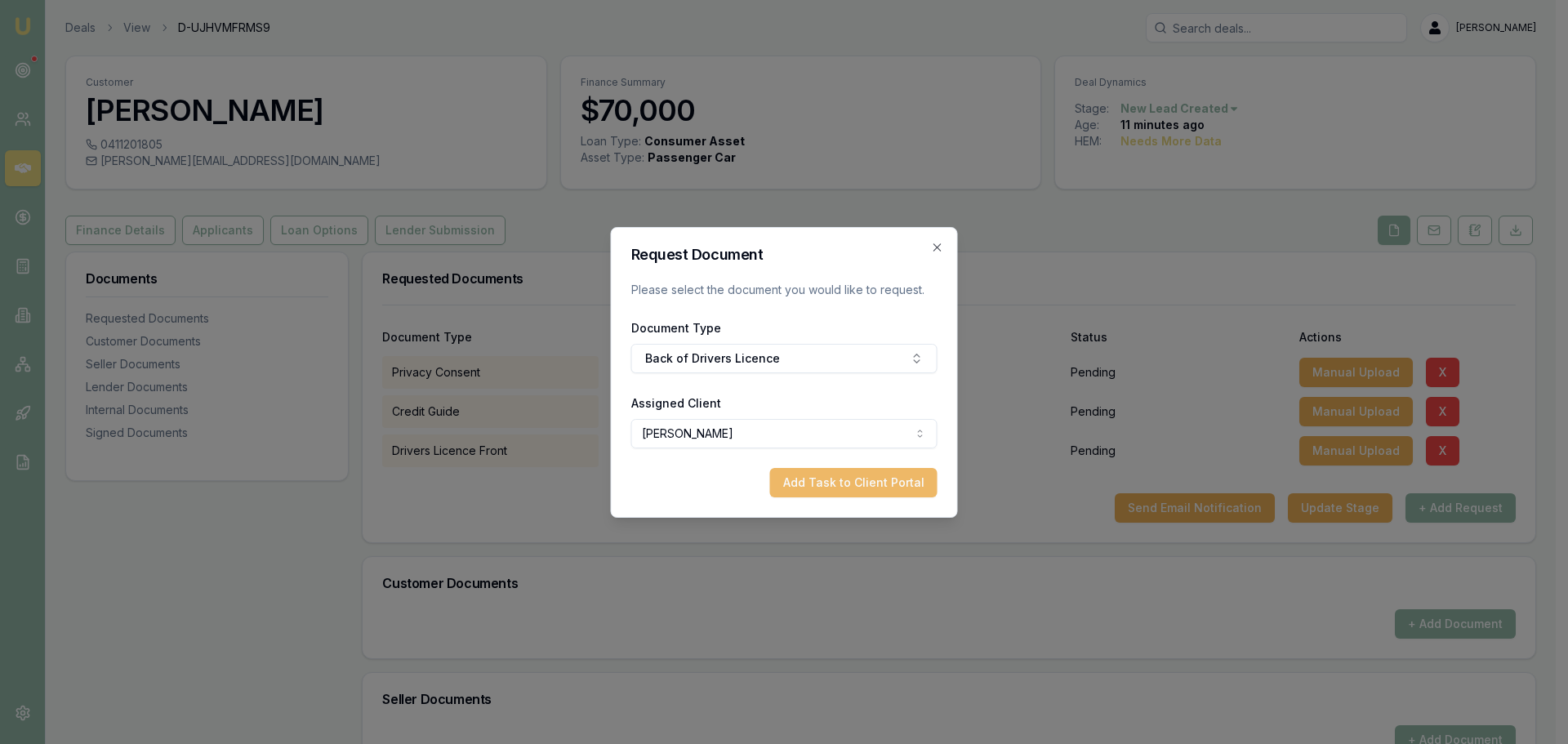
click at [875, 485] on button "Add Task to Client Portal" at bounding box center [853, 482] width 167 height 29
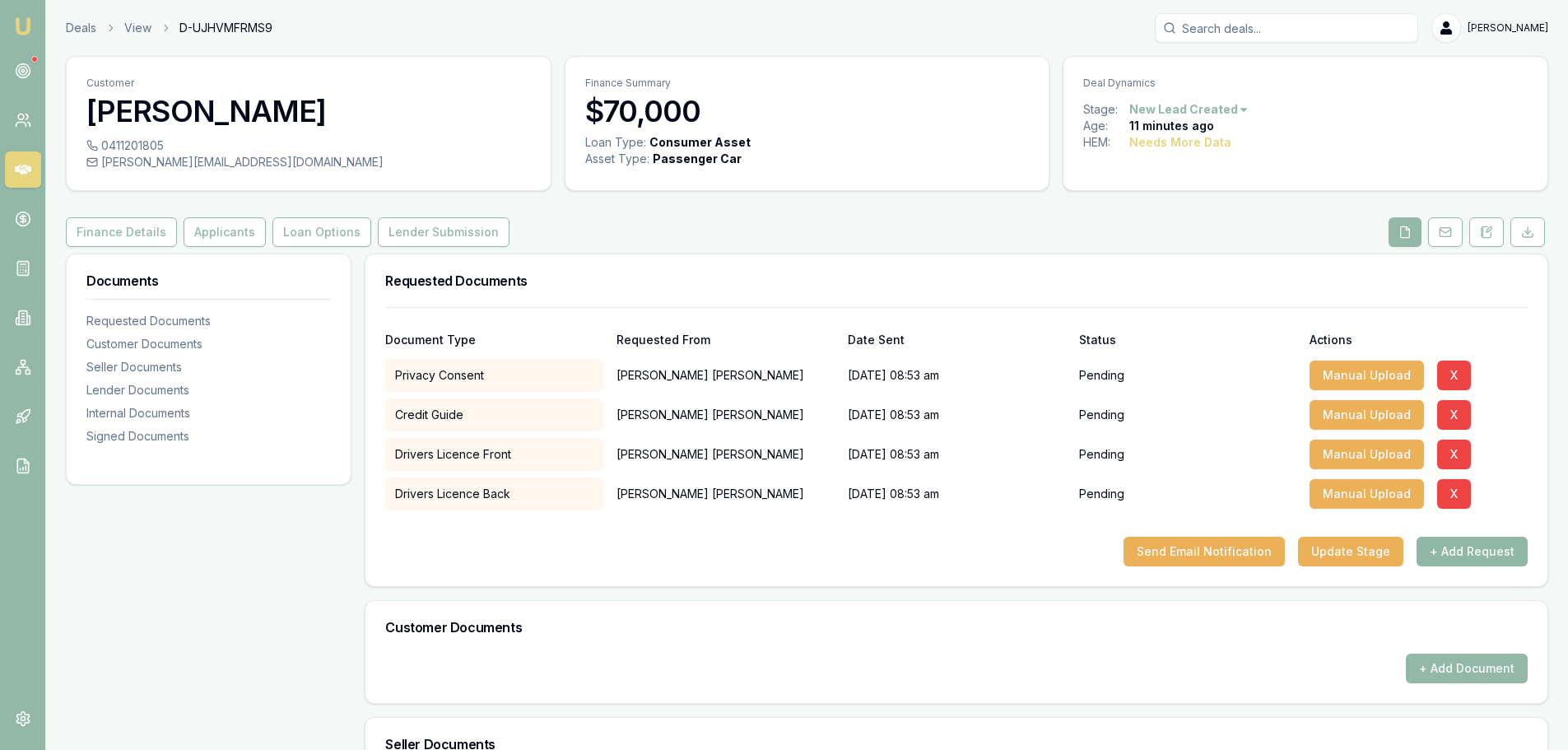
click at [1473, 548] on button "+ Add Request" at bounding box center [1472, 550] width 111 height 29
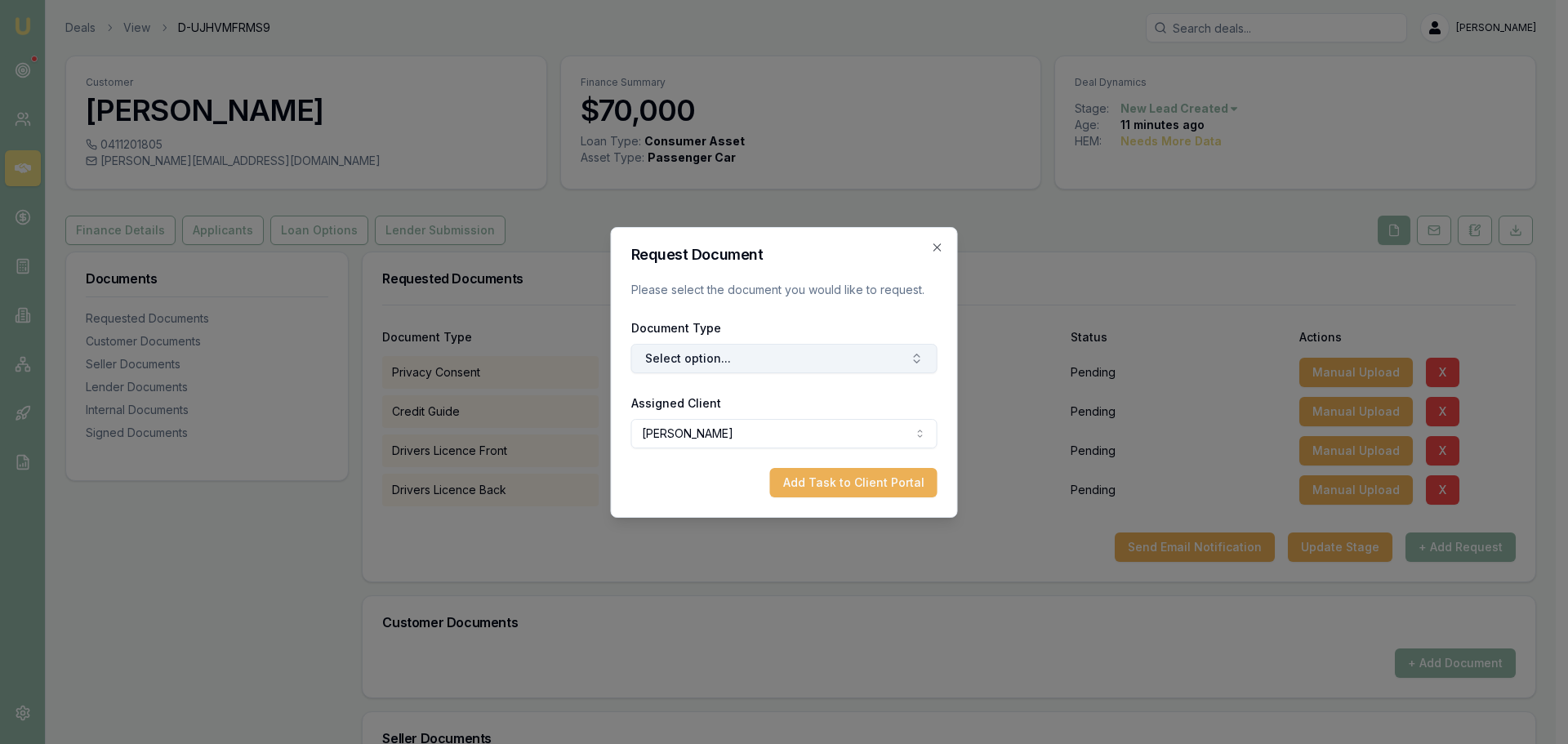
click at [809, 352] on button "Select option..." at bounding box center [784, 357] width 307 height 29
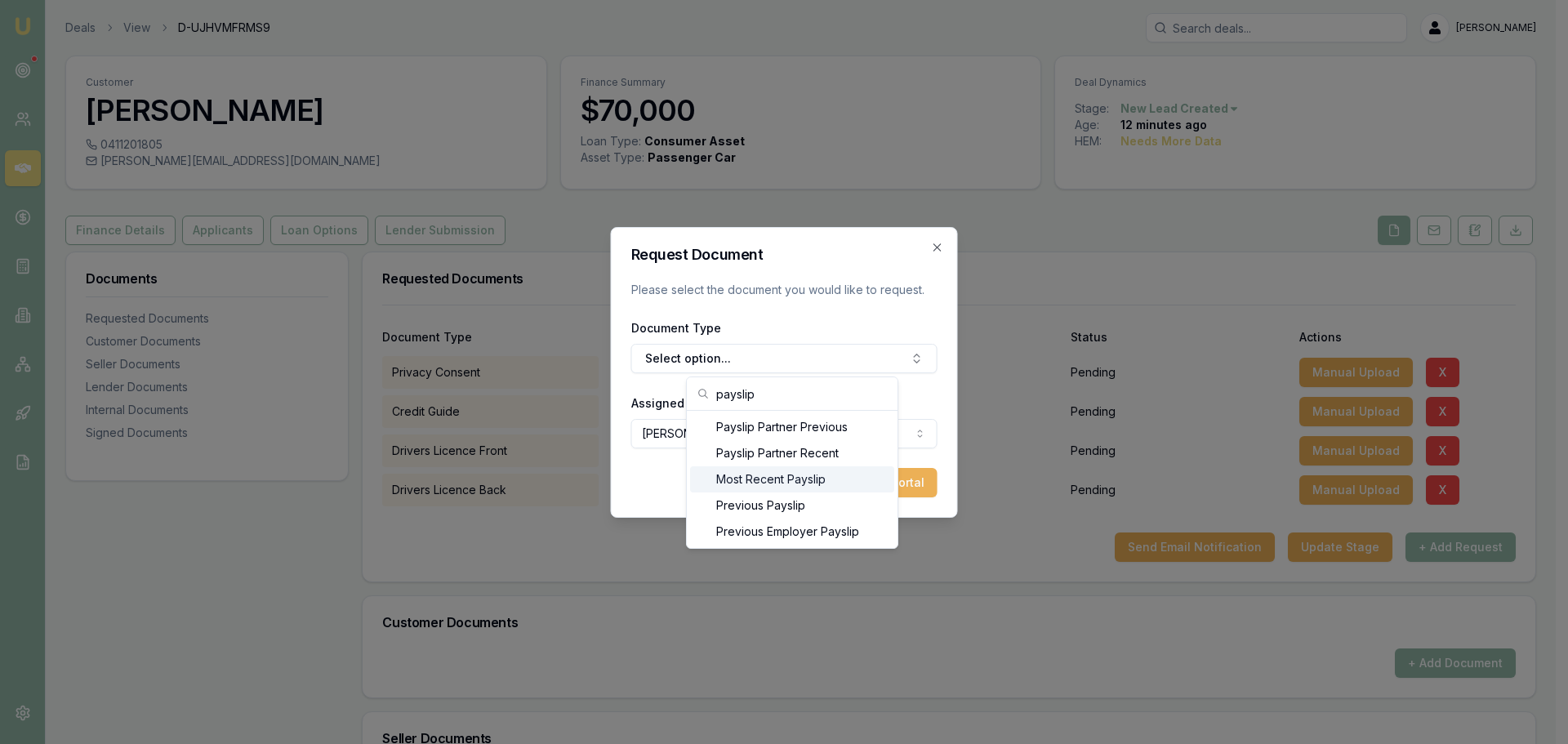
type input "payslip"
click at [799, 487] on div "Most Recent Payslip" at bounding box center [792, 479] width 204 height 26
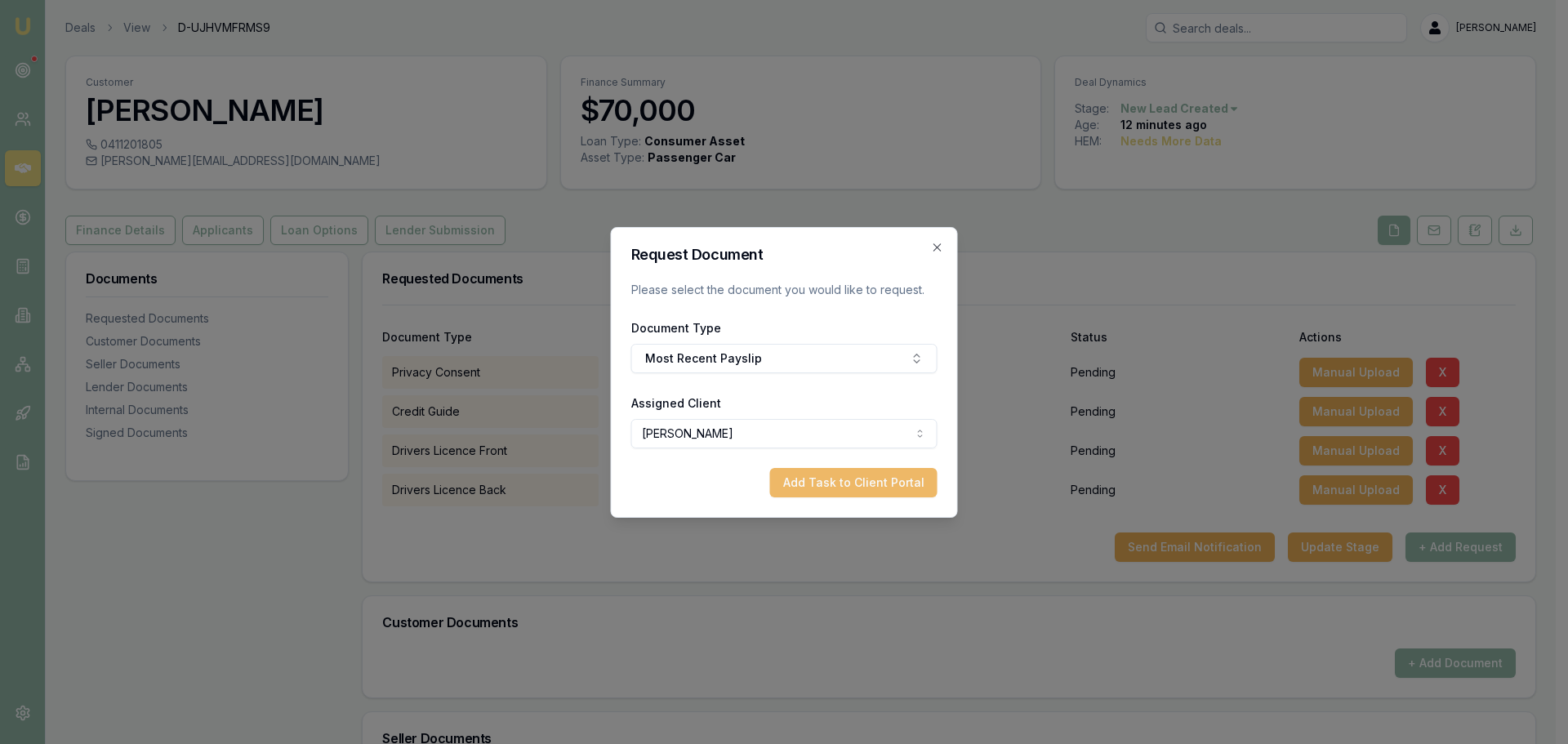
click at [857, 477] on button "Add Task to Client Portal" at bounding box center [853, 482] width 167 height 29
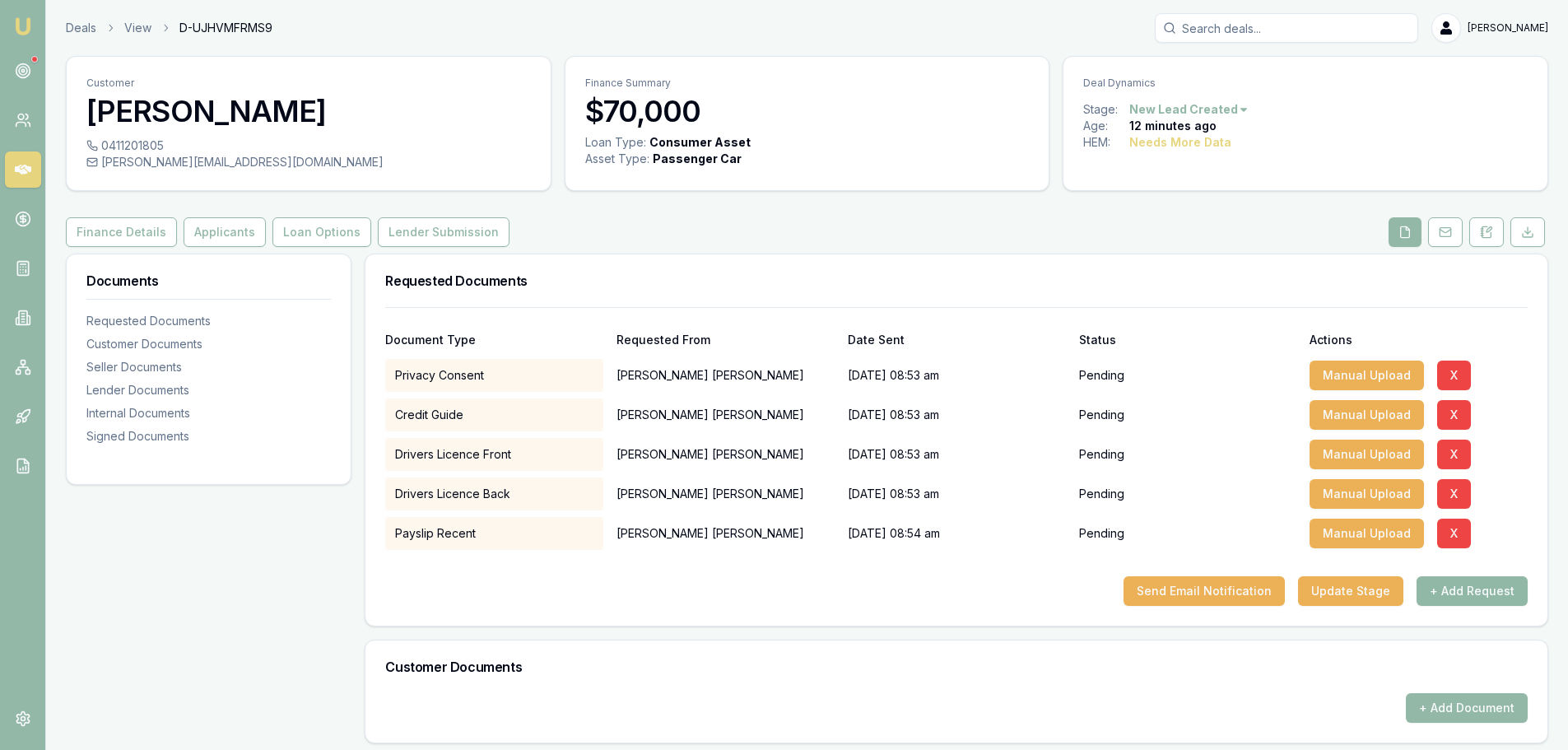
click at [1500, 584] on button "+ Add Request" at bounding box center [1472, 590] width 111 height 29
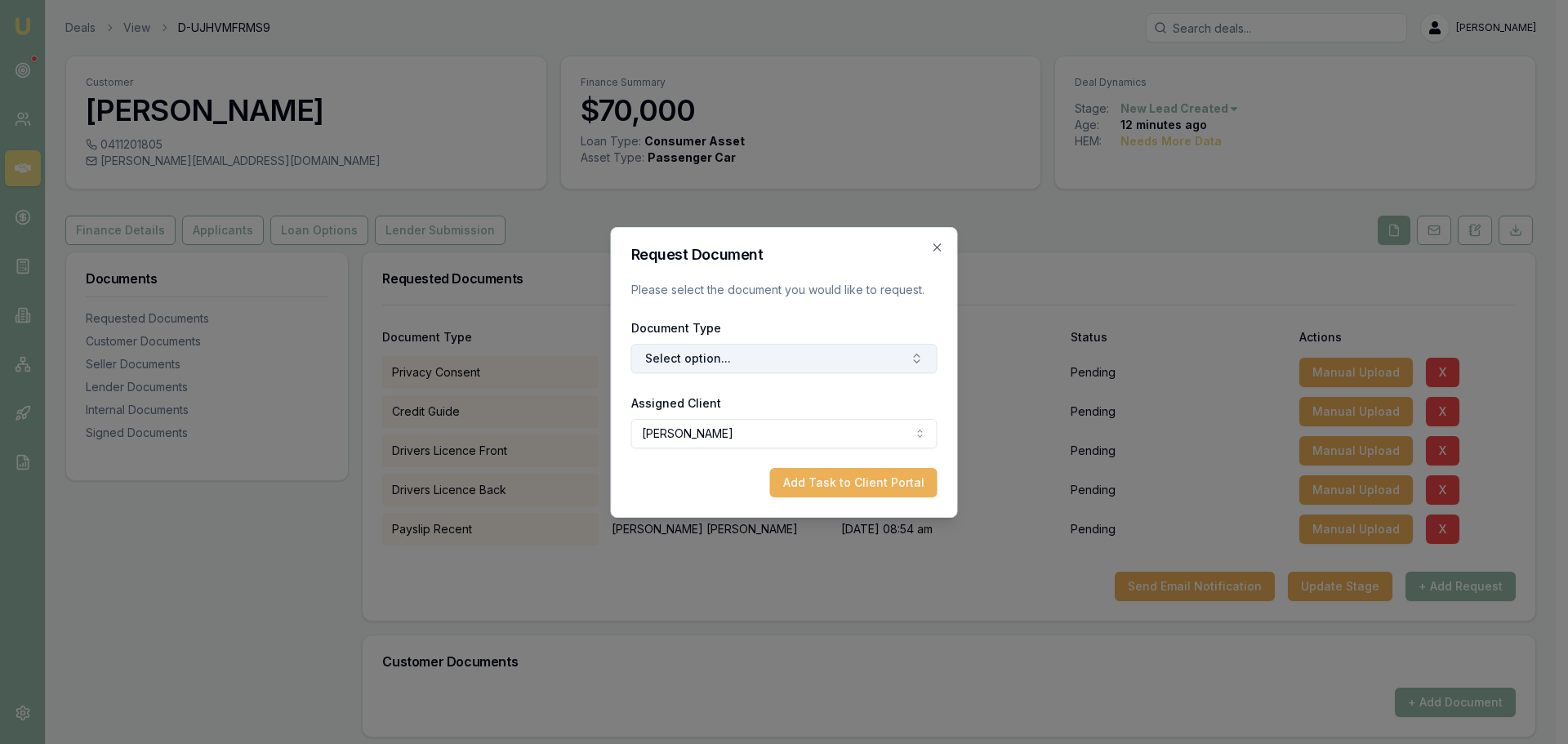
click at [791, 355] on button "Select option..." at bounding box center [784, 357] width 307 height 29
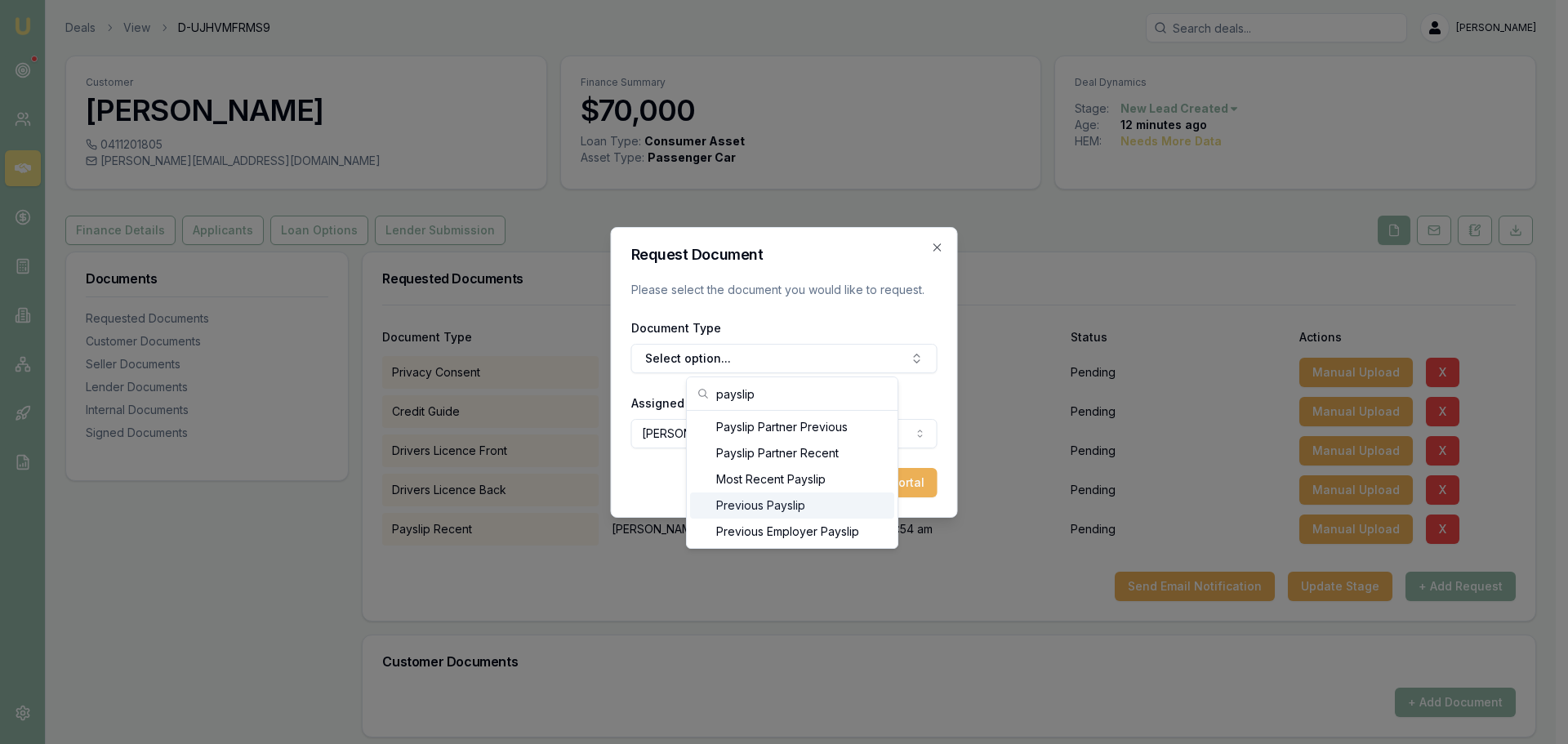
type input "payslip"
click at [772, 512] on div "Previous Payslip" at bounding box center [792, 505] width 204 height 26
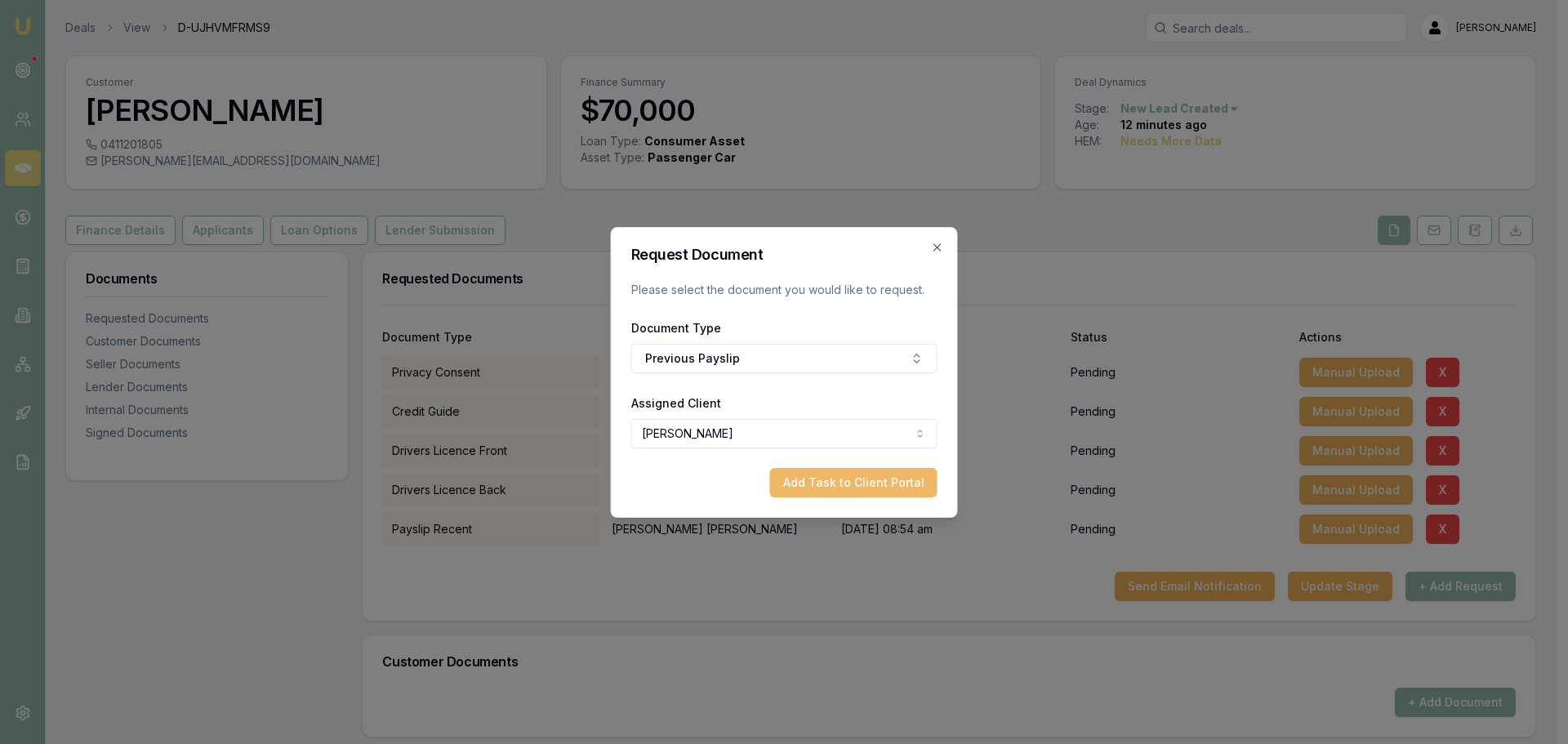
click at [831, 488] on button "Add Task to Client Portal" at bounding box center [853, 482] width 167 height 29
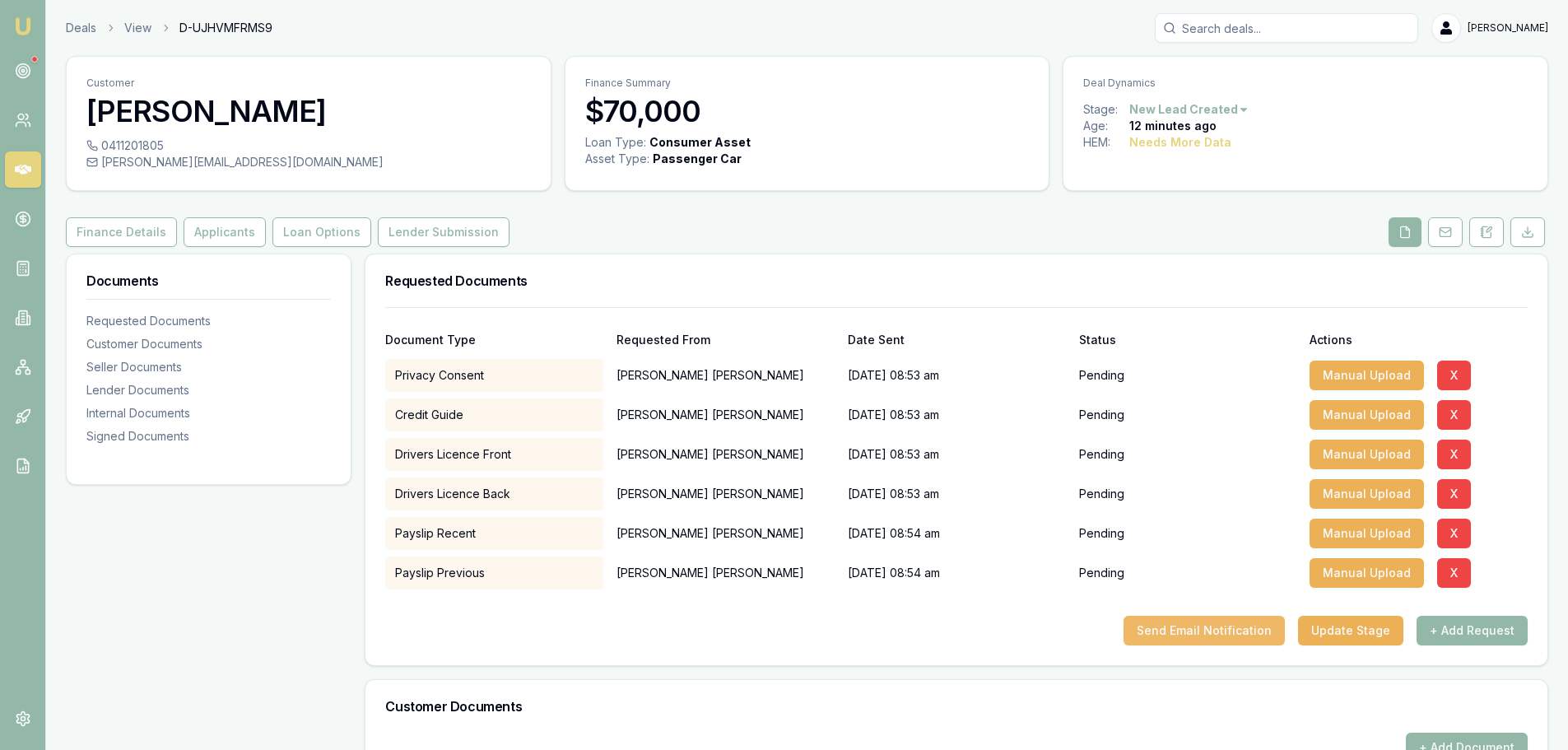
click at [1196, 632] on button "Send Email Notification" at bounding box center [1205, 630] width 162 height 29
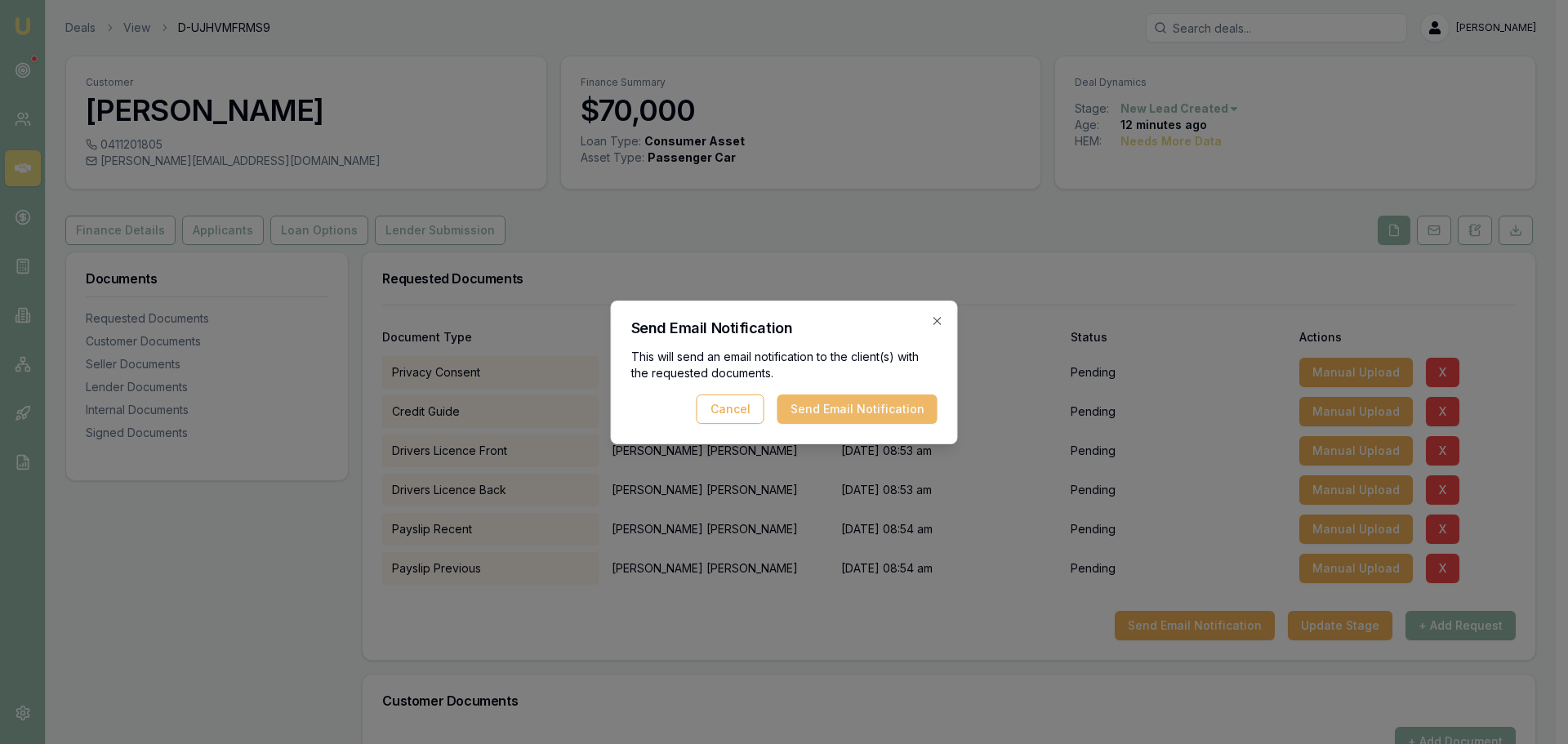
click at [901, 404] on button "Send Email Notification" at bounding box center [858, 408] width 160 height 29
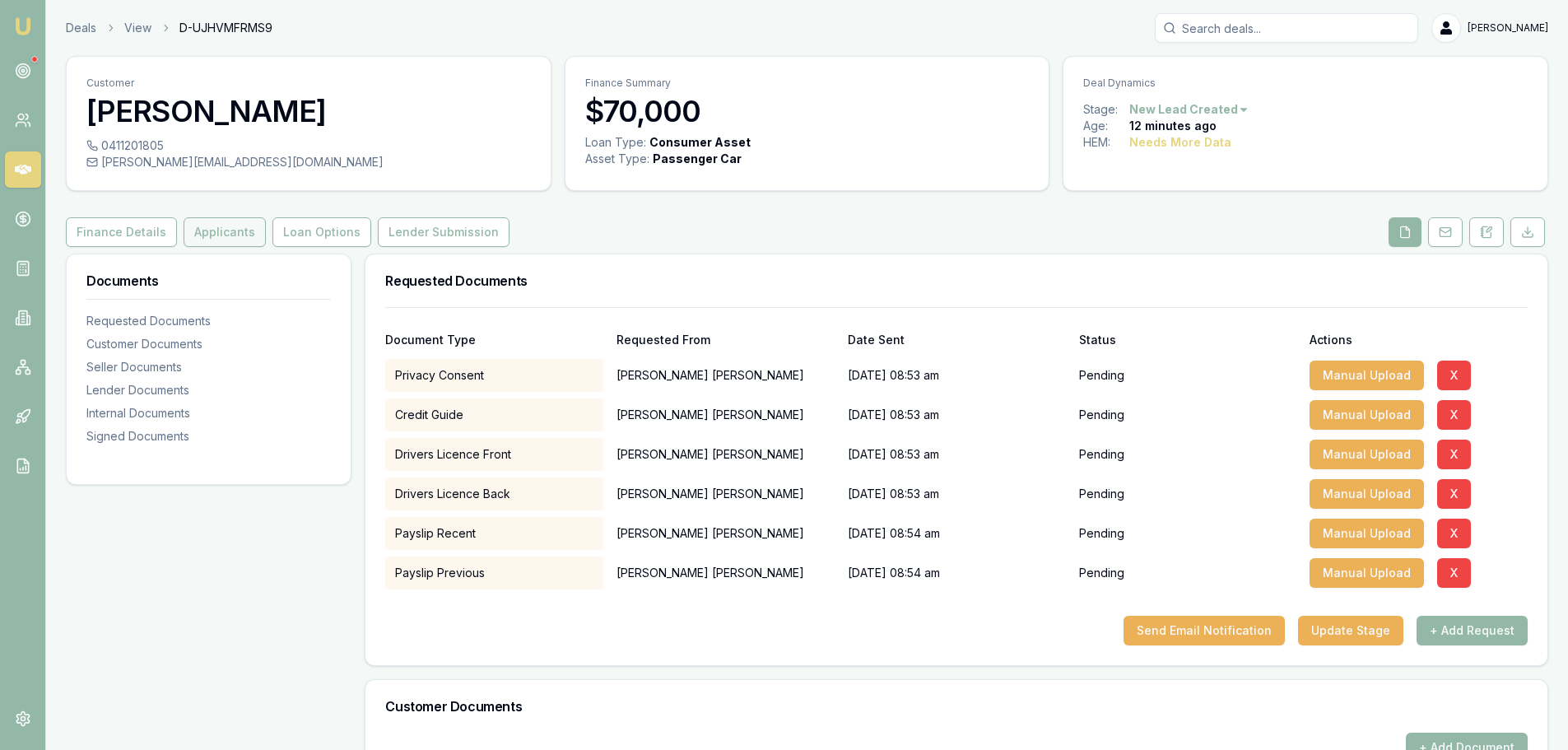
click at [201, 236] on button "Applicants" at bounding box center [224, 232] width 83 height 29
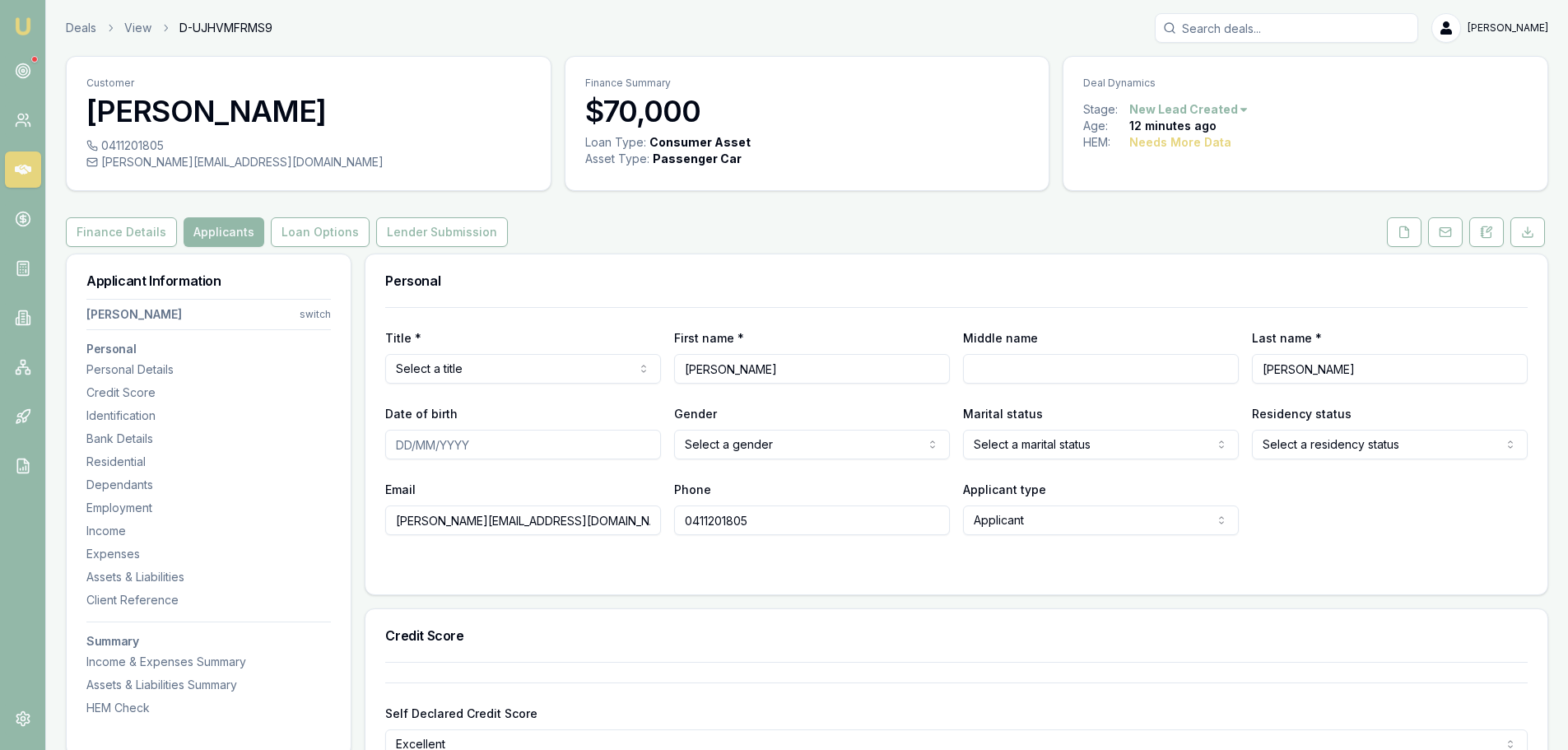
click at [816, 232] on div "Finance Details Applicants Loan Options Lender Submission" at bounding box center [806, 232] width 1482 height 29
click at [106, 231] on button "Finance Details" at bounding box center [121, 232] width 111 height 29
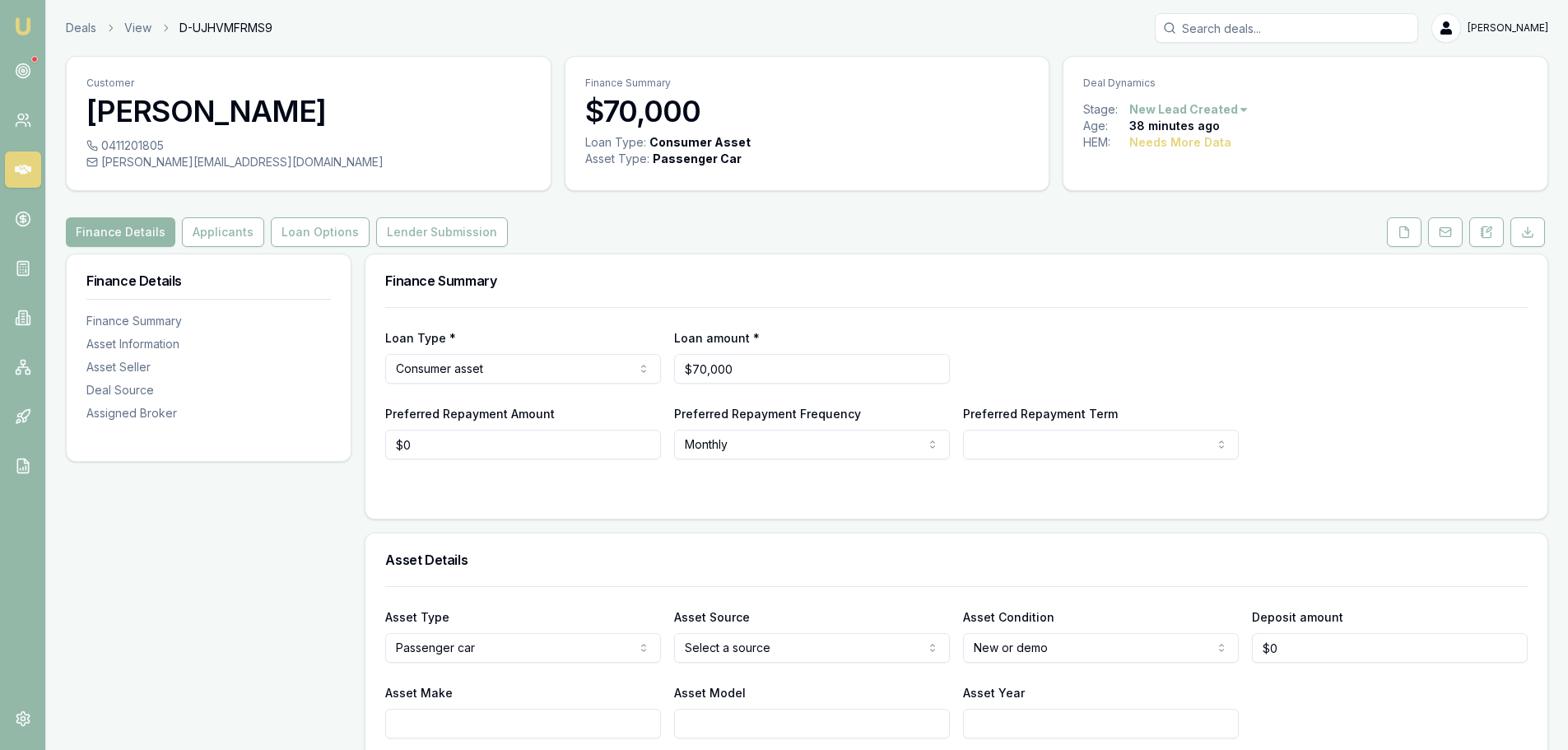
click at [860, 643] on html "Emu Broker Deals View D-UJHVMFRMS9 [PERSON_NAME] Toggle Menu Customer [PERSON_N…" at bounding box center [784, 375] width 1568 height 750
click at [1013, 655] on html "Emu Broker Deals View D-UJHVMFRMS9 [PERSON_NAME] Toggle Menu Customer [PERSON_N…" at bounding box center [784, 375] width 1568 height 750
select select "USED"
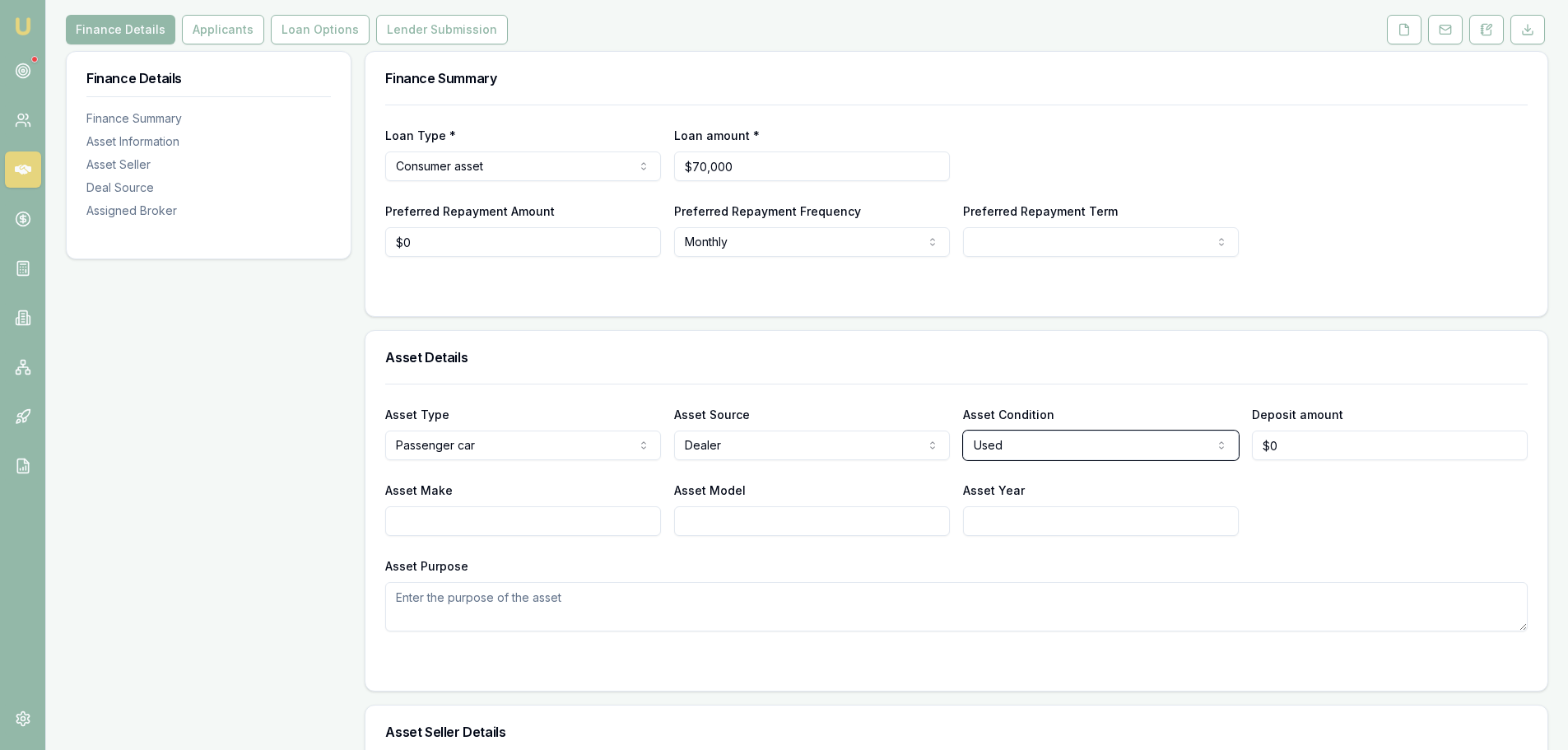
scroll to position [412, 0]
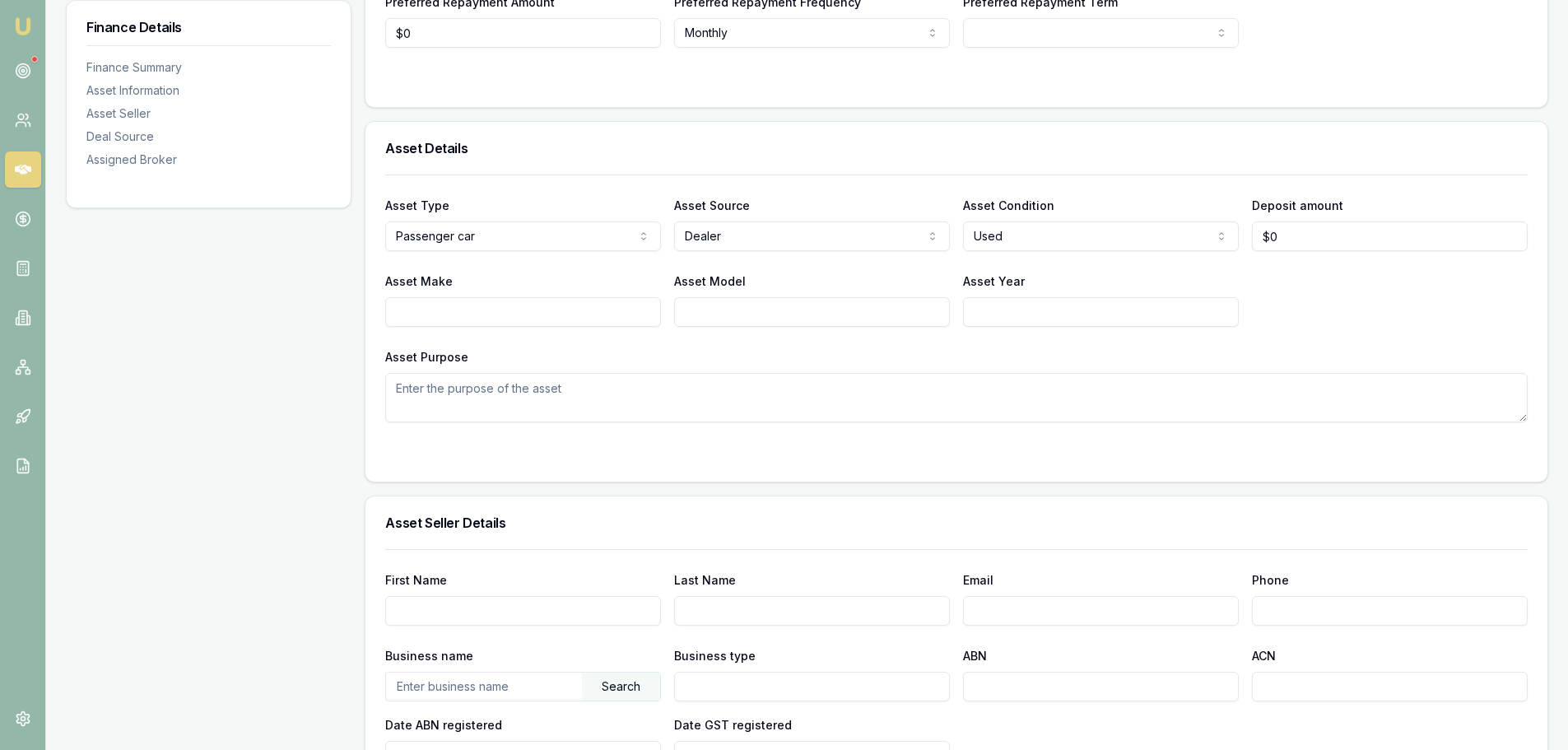
click at [1020, 309] on input "Asset Year" at bounding box center [1101, 311] width 276 height 29
type input "2017"
click at [506, 316] on input "Asset Make" at bounding box center [523, 311] width 276 height 29
type input "t"
type input "TOYOTA"
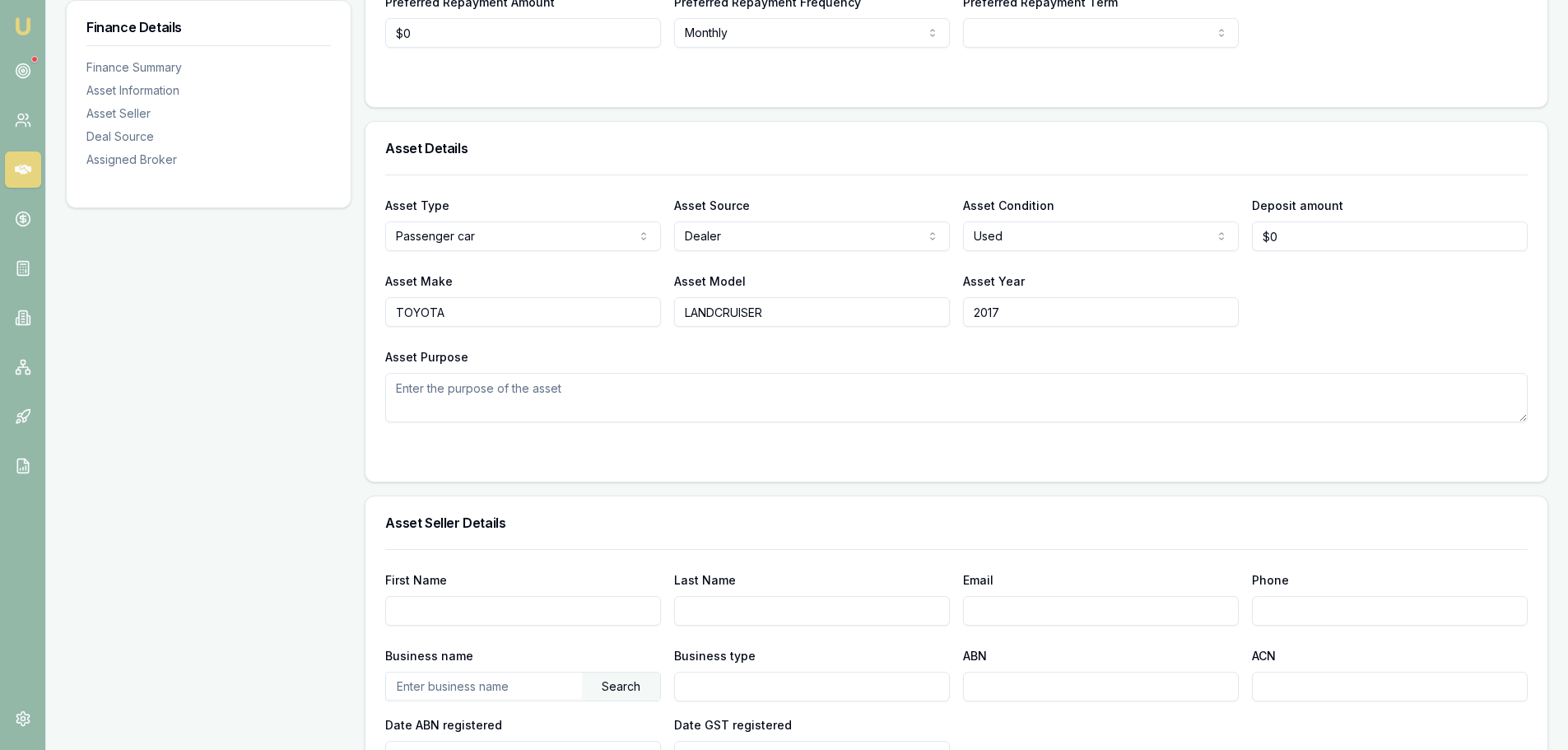
type input "LANDCRUISER"
click at [506, 403] on textarea "Asset Purpose" at bounding box center [957, 397] width 1143 height 49
type textarea "4DR WORKMATE WAGON"
click at [575, 343] on div "Asset Type Passenger car Passenger car Electric vehicle Light commercial Carava…" at bounding box center [957, 298] width 1143 height 248
click at [1429, 309] on div "Asset Make TOYOTA Asset Model LANDCRUISER Asset Year [DATE]" at bounding box center [957, 298] width 1143 height 56
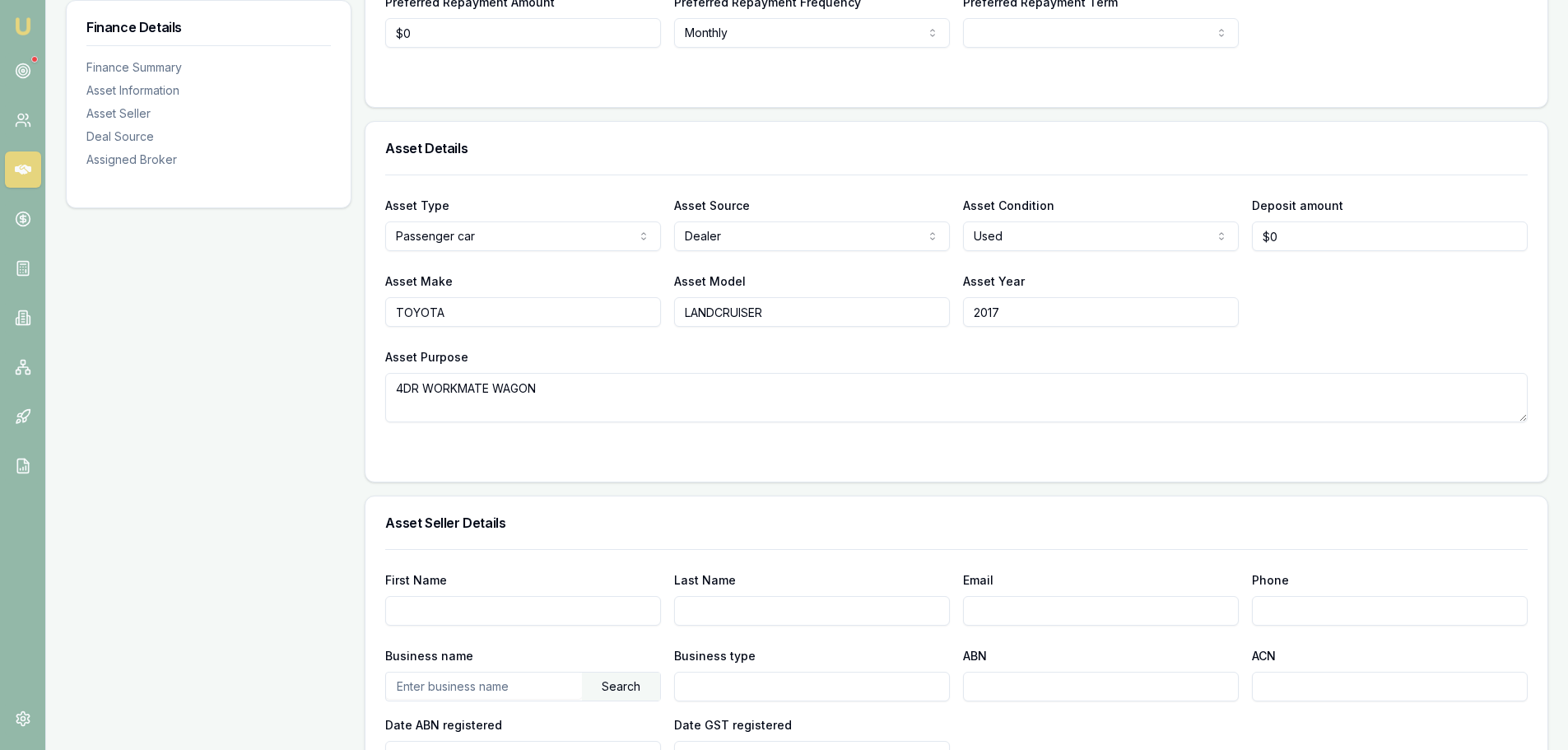
click at [1260, 126] on div "Asset Details" at bounding box center [956, 147] width 1182 height 52
click at [511, 100] on div "Loan Type * Consumer asset Consumer loan Consumer asset Commercial loan Commerc…" at bounding box center [956, 1] width 1182 height 211
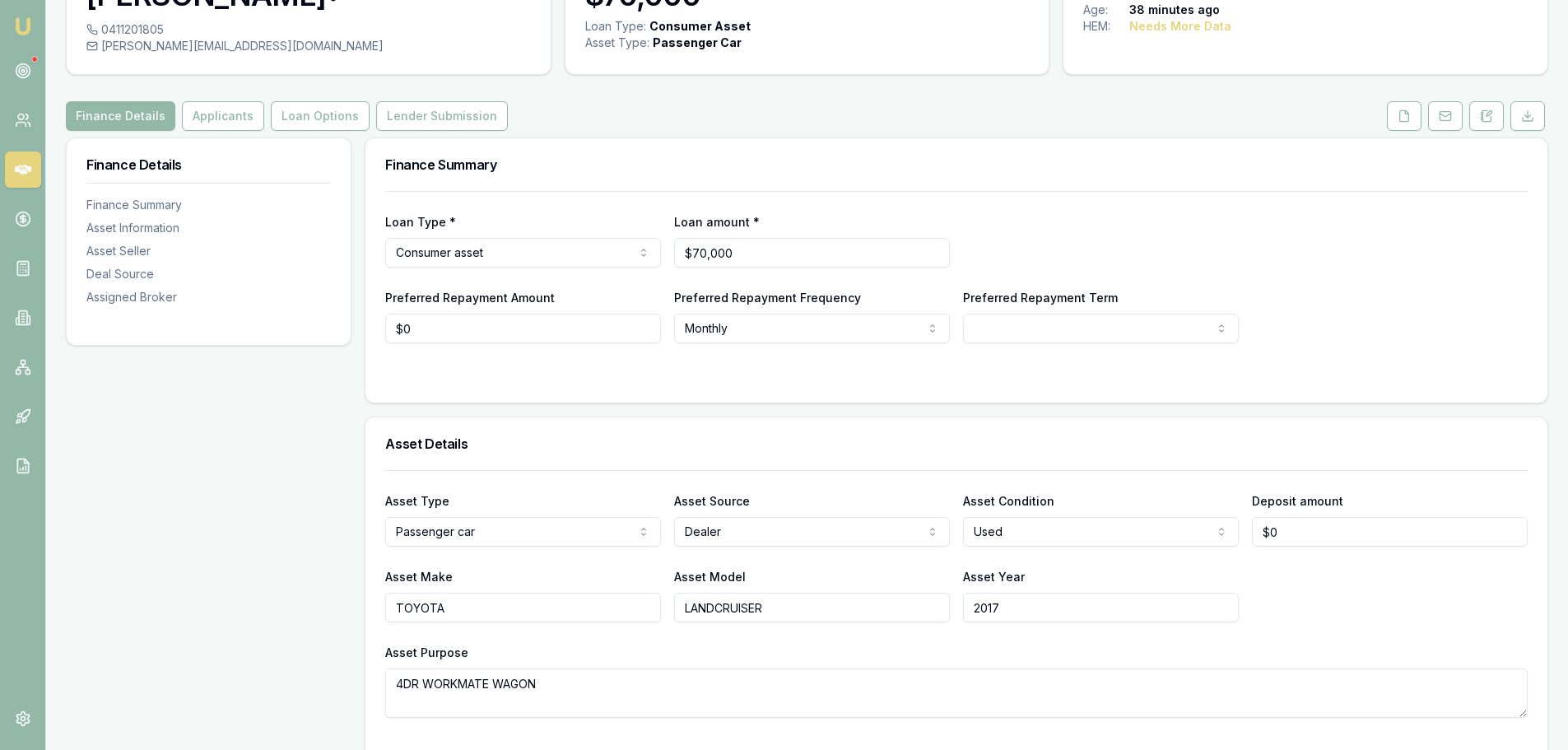
scroll to position [0, 0]
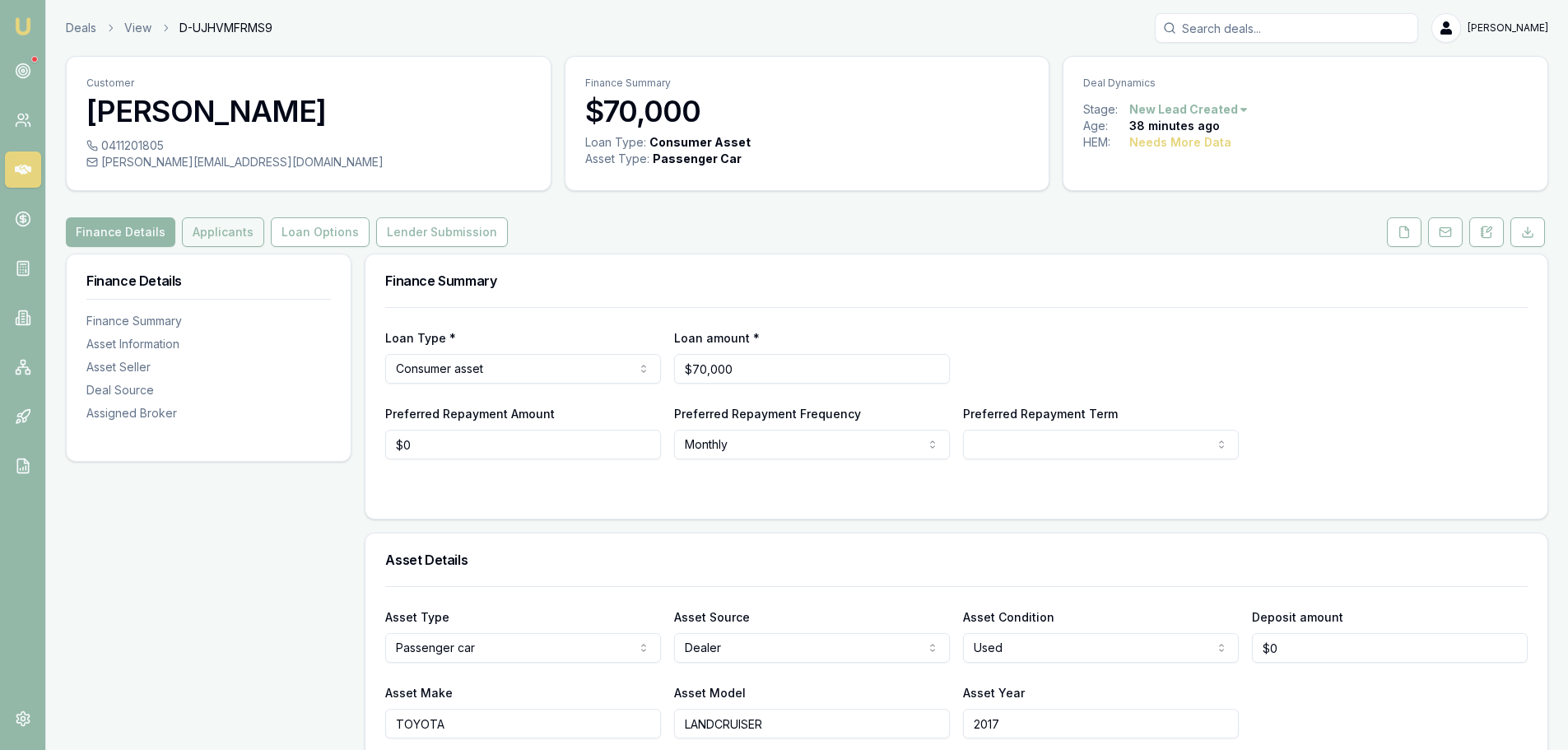
click at [224, 233] on button "Applicants" at bounding box center [223, 232] width 83 height 29
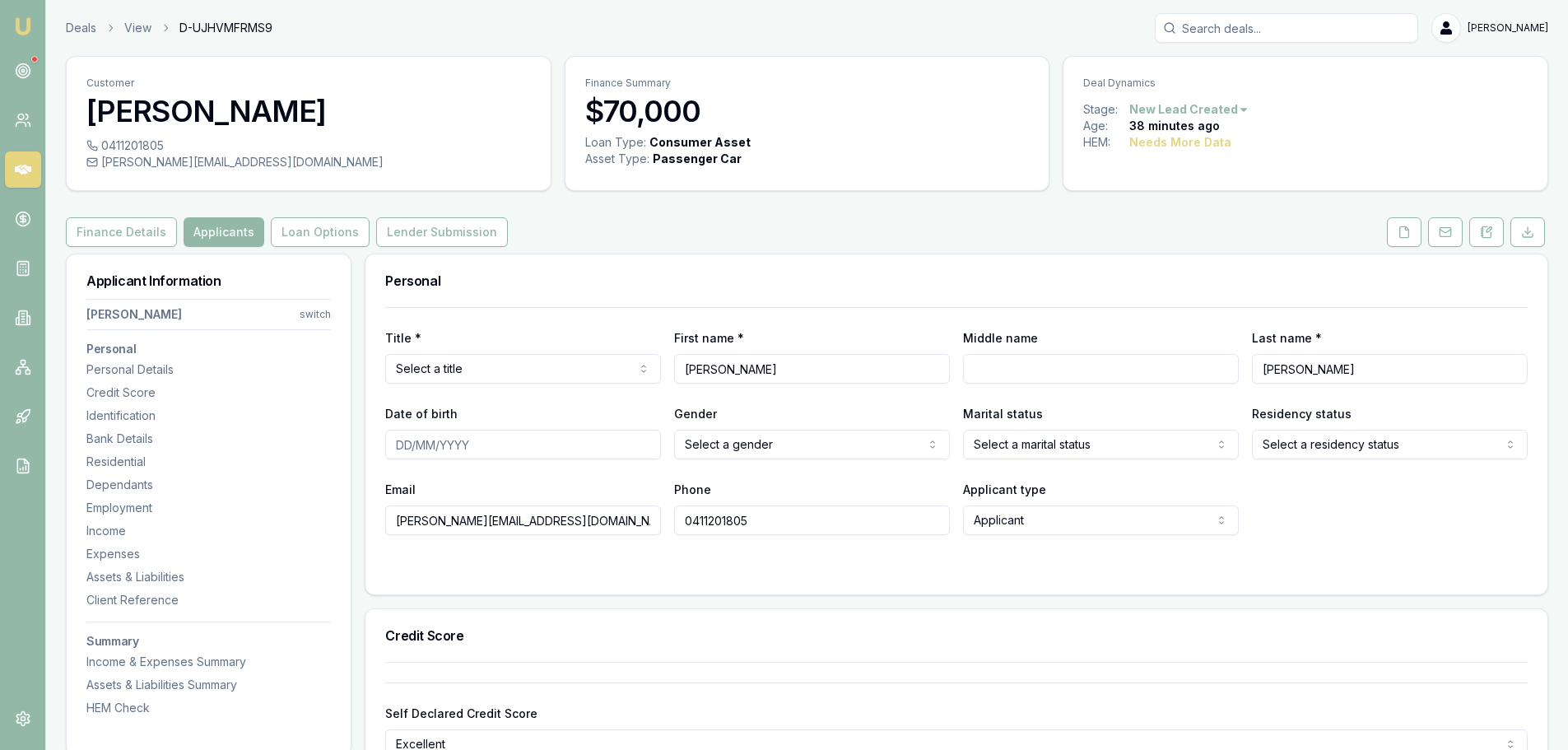
click at [732, 221] on div "Finance Details Applicants Loan Options Lender Submission" at bounding box center [806, 232] width 1482 height 29
click at [822, 239] on div "Finance Details Applicants Loan Options Lender Submission" at bounding box center [806, 232] width 1482 height 29
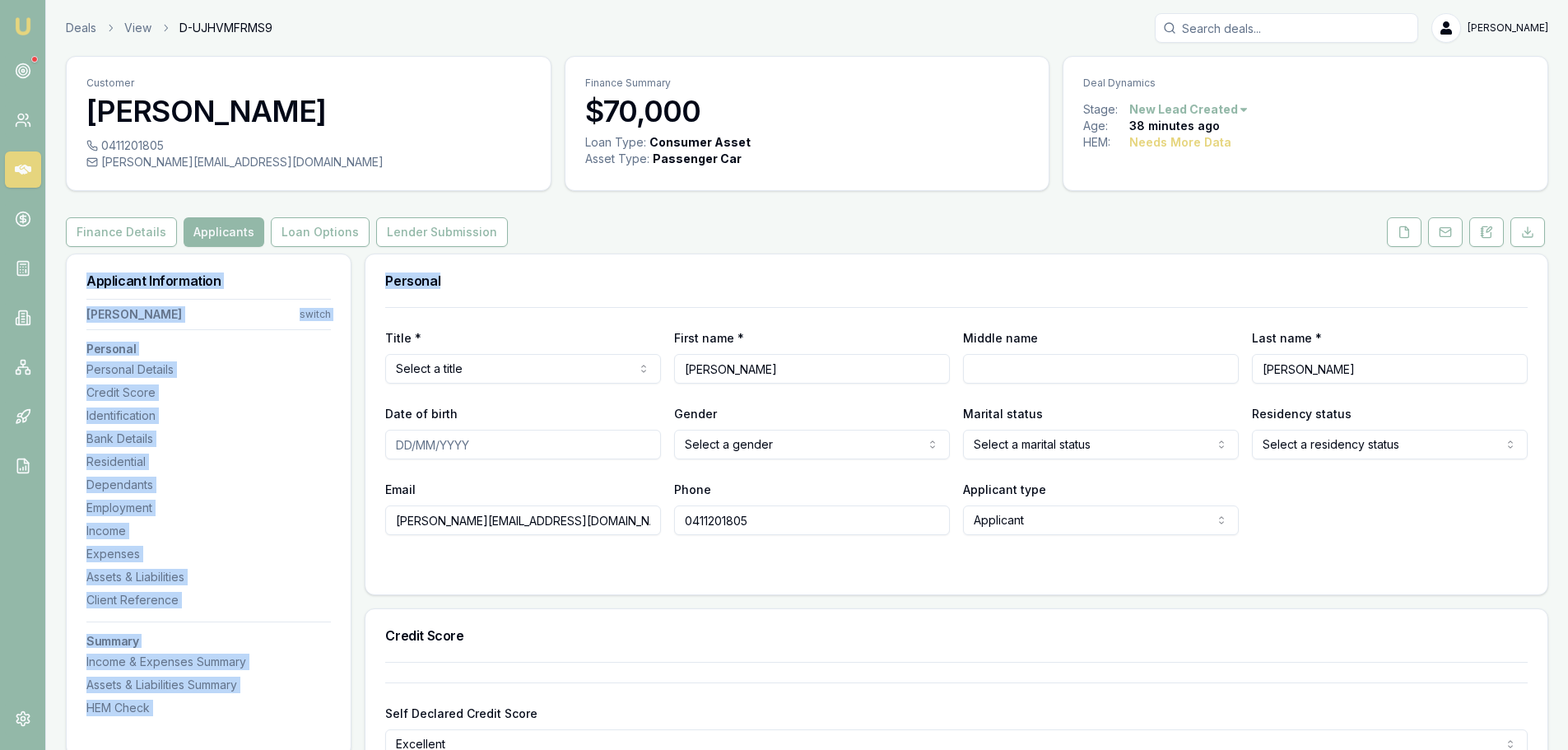
click at [968, 264] on div "Personal" at bounding box center [956, 279] width 1182 height 52
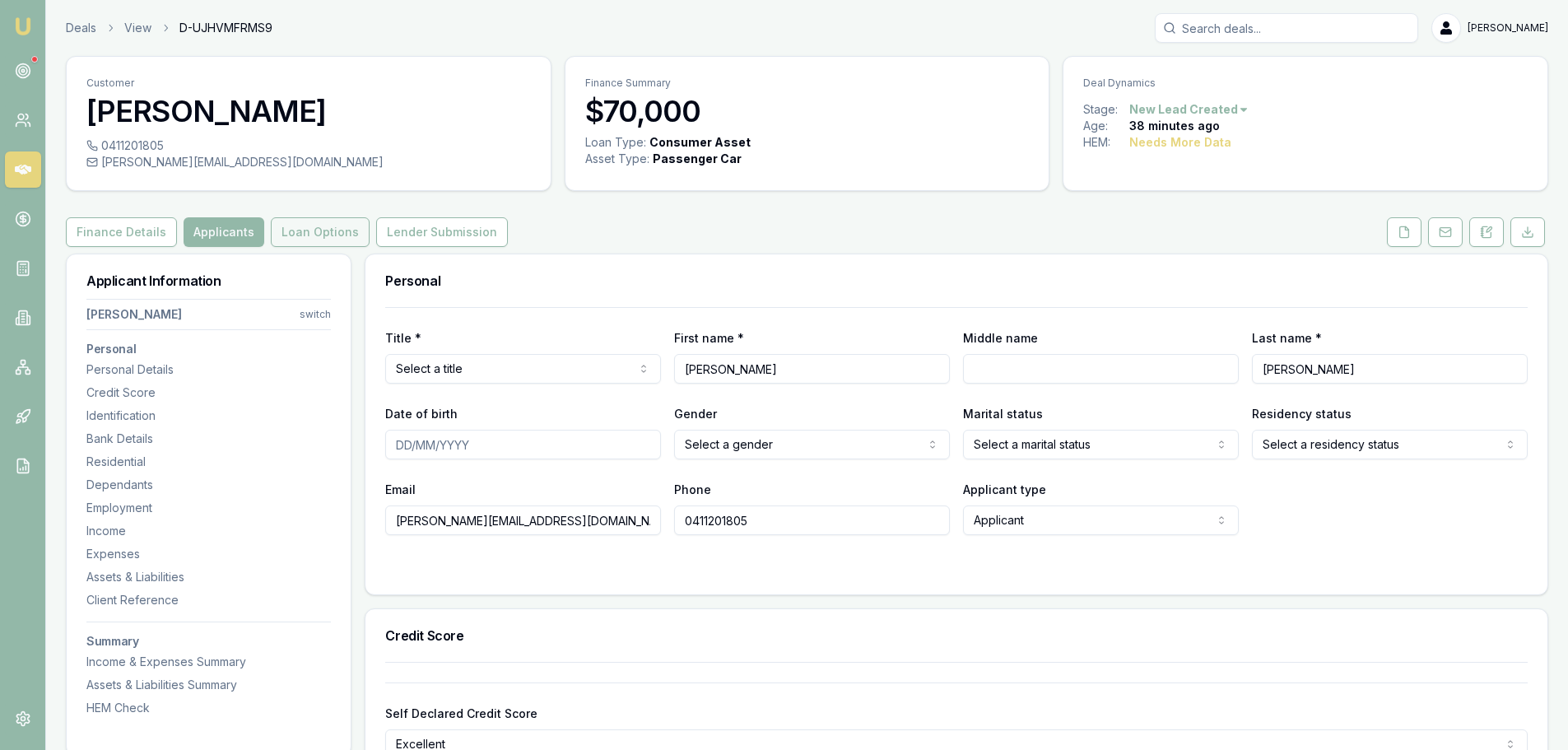
click at [325, 235] on button "Loan Options" at bounding box center [320, 232] width 99 height 29
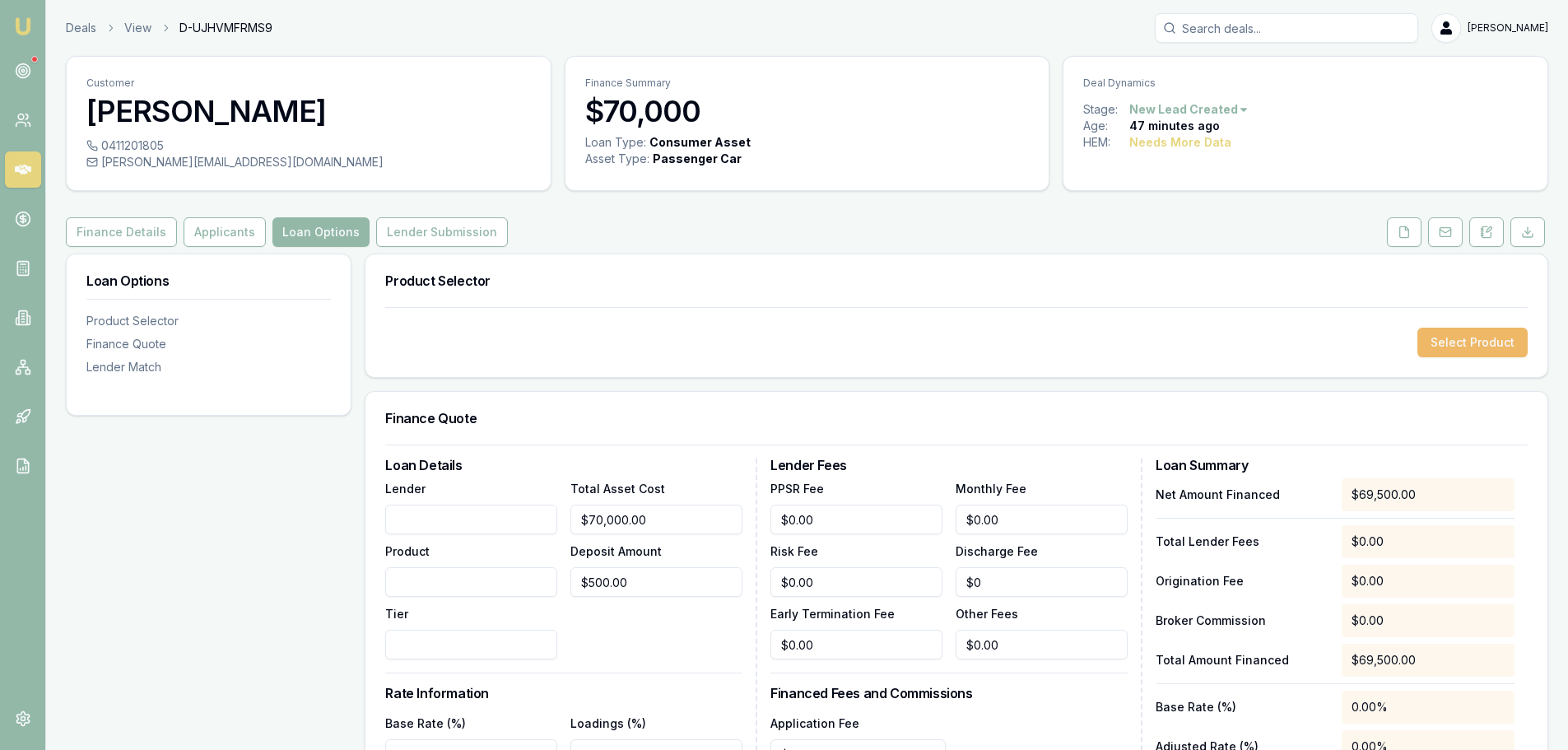
click at [1478, 337] on button "Select Product" at bounding box center [1473, 342] width 110 height 29
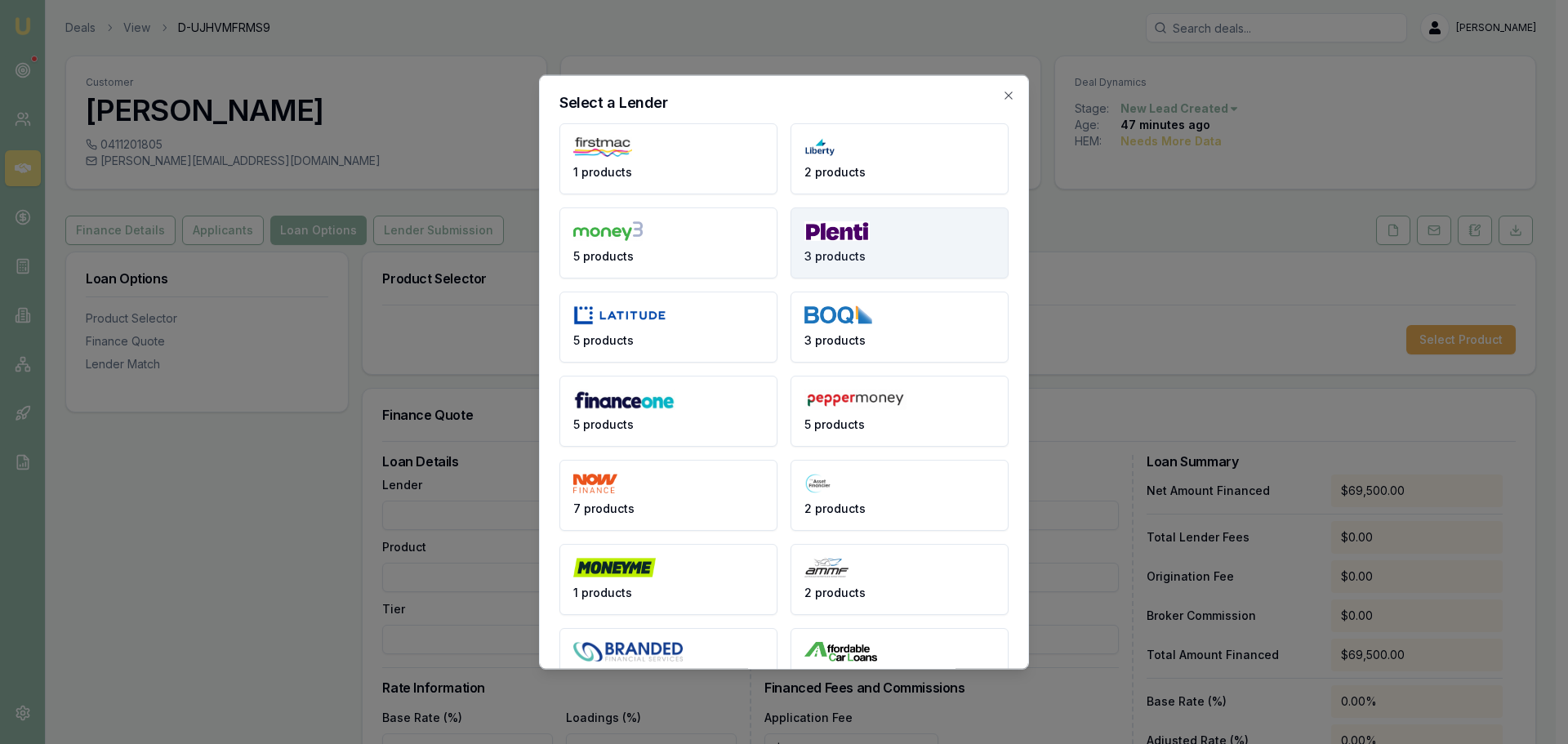
click at [877, 235] on button "3 products" at bounding box center [899, 241] width 218 height 71
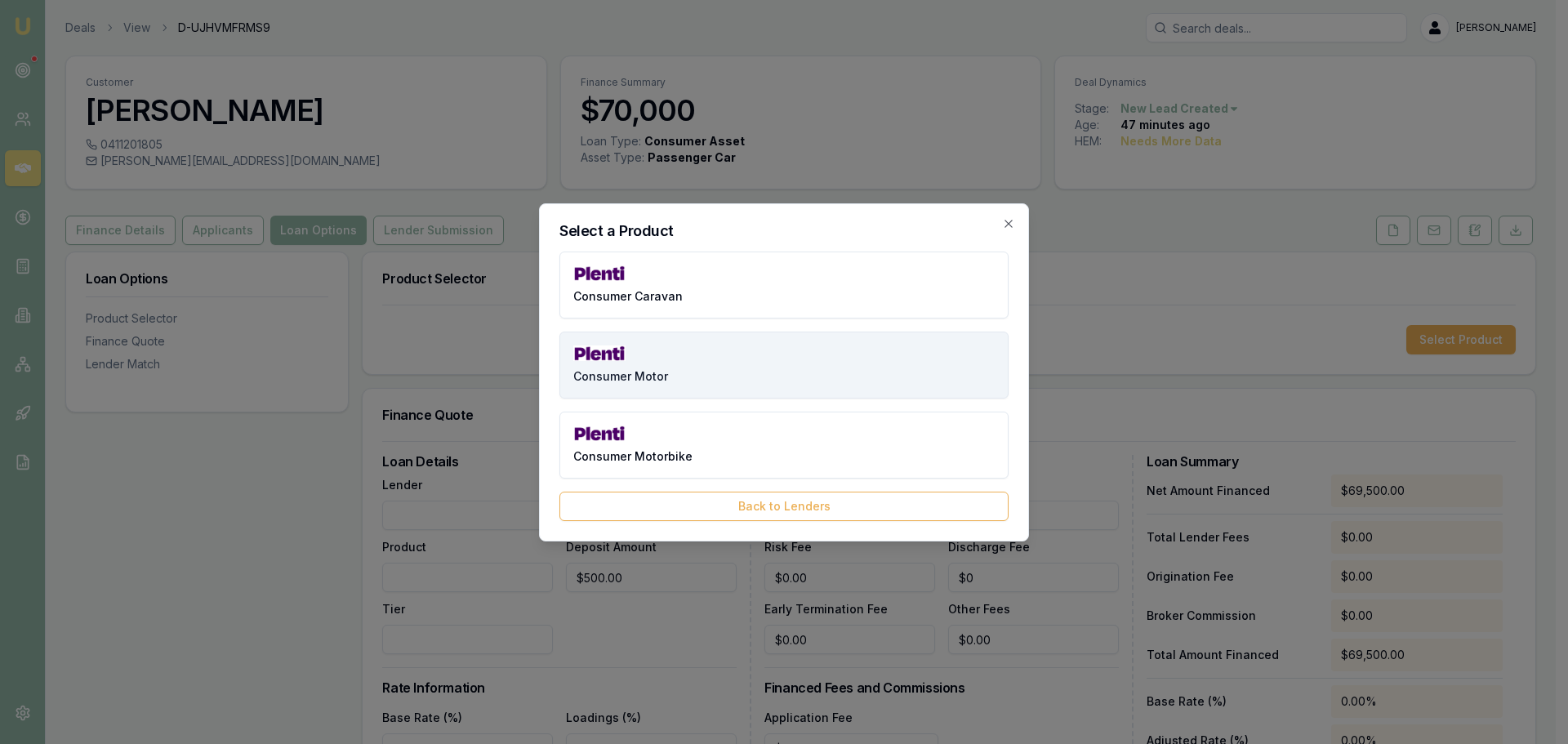
click at [715, 378] on button "Consumer Motor" at bounding box center [784, 364] width 449 height 67
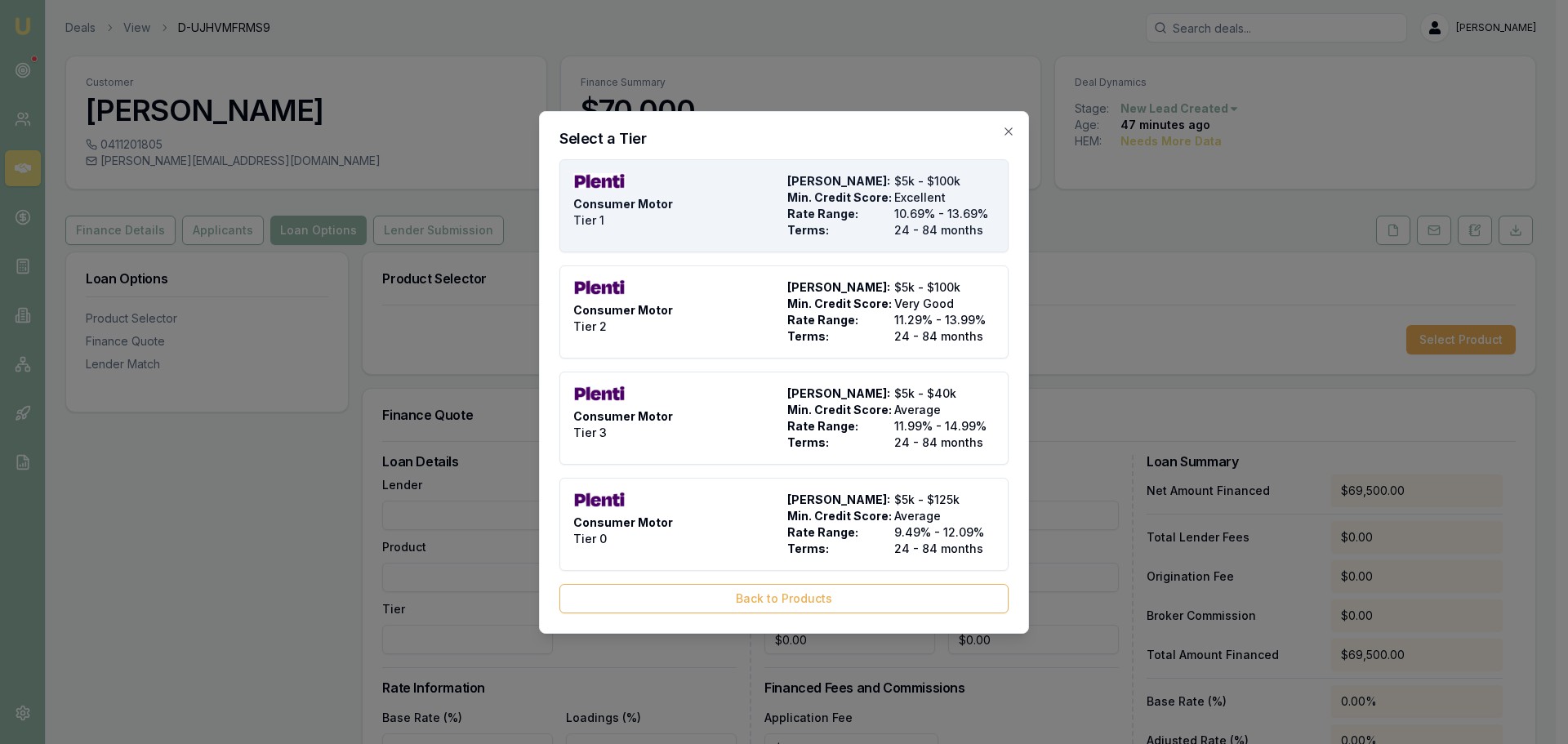
click at [759, 180] on div "Consumer Motor Tier 1" at bounding box center [677, 206] width 208 height 65
type input "Plenti"
type input "Consumer Motor"
type input "Tier 1"
type input "10.69"
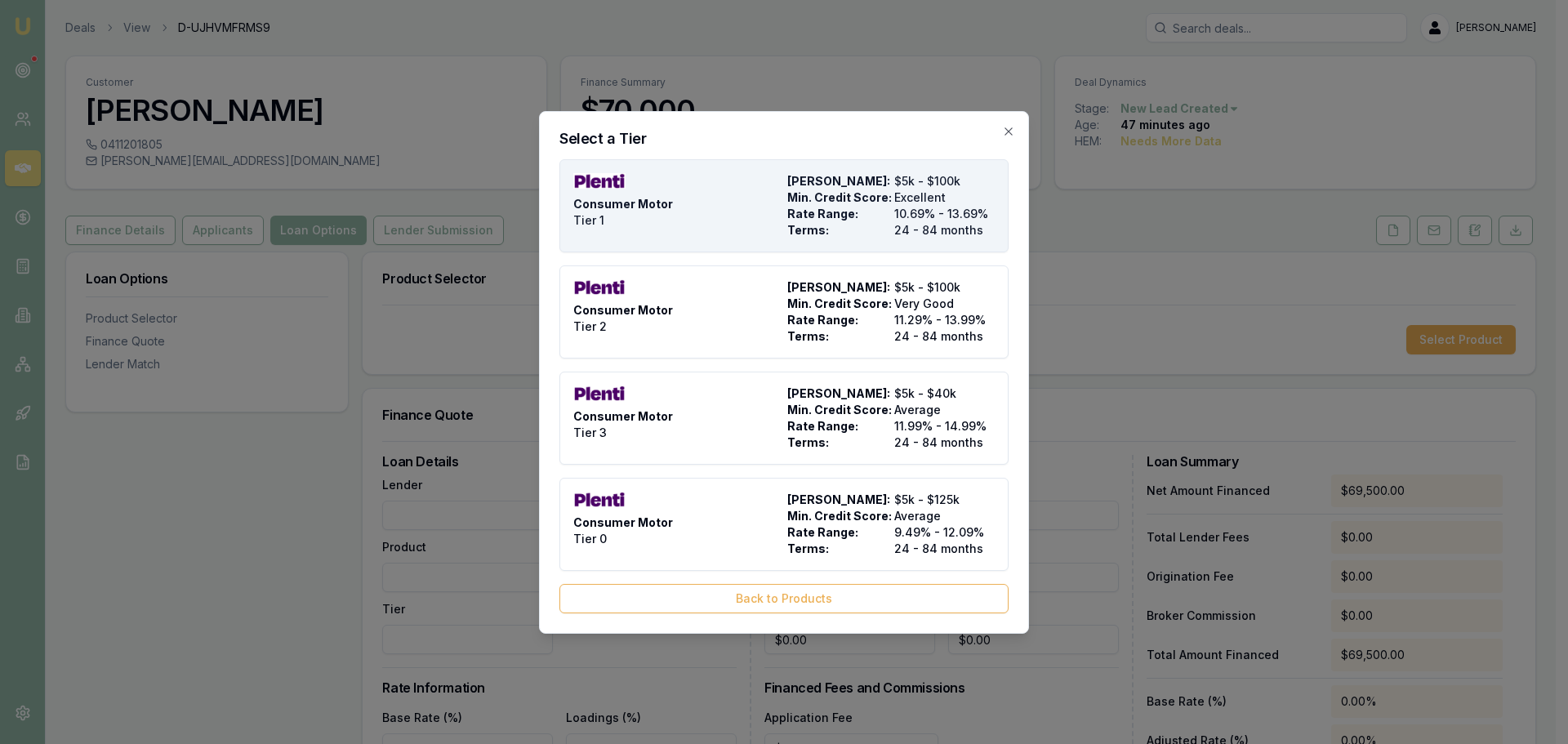
type input "24"
type input "$9.90"
type input "$599.00"
type input "990"
type input "4"
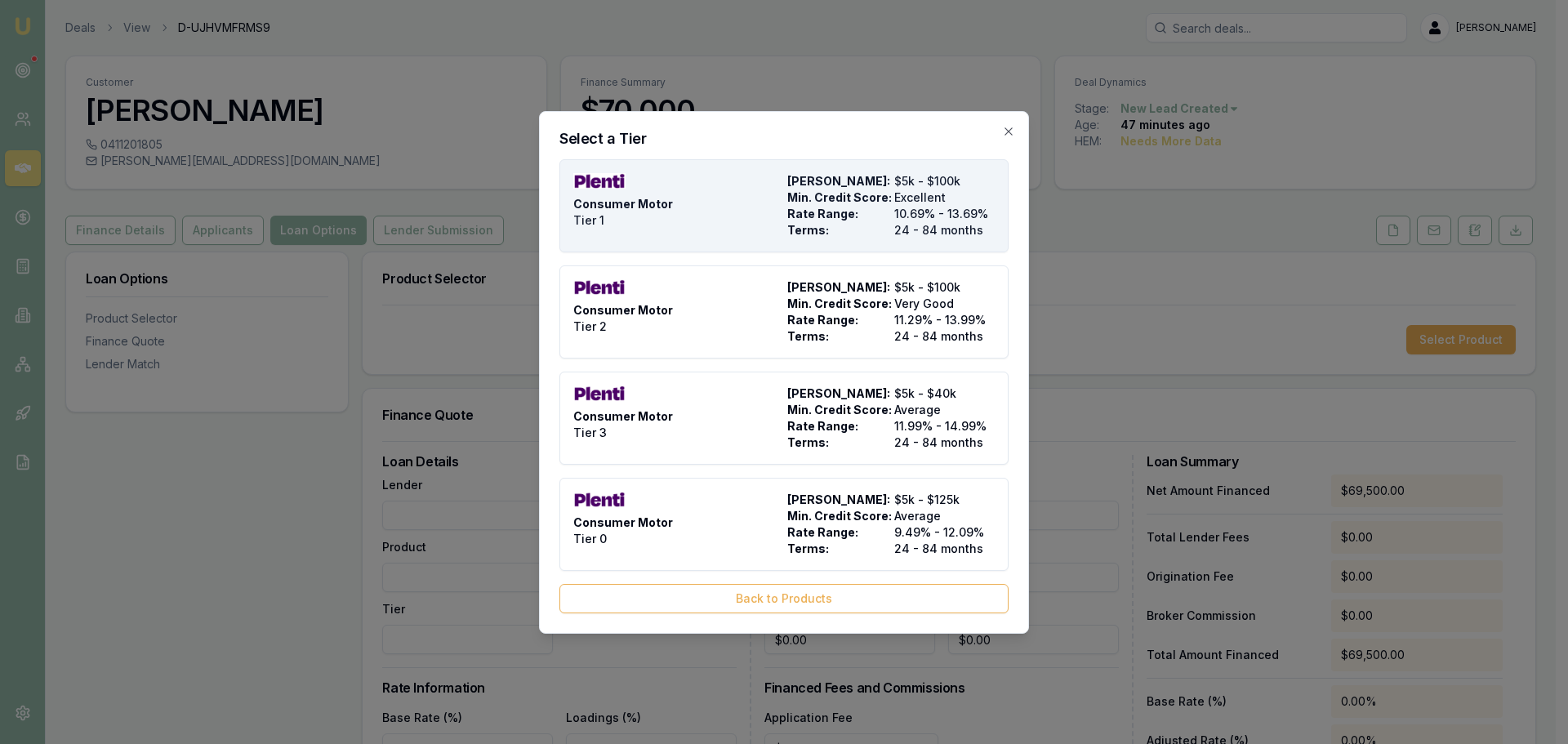
type input "$2,780.00"
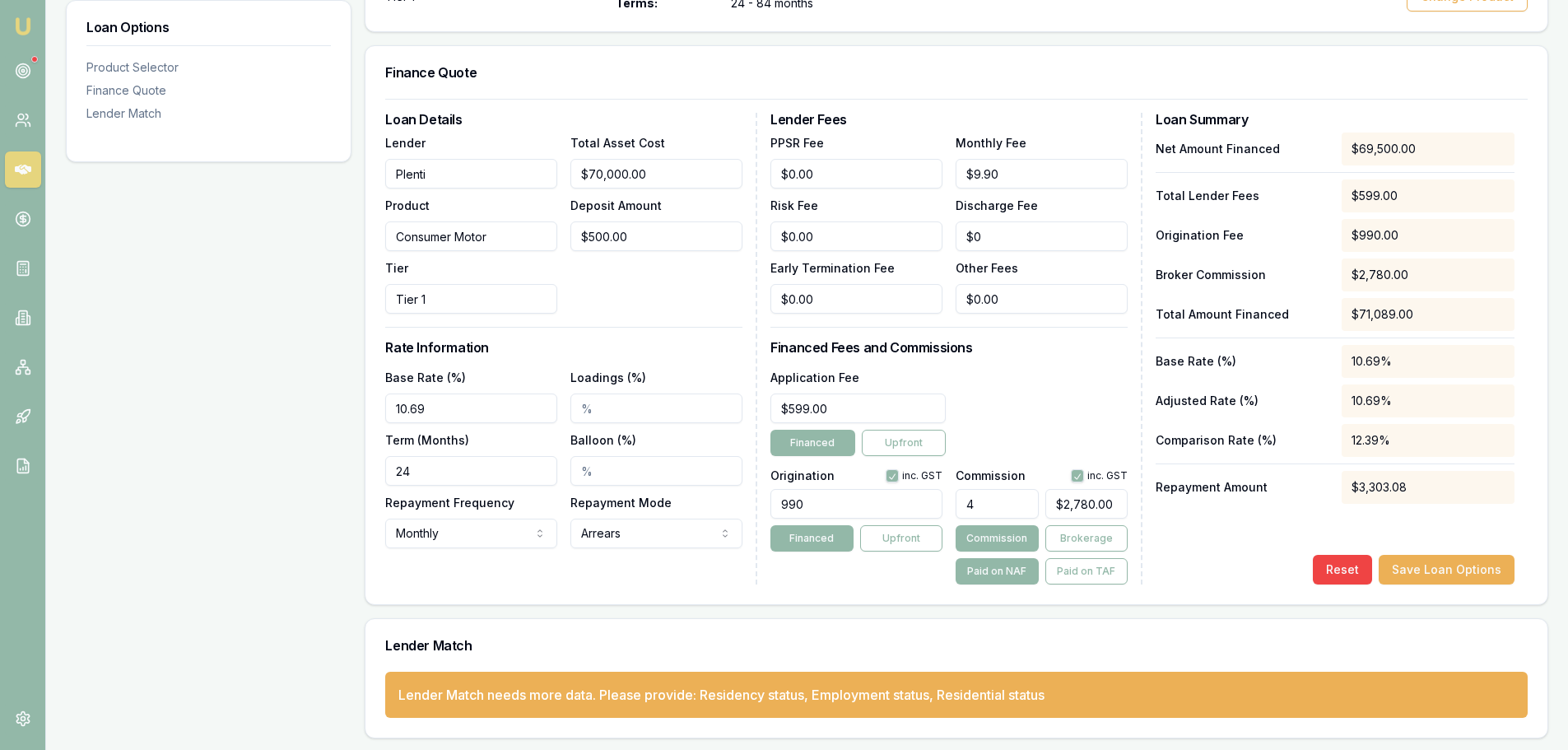
scroll to position [383, 0]
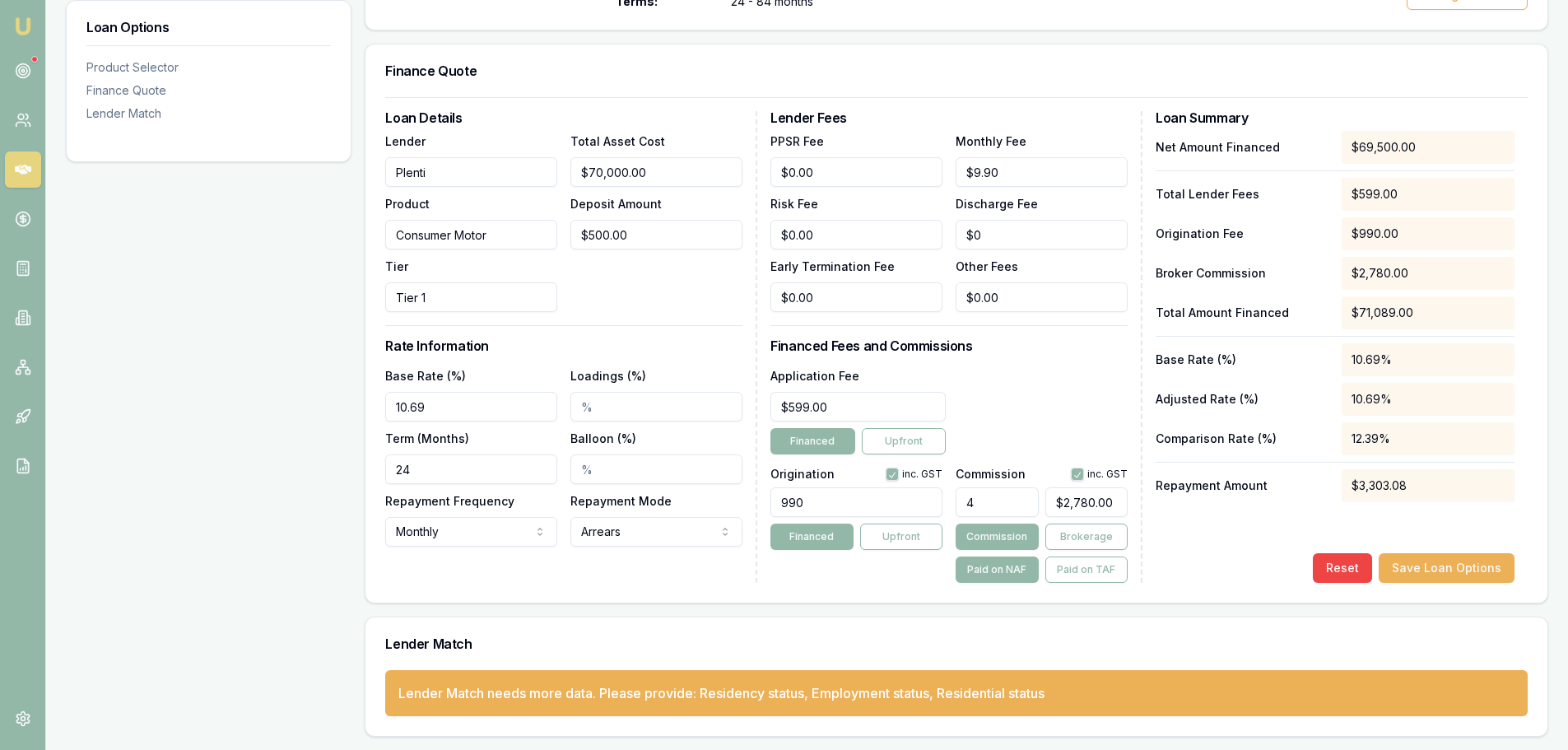
drag, startPoint x: 429, startPoint y: 467, endPoint x: 94, endPoint y: 455, distance: 335.2
click at [144, 462] on div "Loan Options Product Selector Finance Quote Lender Match Product Selector Consu…" at bounding box center [806, 303] width 1482 height 867
type input "60"
click at [1046, 390] on div "Application Fee $599.00 Financed Upfront" at bounding box center [949, 409] width 358 height 88
drag, startPoint x: 432, startPoint y: 407, endPoint x: 181, endPoint y: 371, distance: 253.6
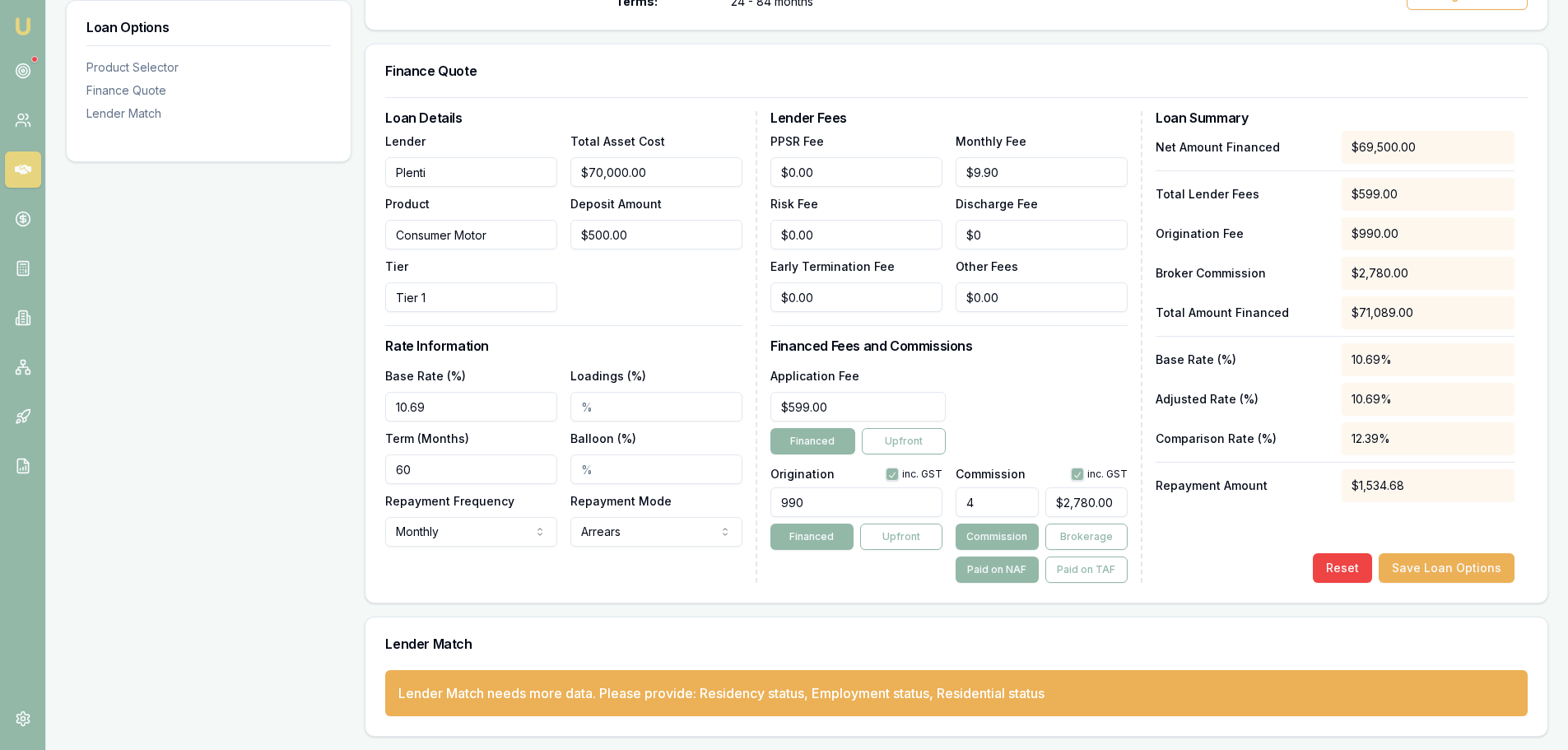
click at [203, 383] on div "Loan Options Product Selector Finance Quote Lender Match Product Selector Consu…" at bounding box center [806, 303] width 1482 height 867
type input "11.79%"
click at [1083, 394] on div "Application Fee $599.00 Financed Upfront" at bounding box center [949, 409] width 358 height 88
drag, startPoint x: 423, startPoint y: 474, endPoint x: 330, endPoint y: 462, distance: 93.8
click at [330, 462] on div "Loan Options Product Selector Finance Quote Lender Match Product Selector Consu…" at bounding box center [806, 303] width 1482 height 867
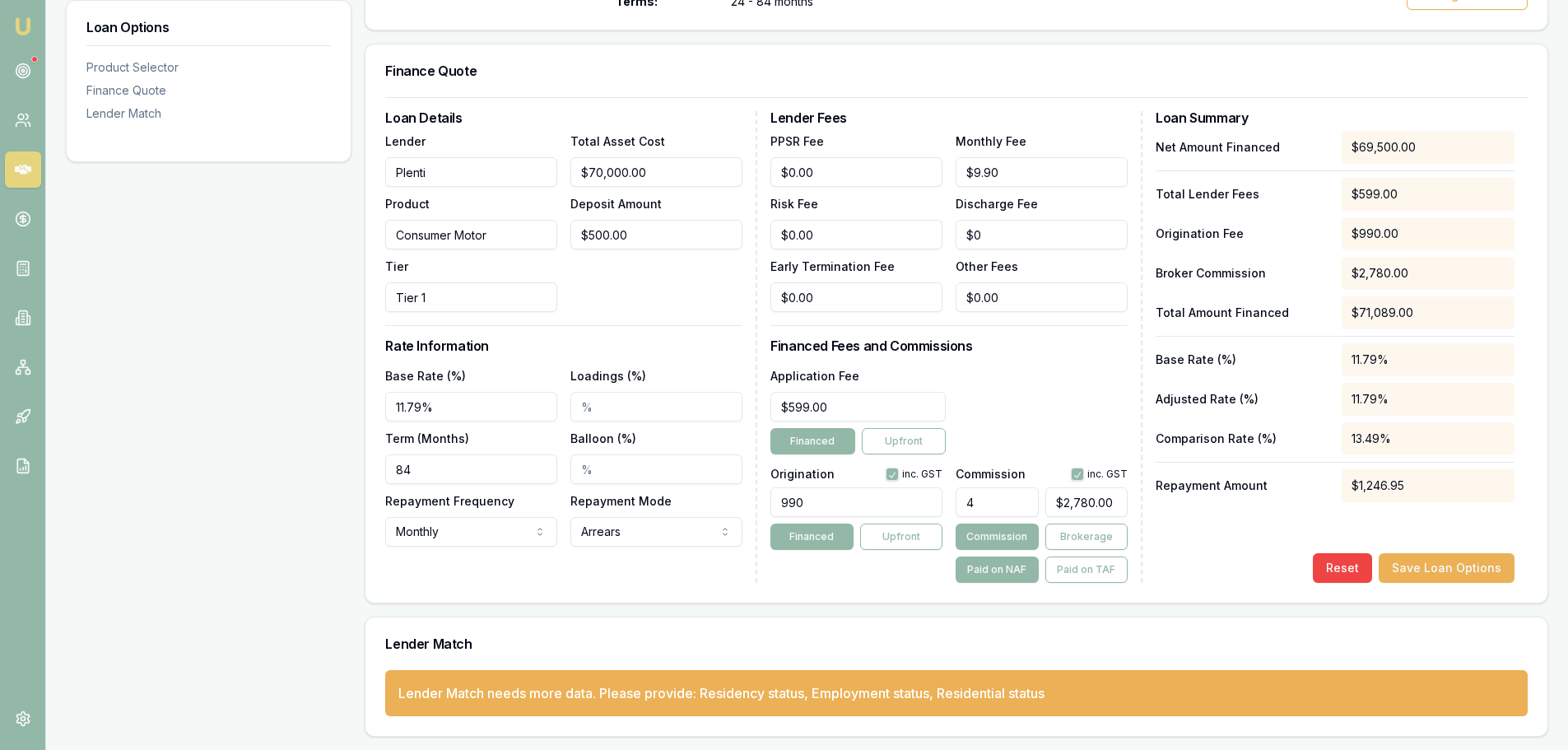
type input "84"
click at [1084, 388] on div "Application Fee $599.00 Financed Upfront" at bounding box center [949, 409] width 358 height 88
drag, startPoint x: 640, startPoint y: 227, endPoint x: 288, endPoint y: 233, distance: 352.1
click at [327, 236] on div "Loan Options Product Selector Finance Quote Lender Match Product Selector Consu…" at bounding box center [806, 303] width 1482 height 867
type input "$0.00"
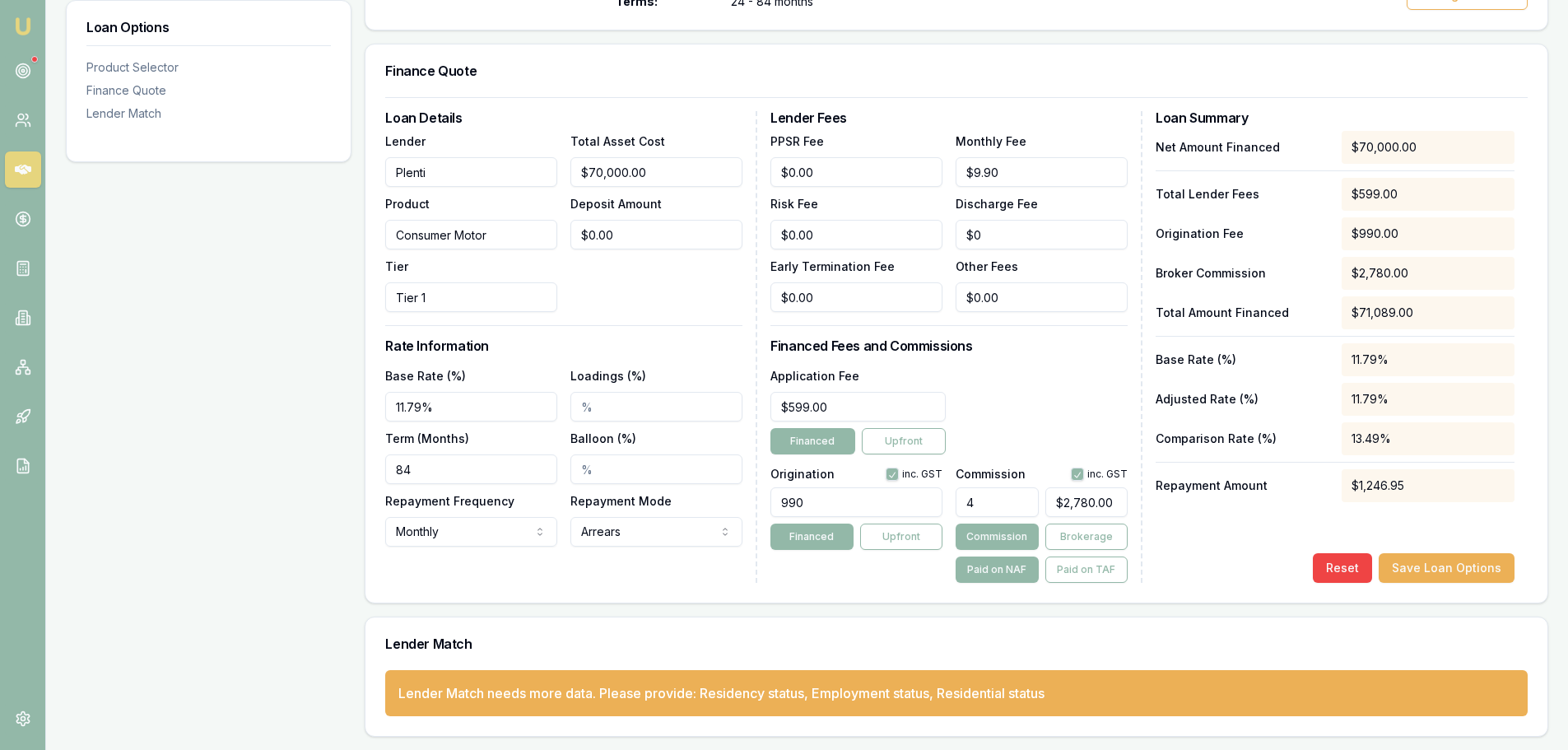
click at [703, 298] on div "Total Asset Cost $70,000.00 Deposit Amount $0.00" at bounding box center [656, 221] width 172 height 181
click at [1210, 517] on div "Net Amount Financed $70,000.00 Total Lender Fees $599.00 Origination Fee $990.0…" at bounding box center [1334, 356] width 358 height 452
click at [1439, 573] on button "Save Loan Options" at bounding box center [1446, 567] width 136 height 29
click at [1439, 529] on div "Net Amount Financed $70,000.00 Total Lender Fees $599.00 Origination Fee $990.0…" at bounding box center [1334, 356] width 358 height 452
click at [261, 303] on div "Loan Options Product Selector Finance Quote Lender Match" at bounding box center [208, 303] width 285 height 867
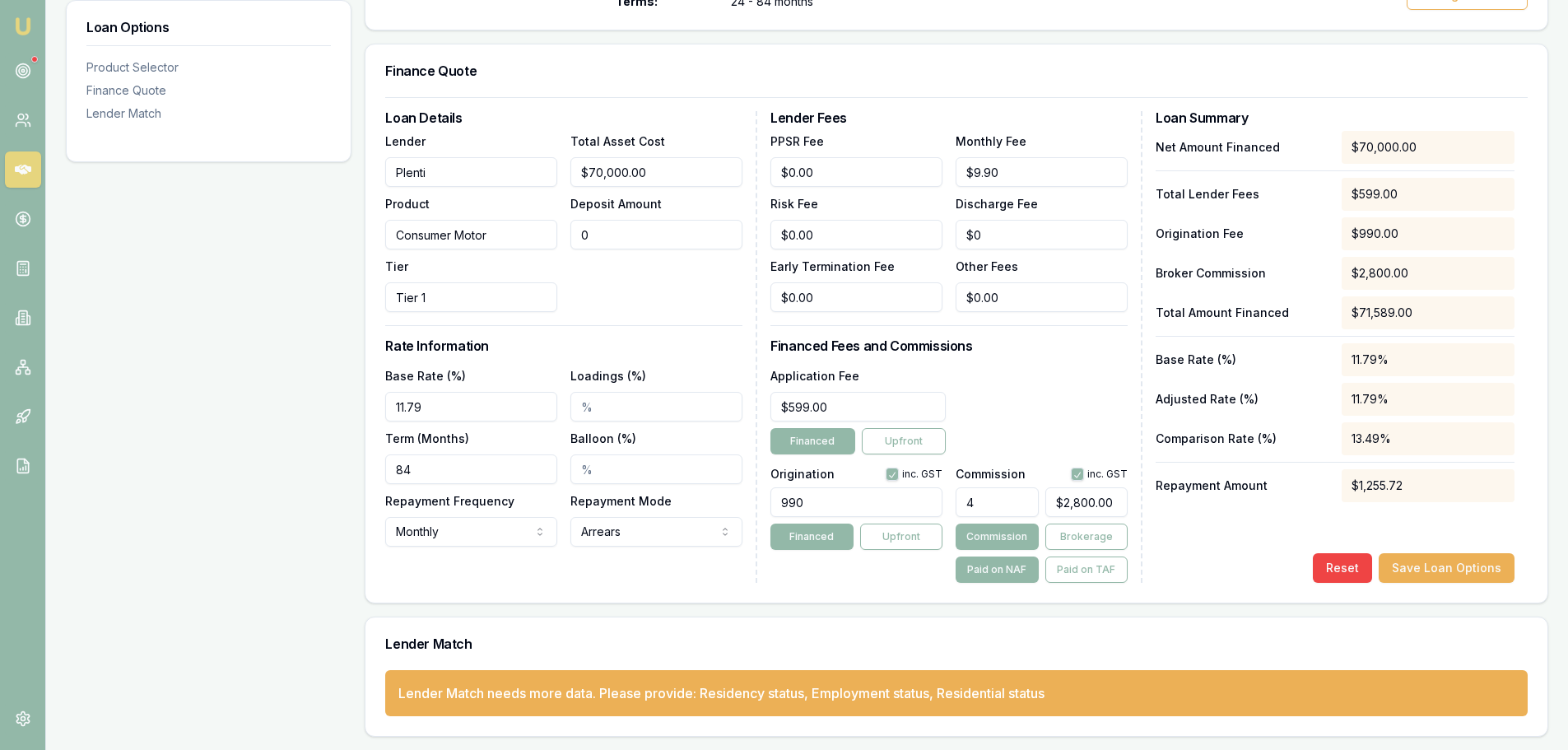
drag, startPoint x: 634, startPoint y: 240, endPoint x: 196, endPoint y: 198, distance: 440.0
click at [297, 216] on div "Loan Options Product Selector Finance Quote Lender Match Product Selector Consu…" at bounding box center [806, 303] width 1482 height 867
type input "3"
type input "$2,799.88"
type input "35"
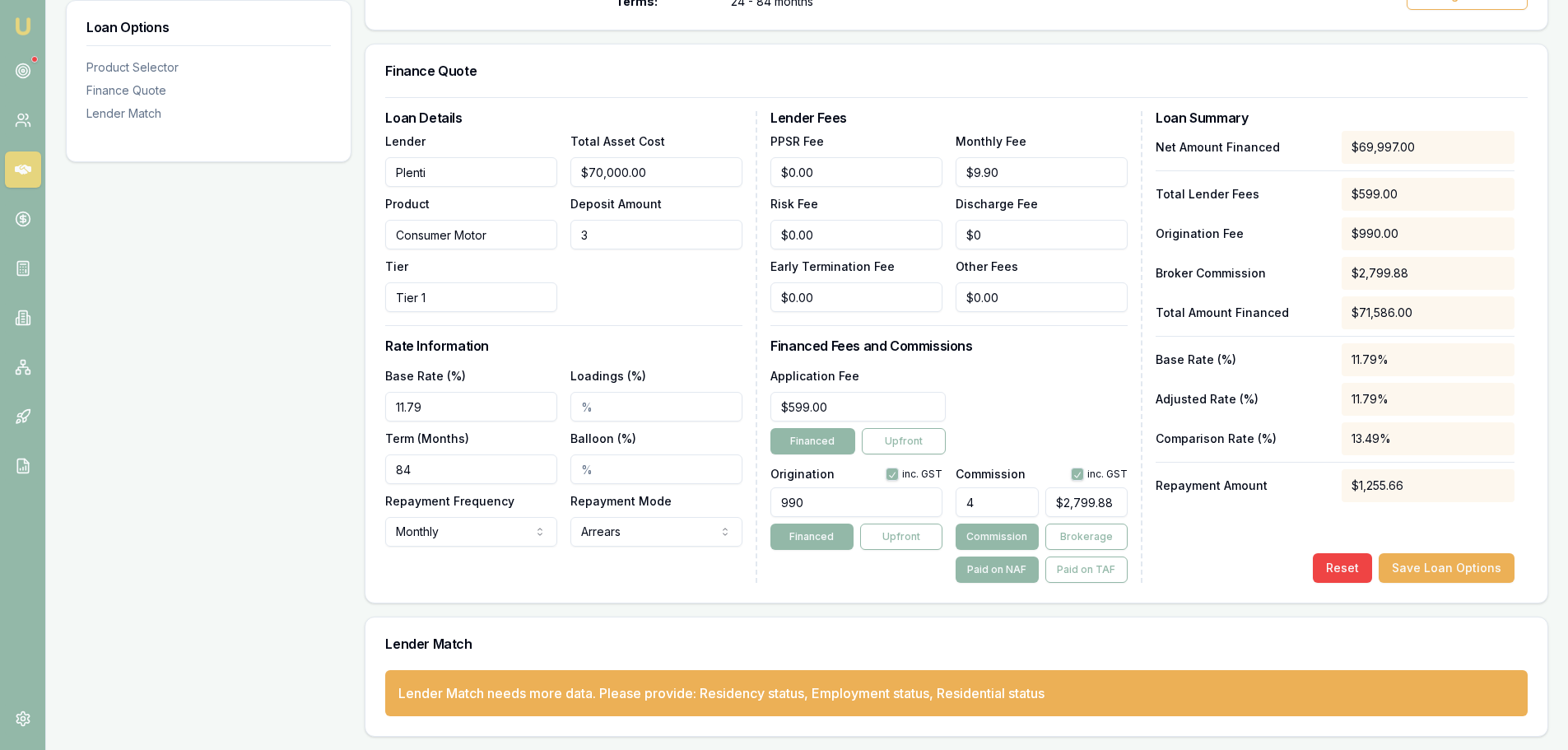
type input "$2,798.60"
type input "350"
type input "$2,786.00"
type input "3500"
type input "$2,660.00"
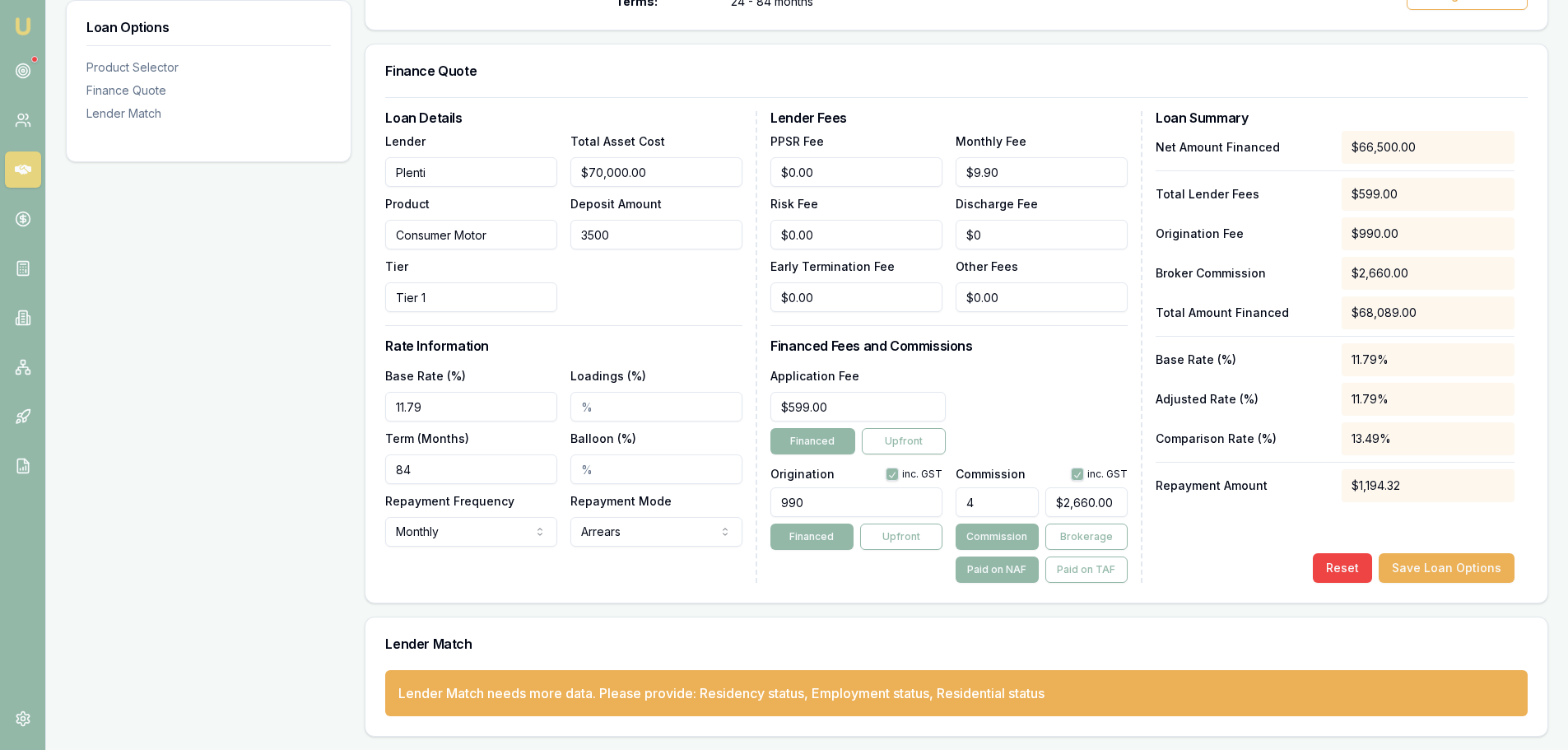
type input "35000"
type input "$1,400.00"
click at [218, 267] on div "Loan Options Product Selector Finance Quote Lender Match" at bounding box center [208, 303] width 285 height 867
drag, startPoint x: 689, startPoint y: 238, endPoint x: 293, endPoint y: 240, distance: 396.0
click at [328, 240] on div "Loan Options Product Selector Finance Quote Lender Match Product Selector Consu…" at bounding box center [806, 303] width 1482 height 867
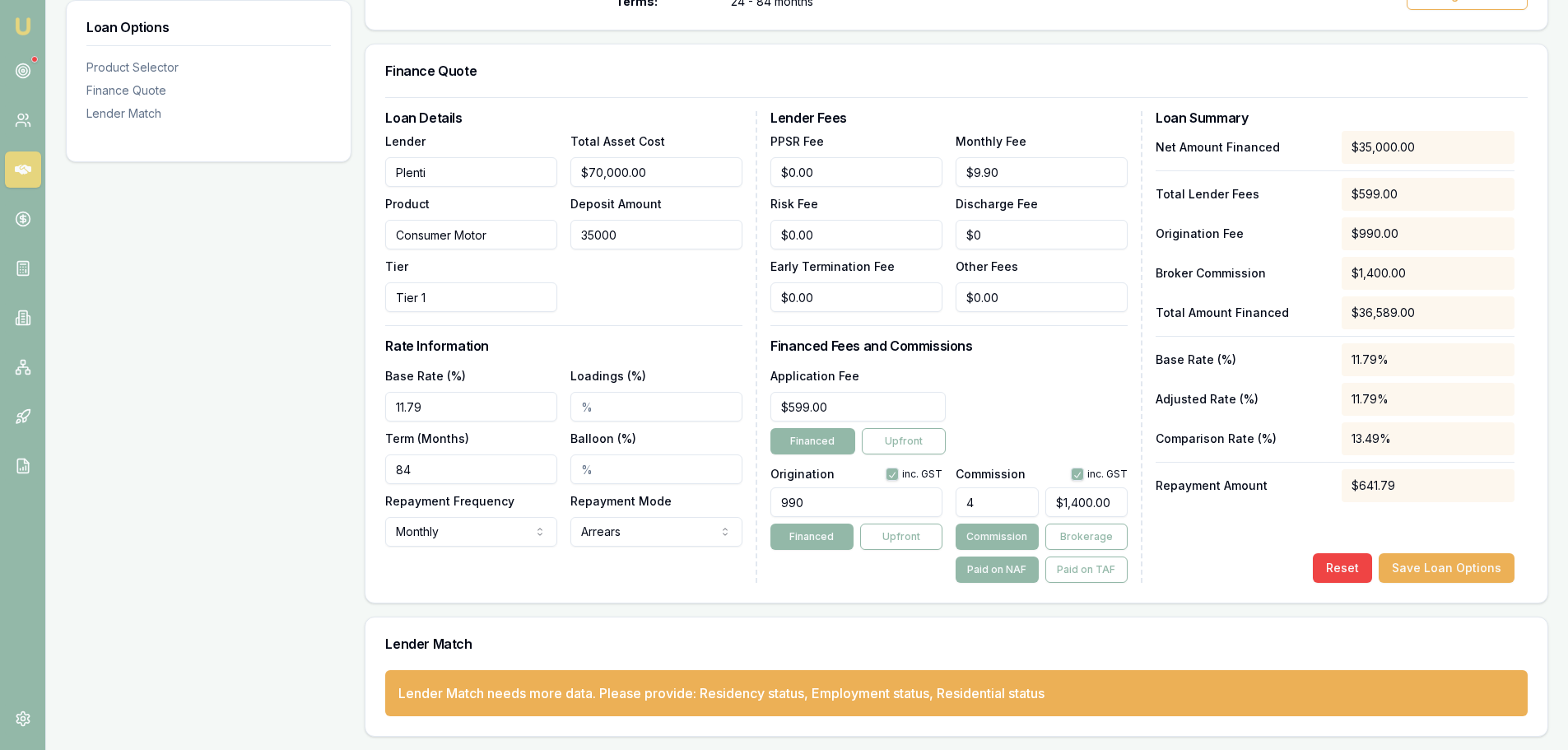
type input "0"
type input "$2,800.00"
type input "$0.00"
click at [1438, 570] on button "Save Loan Options" at bounding box center [1446, 567] width 136 height 29
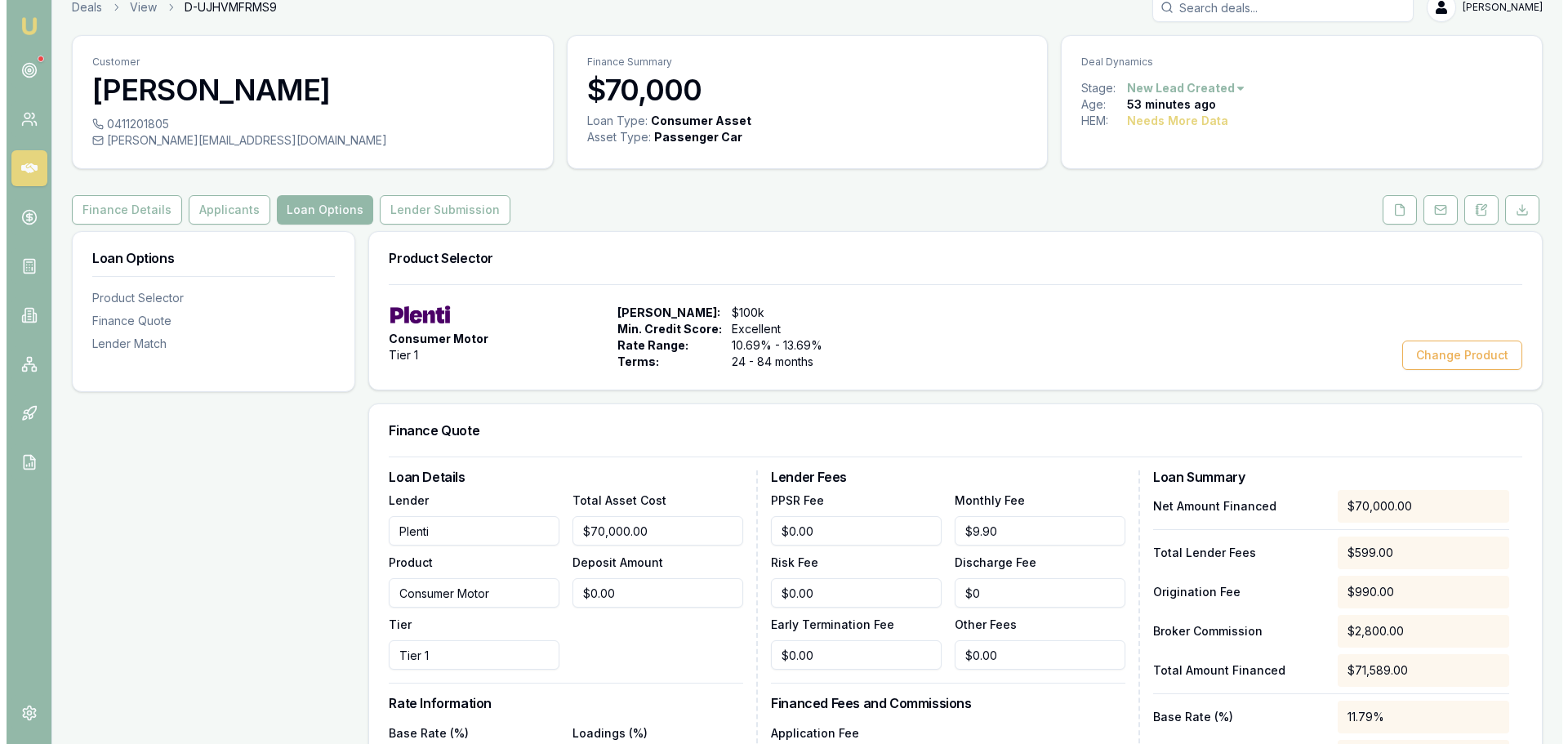
scroll to position [0, 0]
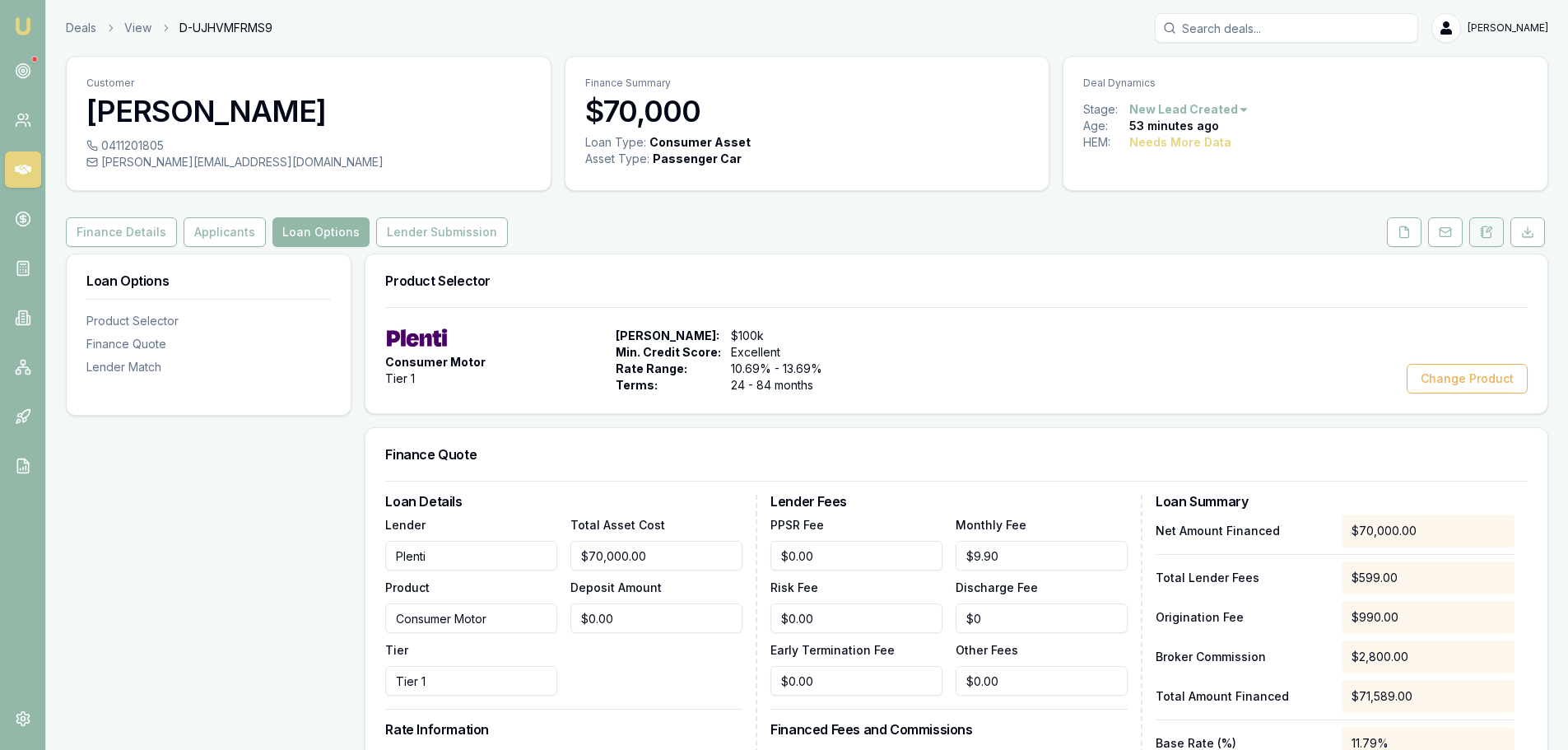
click at [1486, 240] on button at bounding box center [1486, 232] width 34 height 29
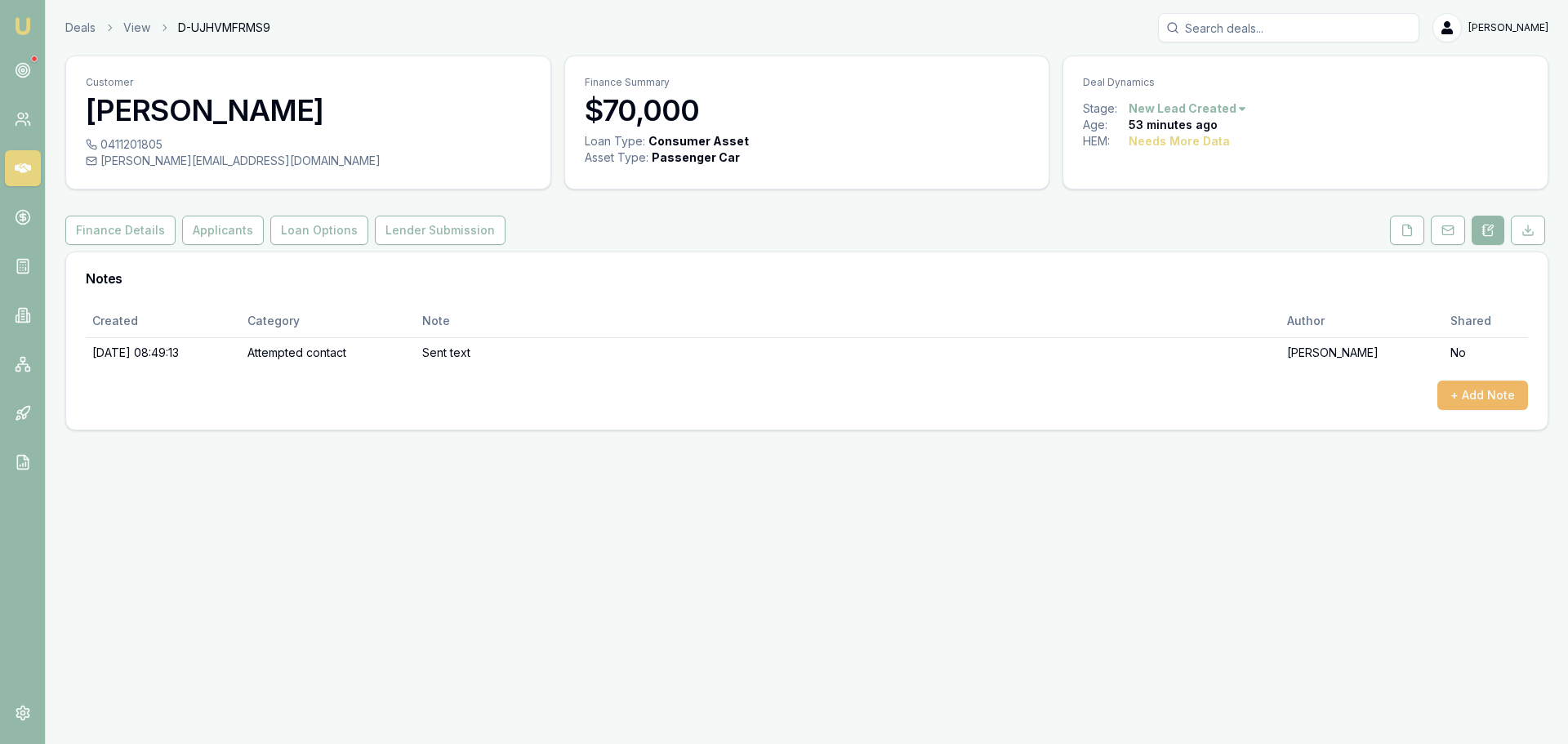
click at [1492, 391] on button "+ Add Note" at bounding box center [1483, 394] width 91 height 29
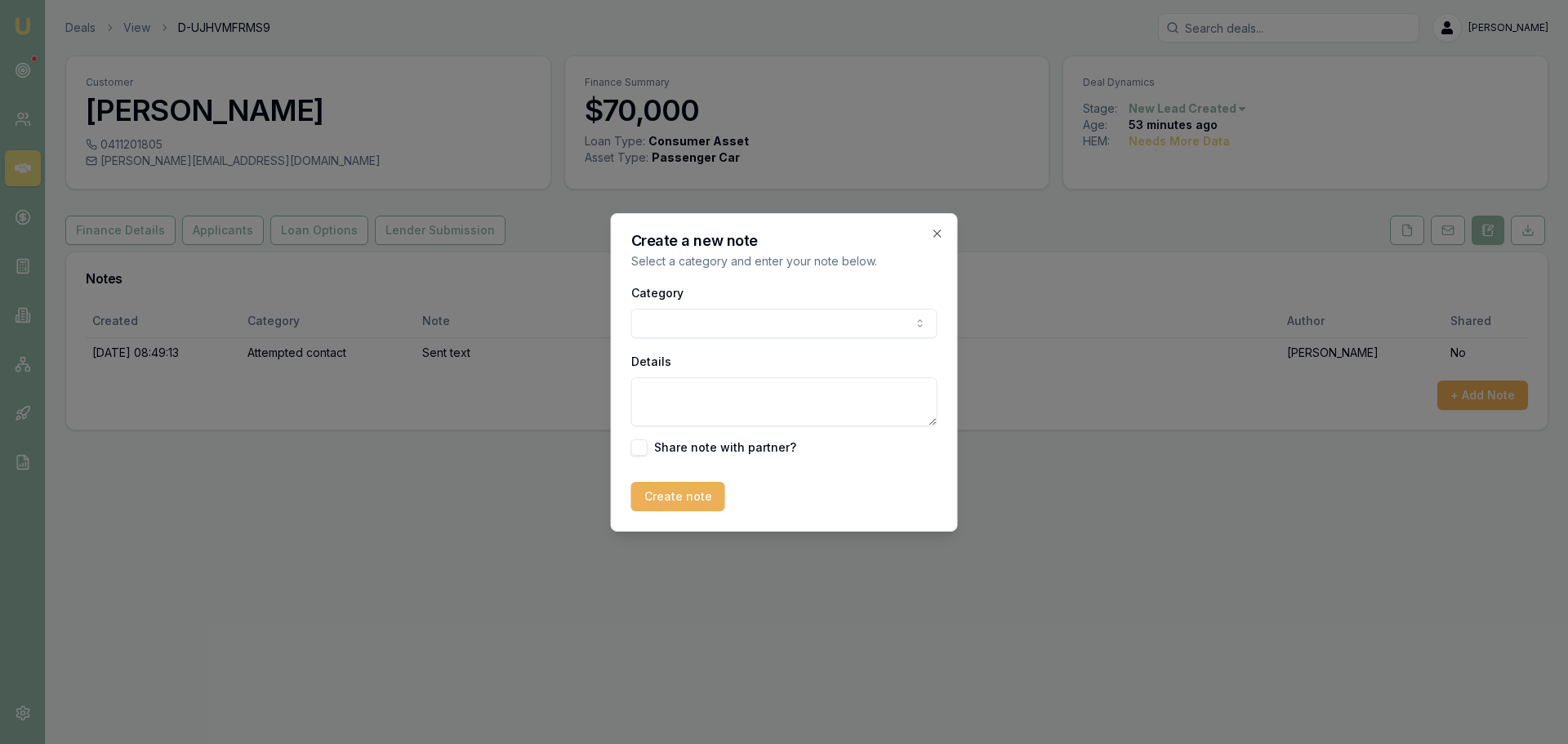
click at [680, 319] on body "Emu Broker Deals View D-UJHVMFRMS9 [PERSON_NAME] Toggle Menu Customer [PERSON_N…" at bounding box center [784, 372] width 1568 height 744
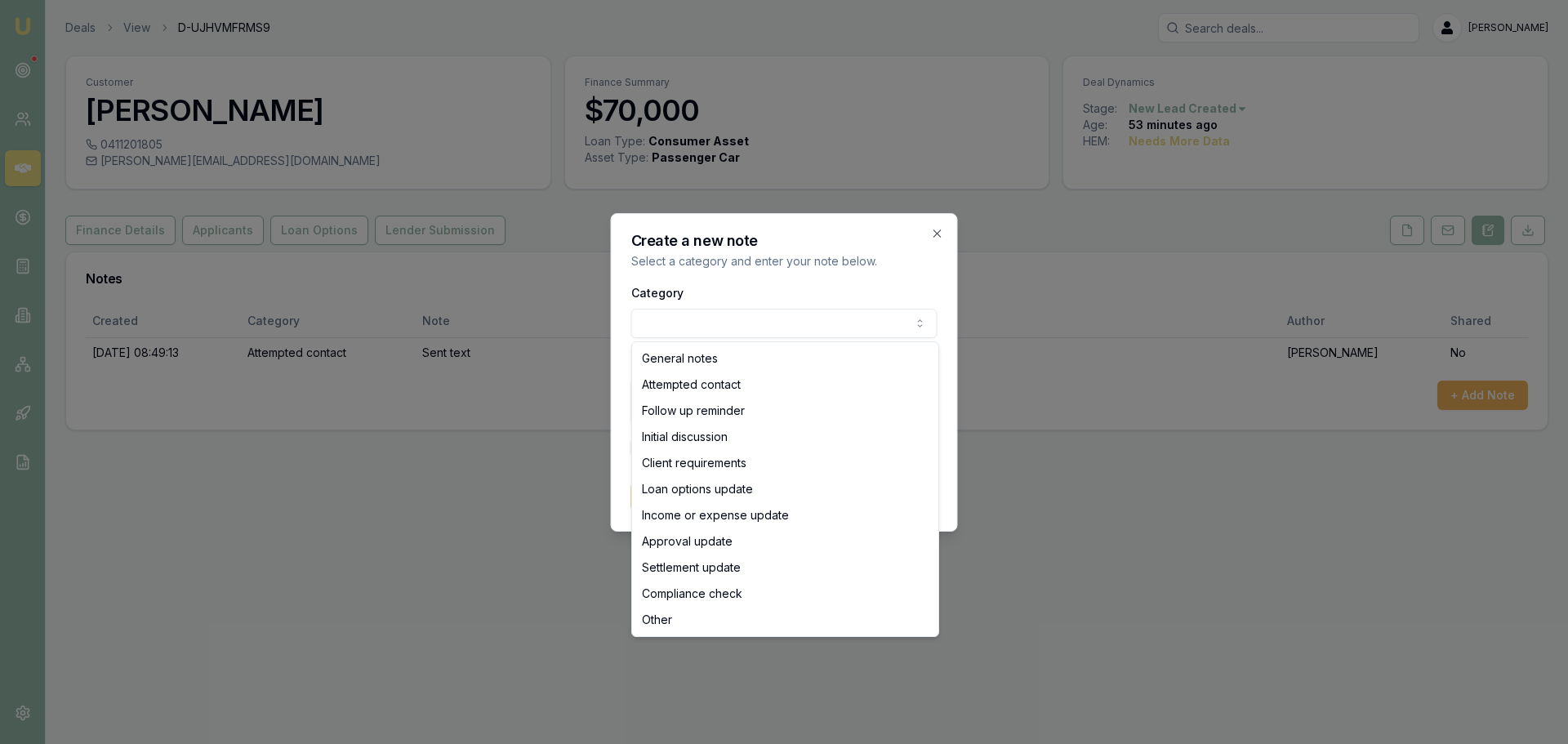
select select "INITIAL_DISCUSSION"
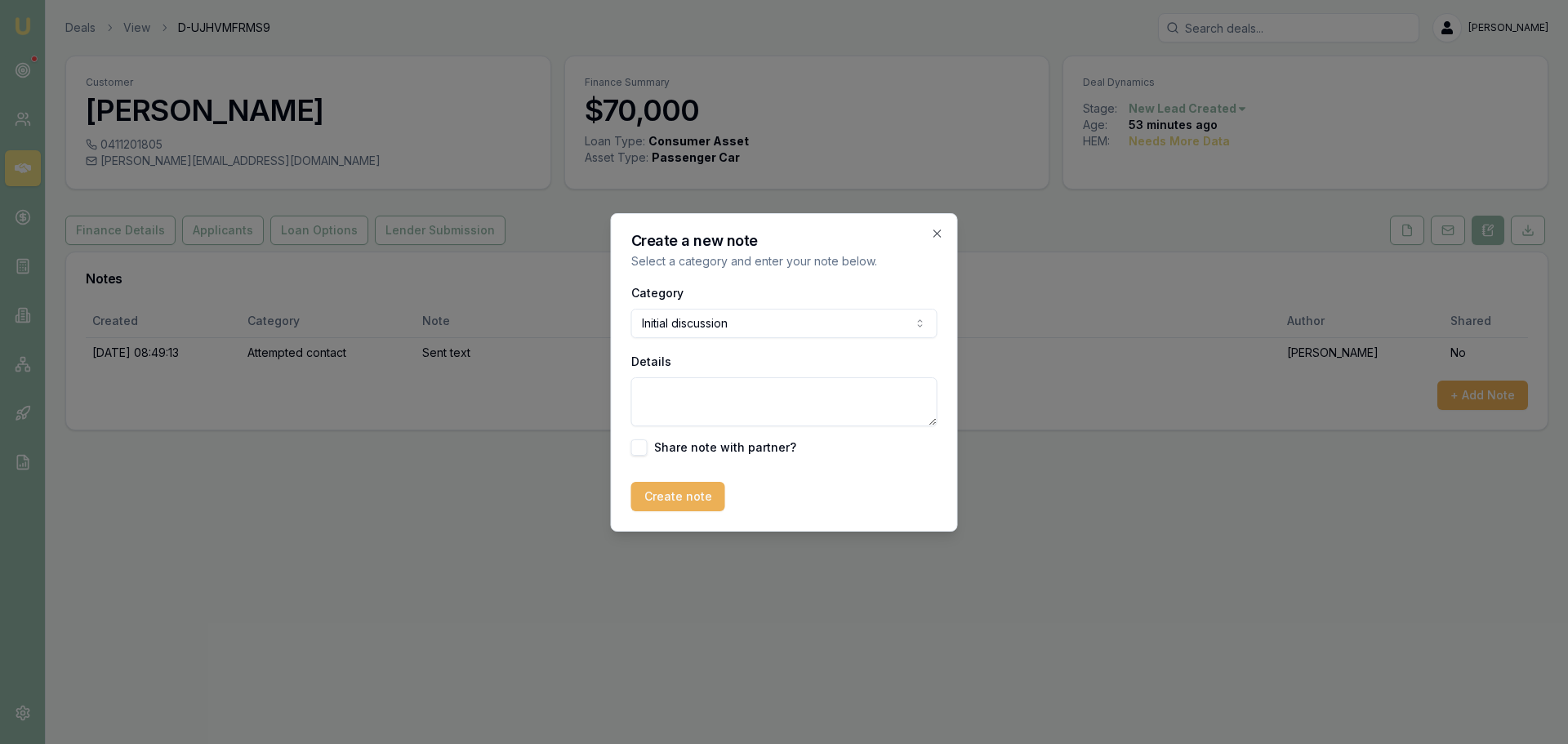
click at [654, 398] on textarea "Details" at bounding box center [784, 402] width 307 height 49
type textarea "c"
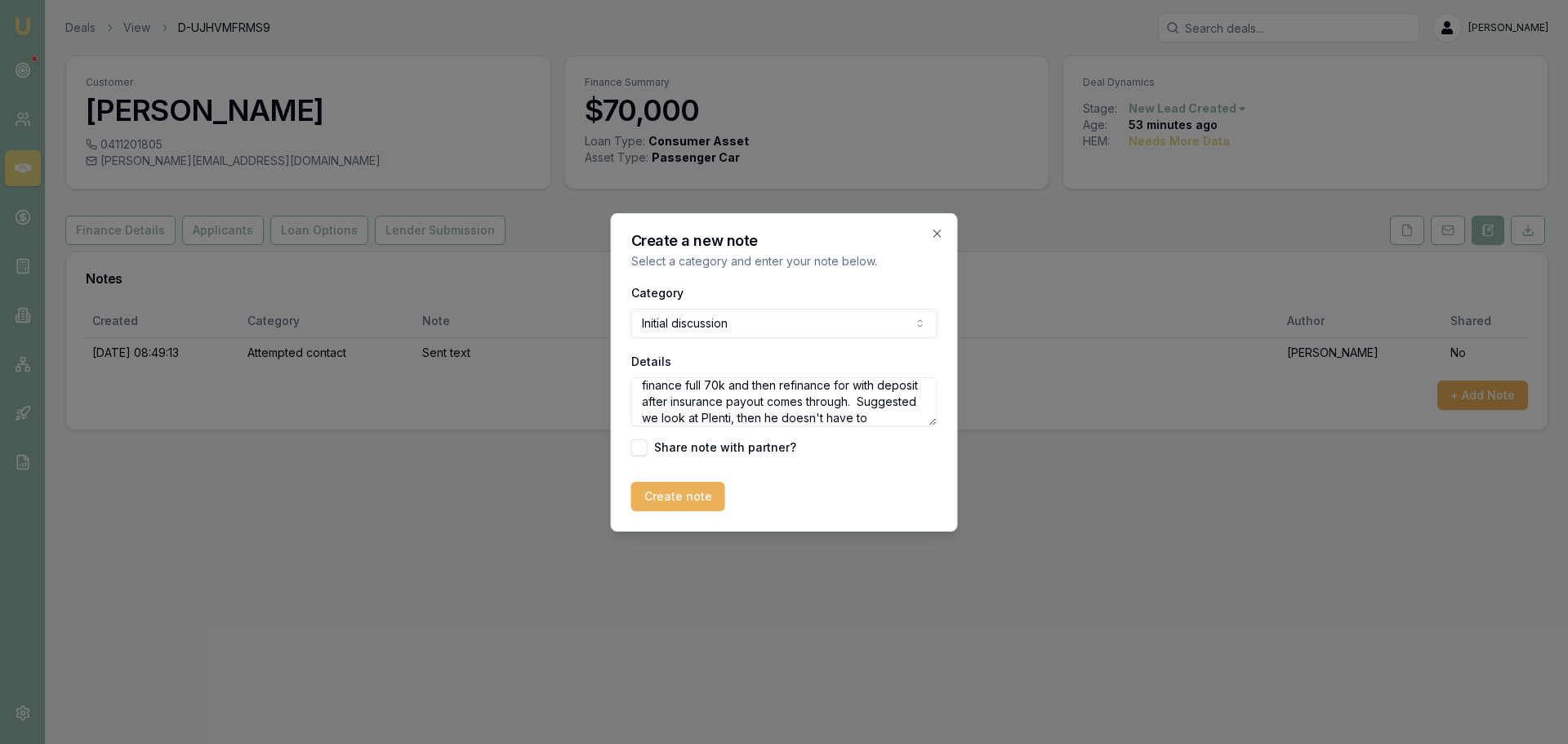
scroll to position [57, 0]
click at [761, 414] on textarea "Client looking to purchase landcruiser asap due to previous vehicle being writt…" at bounding box center [784, 402] width 307 height 49
click at [750, 416] on textarea "Client looking to purchase landcruiser asap due to previous vehicle being writt…" at bounding box center [784, 402] width 307 height 49
type textarea "Client looking to purchase landcruiser asap due to previous vehicle being writt…"
click at [704, 487] on button "Create note" at bounding box center [678, 496] width 94 height 29
